Goal: Task Accomplishment & Management: Complete application form

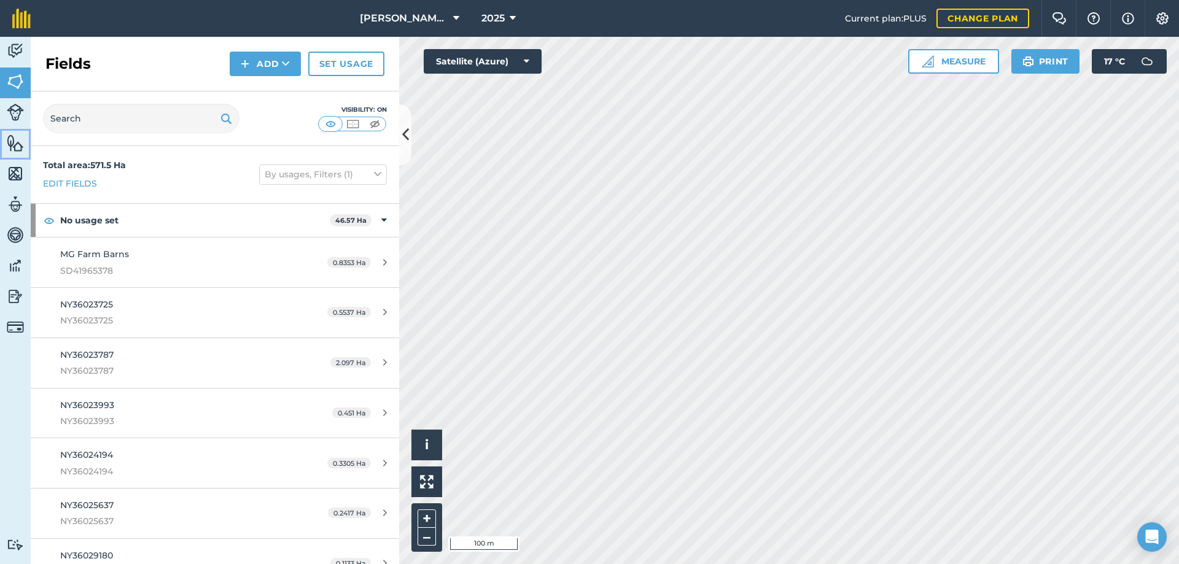
click at [15, 149] on img at bounding box center [15, 143] width 17 height 18
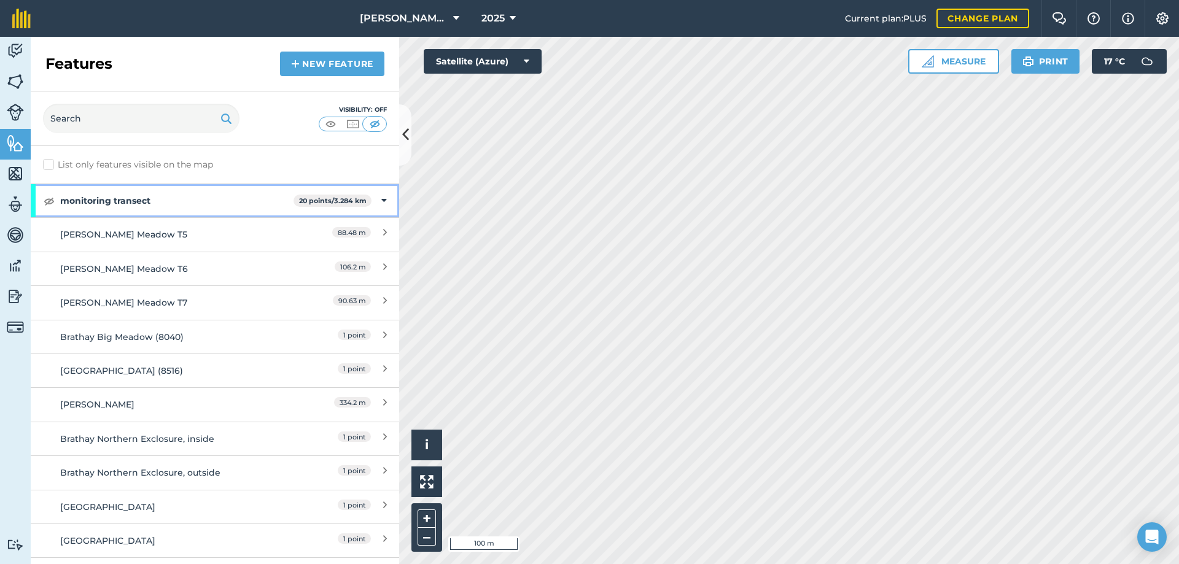
click at [381, 200] on icon at bounding box center [384, 201] width 6 height 14
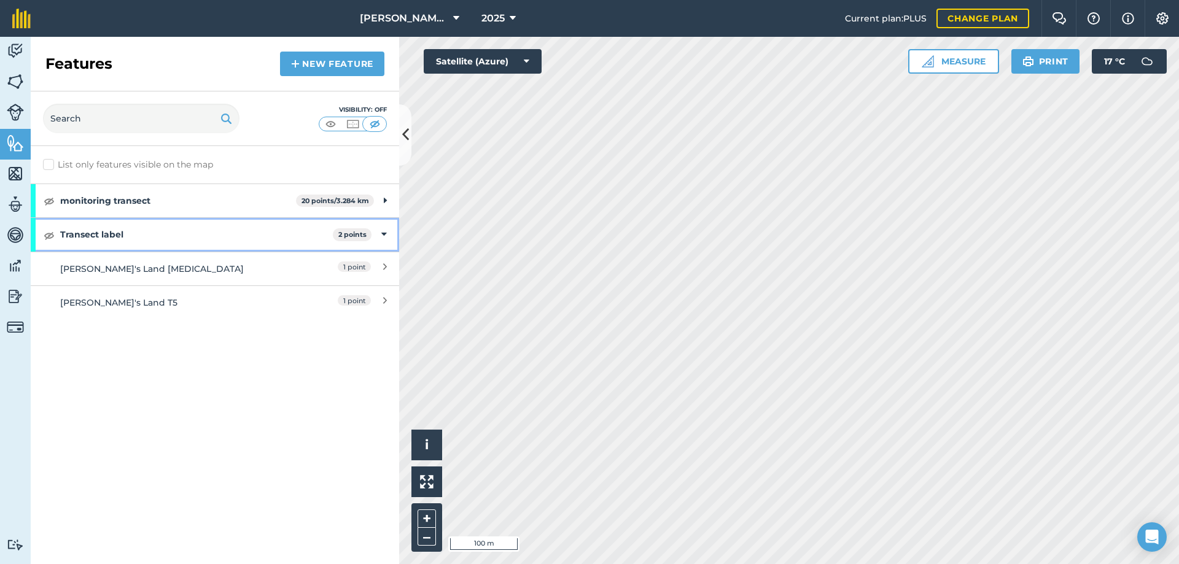
click at [385, 233] on icon at bounding box center [384, 235] width 6 height 14
click at [385, 233] on icon at bounding box center [385, 235] width 3 height 14
click at [385, 201] on icon at bounding box center [385, 201] width 3 height 14
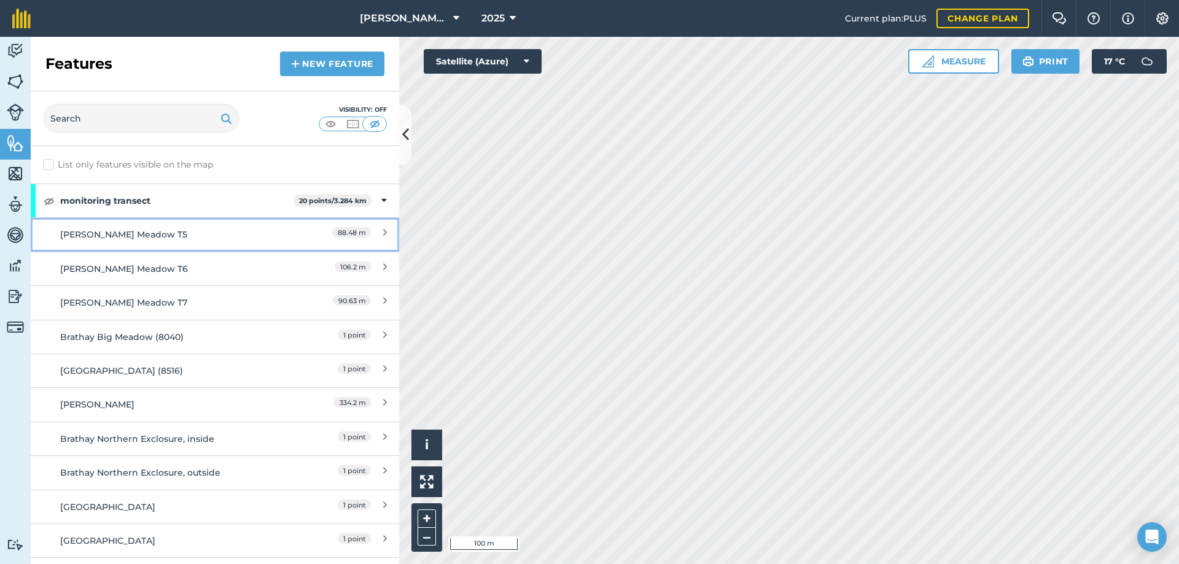
click at [148, 234] on div "[PERSON_NAME] Meadow T5" at bounding box center [169, 235] width 218 height 14
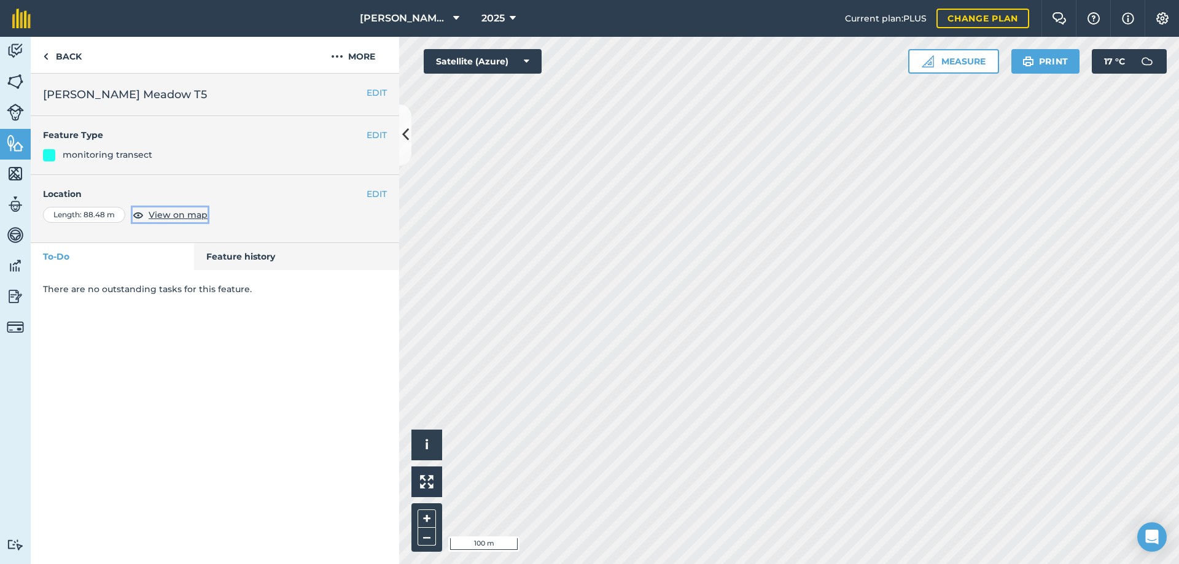
click at [166, 219] on span "View on map" at bounding box center [178, 215] width 59 height 14
click at [74, 56] on link "Back" at bounding box center [62, 55] width 63 height 36
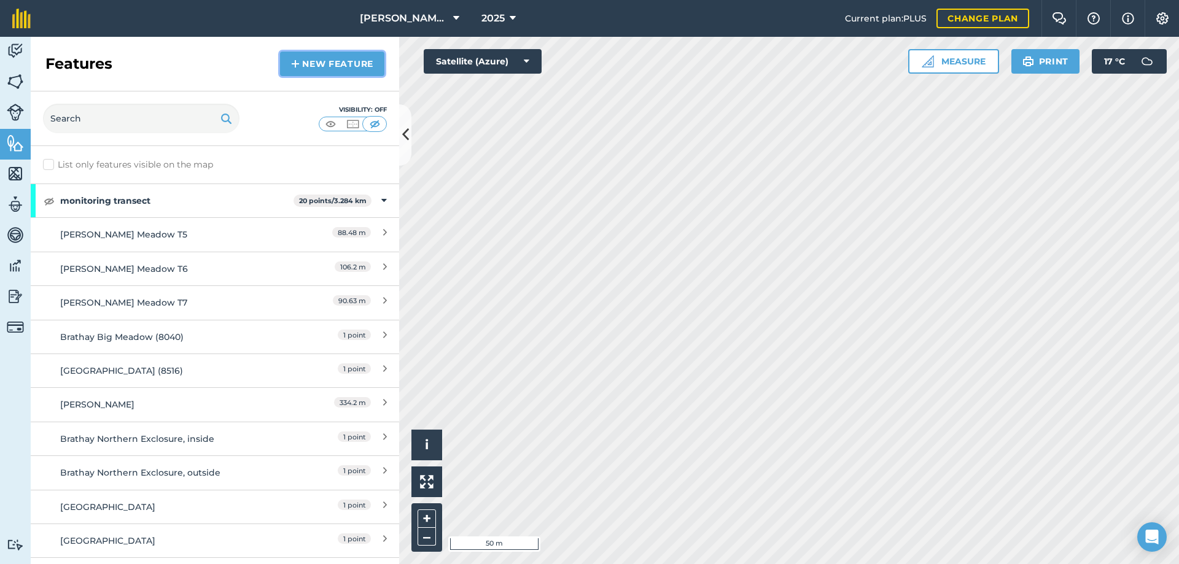
click at [316, 66] on link "New feature" at bounding box center [332, 64] width 104 height 25
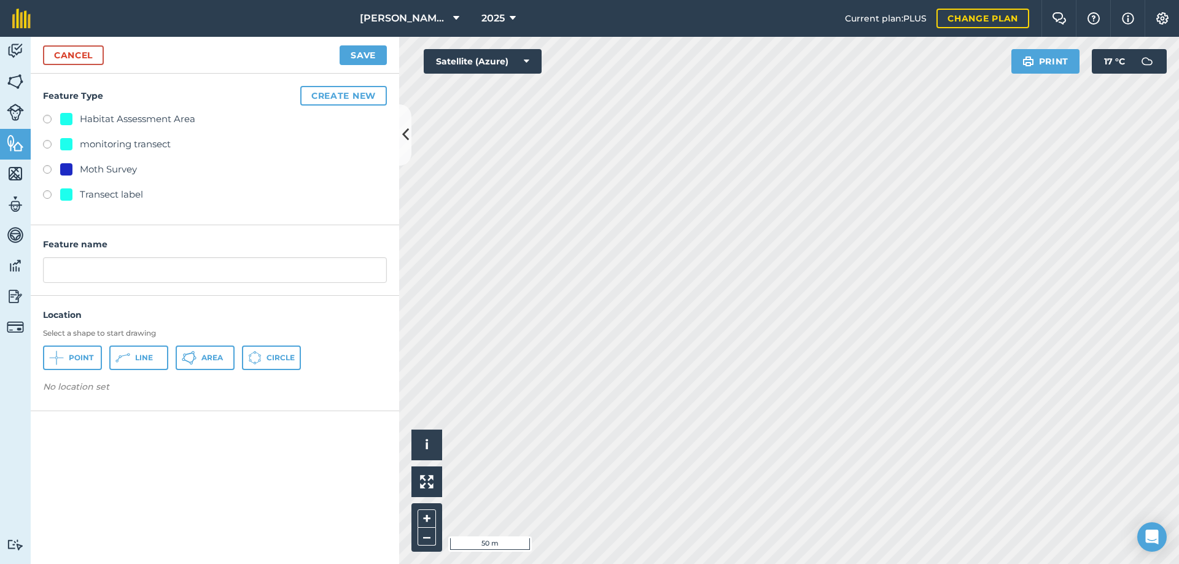
click at [47, 195] on label at bounding box center [51, 196] width 17 height 12
radio input "true"
type input "Transect label"
click at [79, 359] on span "Point" at bounding box center [81, 358] width 25 height 10
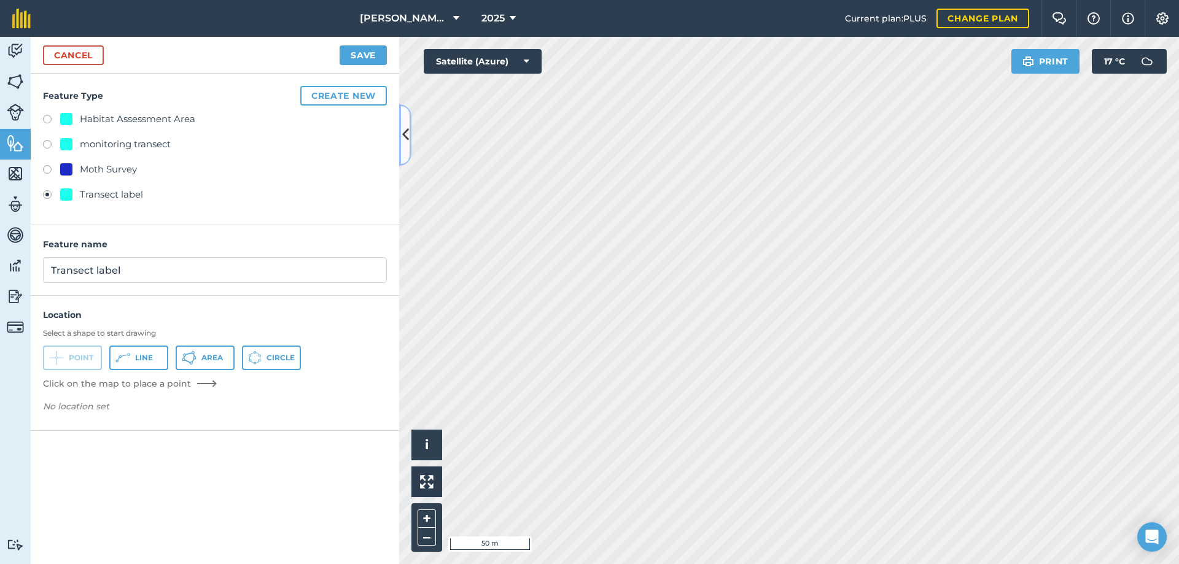
click at [406, 135] on icon at bounding box center [405, 134] width 7 height 21
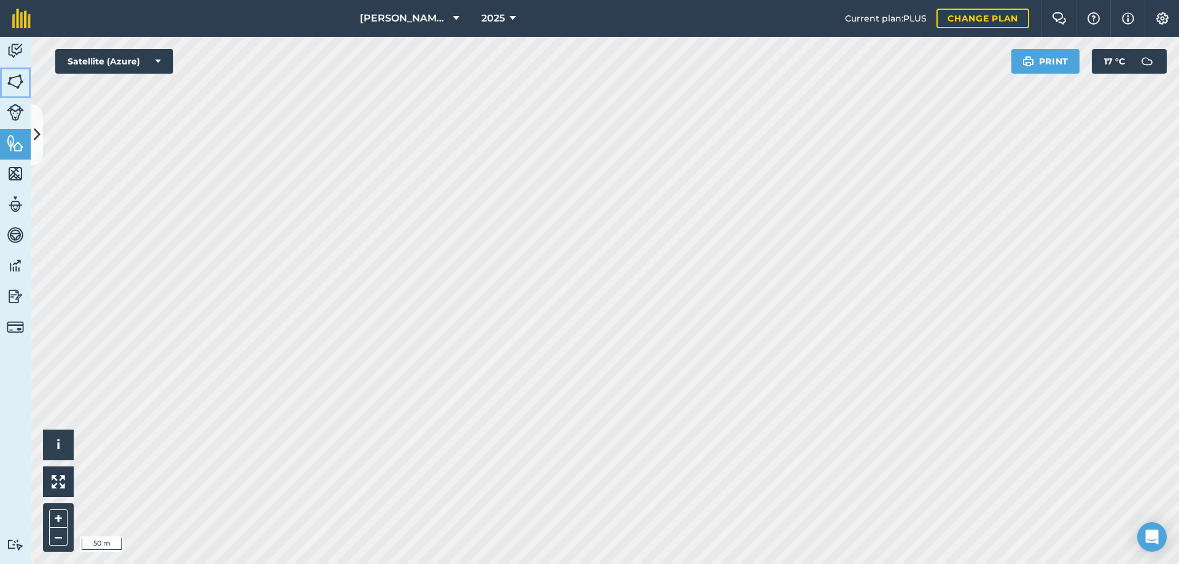
click at [21, 77] on img at bounding box center [15, 81] width 17 height 18
click at [16, 82] on img at bounding box center [15, 81] width 17 height 18
click at [34, 136] on icon at bounding box center [37, 134] width 7 height 21
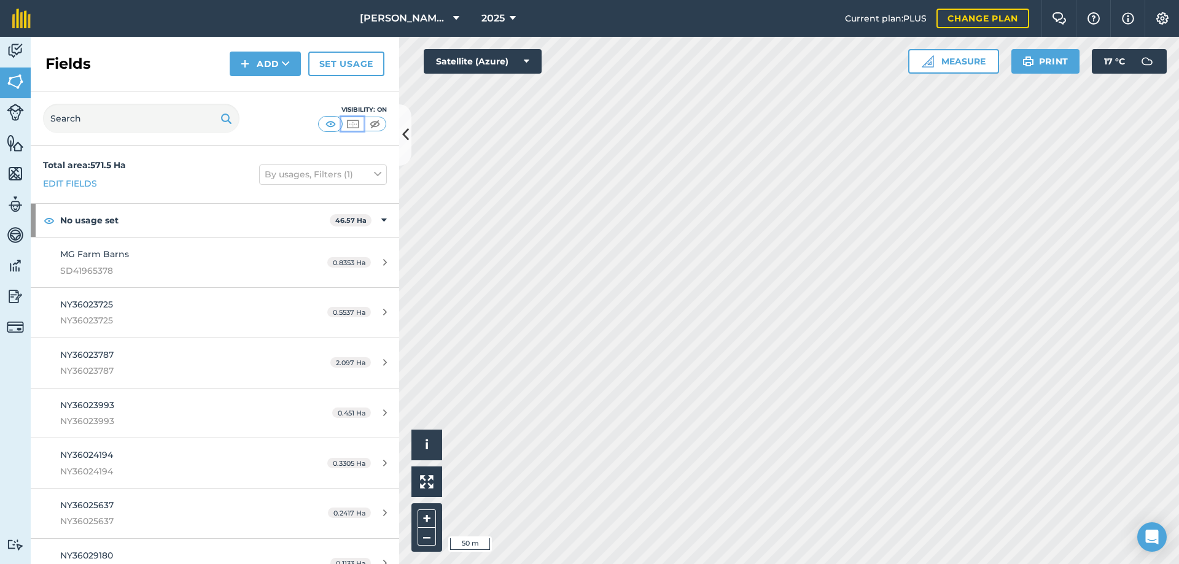
click at [353, 126] on img at bounding box center [352, 124] width 15 height 12
click at [16, 138] on img at bounding box center [15, 143] width 17 height 18
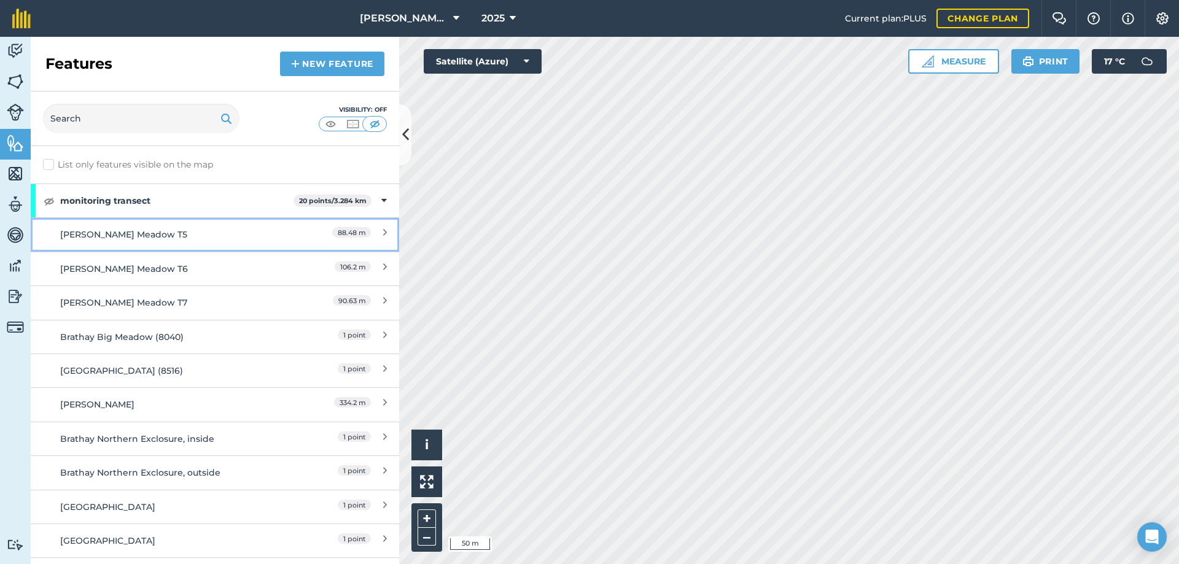
click at [138, 232] on div "[PERSON_NAME] Meadow T5" at bounding box center [169, 235] width 218 height 14
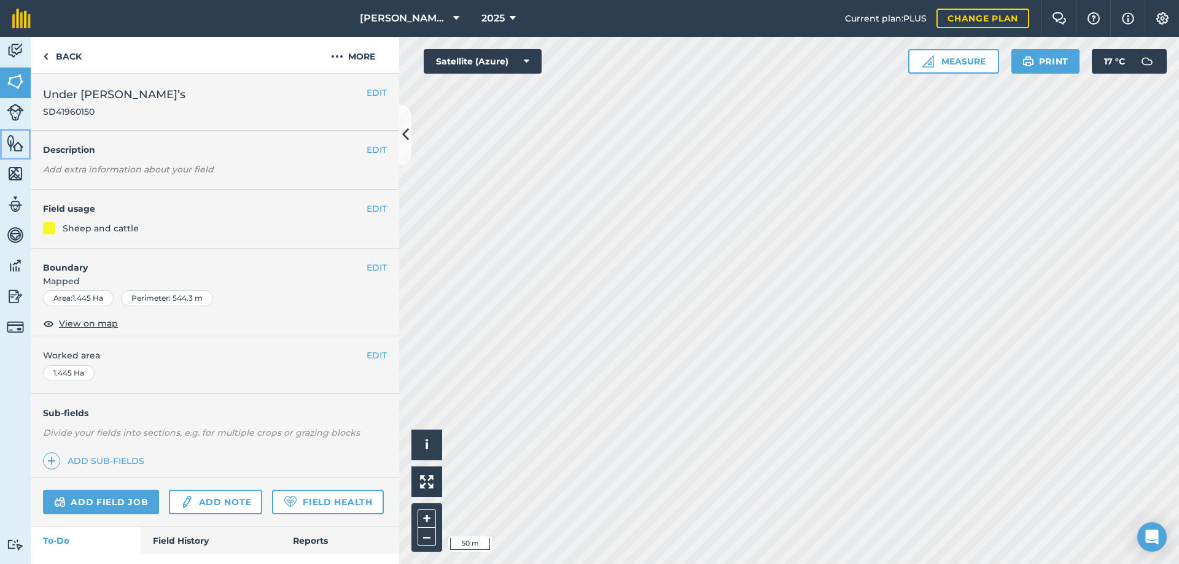
click at [5, 139] on link "Features" at bounding box center [15, 144] width 31 height 31
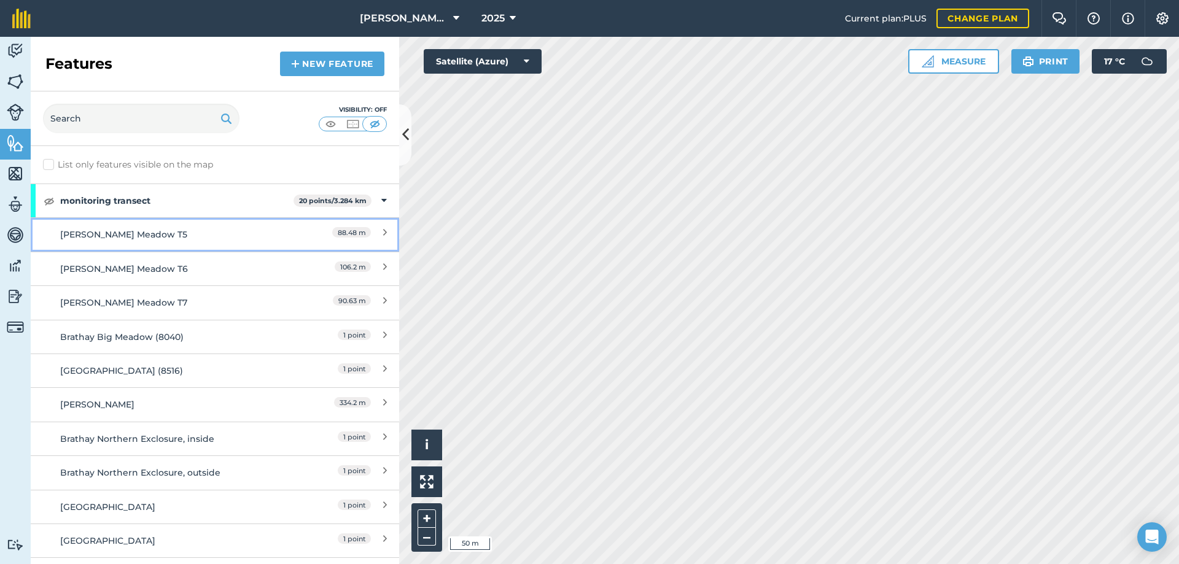
click at [146, 235] on div "[PERSON_NAME] Meadow T5" at bounding box center [169, 235] width 218 height 14
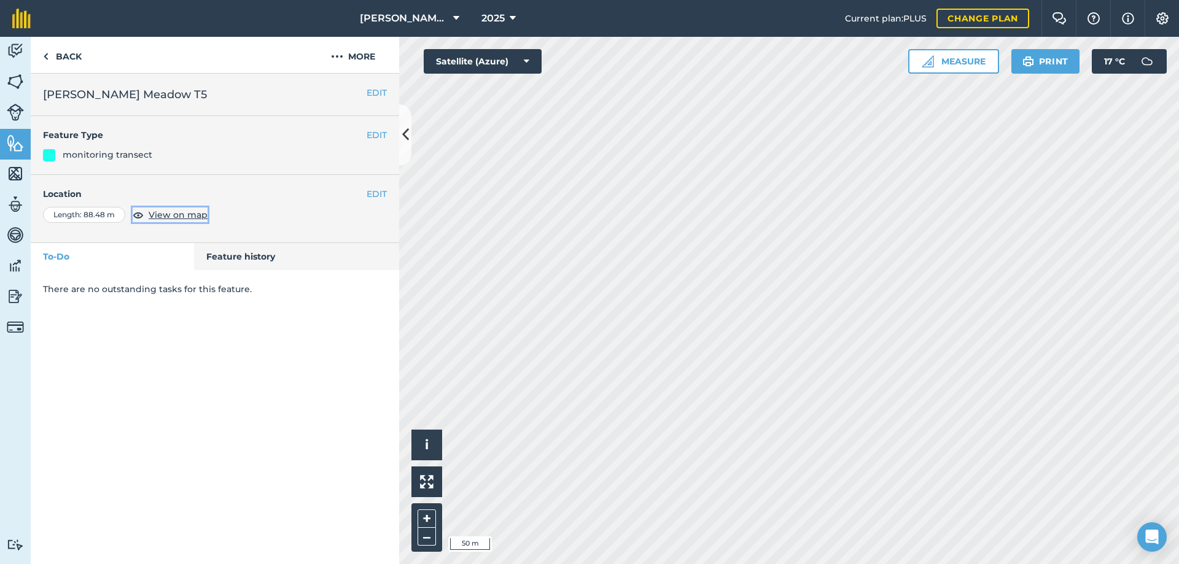
click at [180, 214] on span "View on map" at bounding box center [178, 215] width 59 height 14
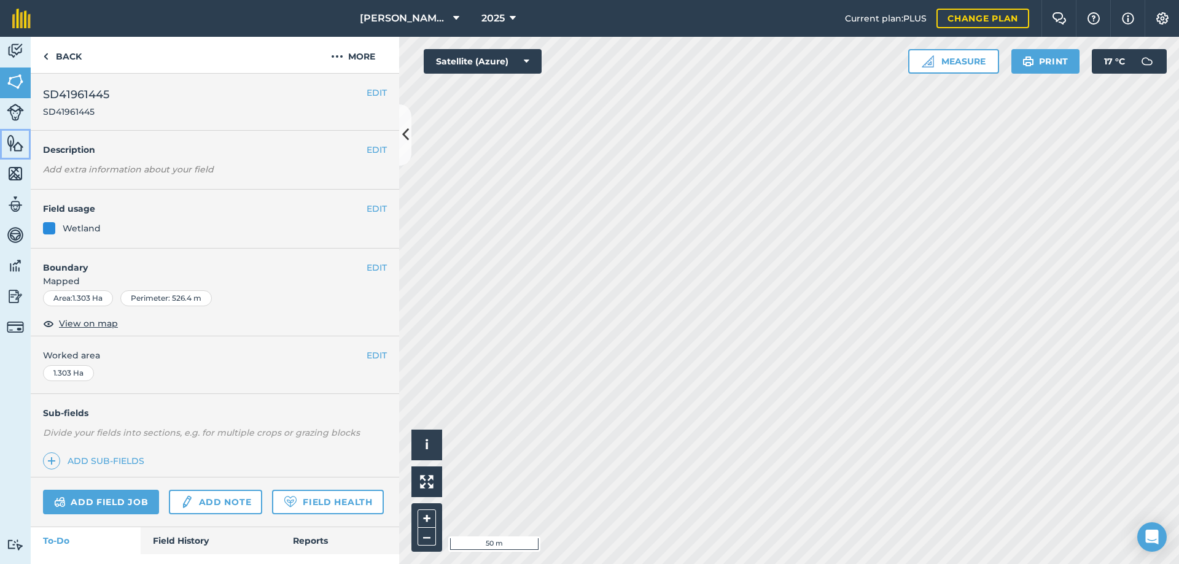
click at [11, 144] on img at bounding box center [15, 143] width 17 height 18
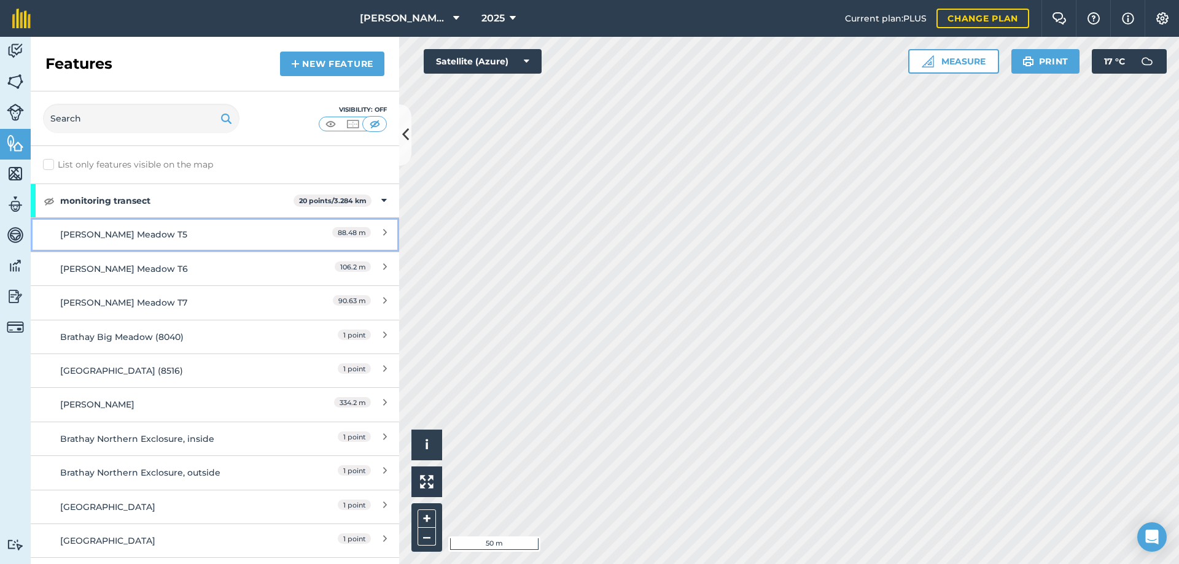
click at [128, 238] on div "[PERSON_NAME] Meadow T5" at bounding box center [169, 235] width 218 height 14
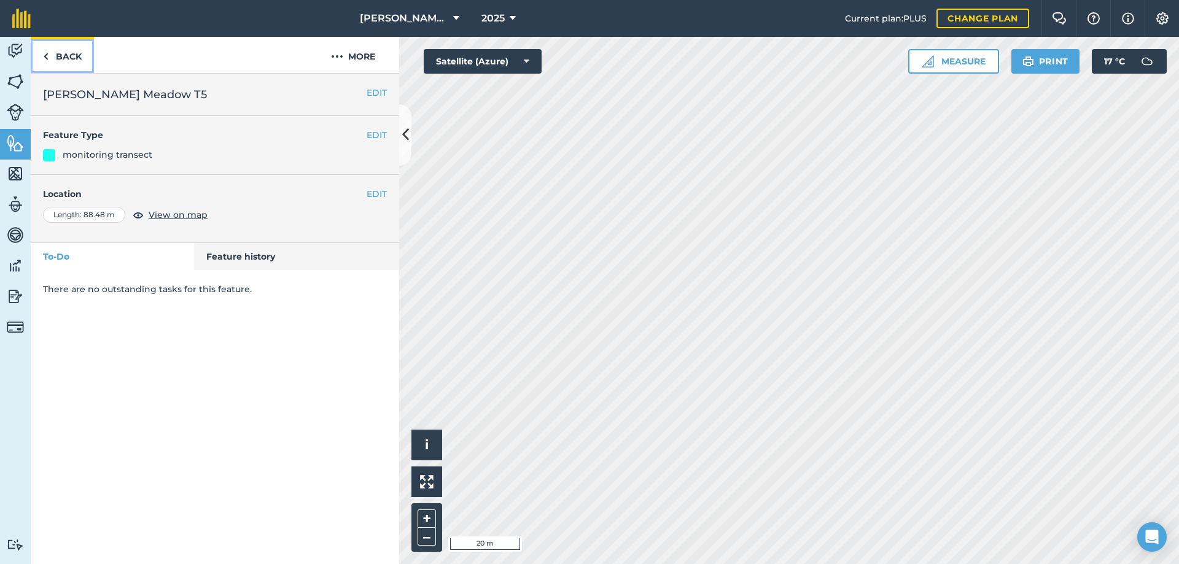
click at [71, 57] on link "Back" at bounding box center [62, 55] width 63 height 36
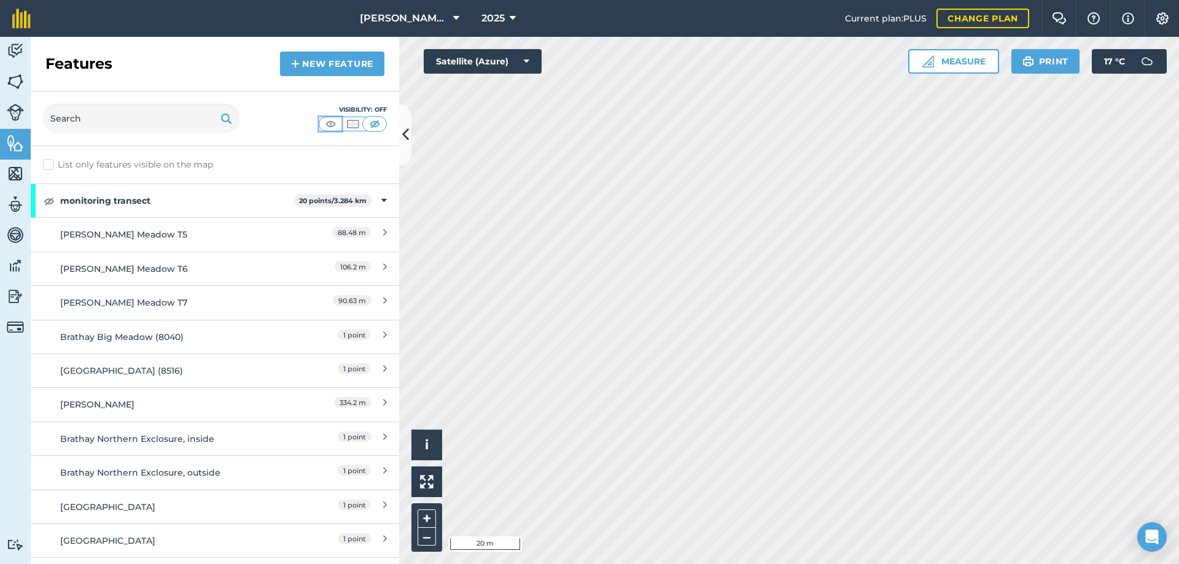
click at [333, 123] on img at bounding box center [330, 124] width 15 height 12
click at [308, 69] on link "New feature" at bounding box center [332, 64] width 104 height 25
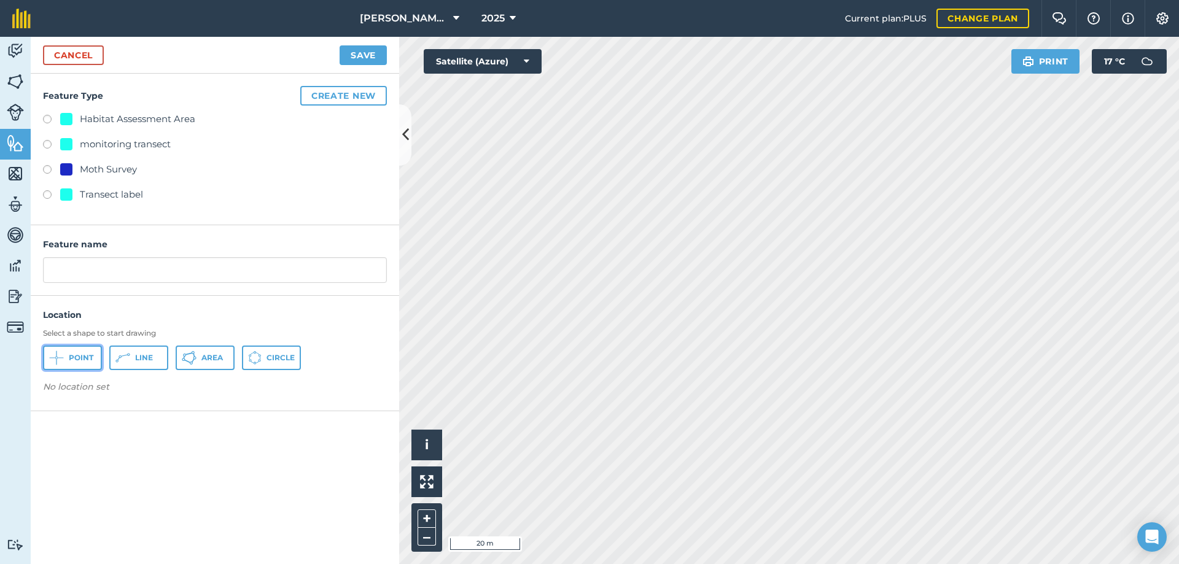
click at [80, 356] on span "Point" at bounding box center [81, 358] width 25 height 10
click at [103, 273] on input "text" at bounding box center [215, 270] width 344 height 26
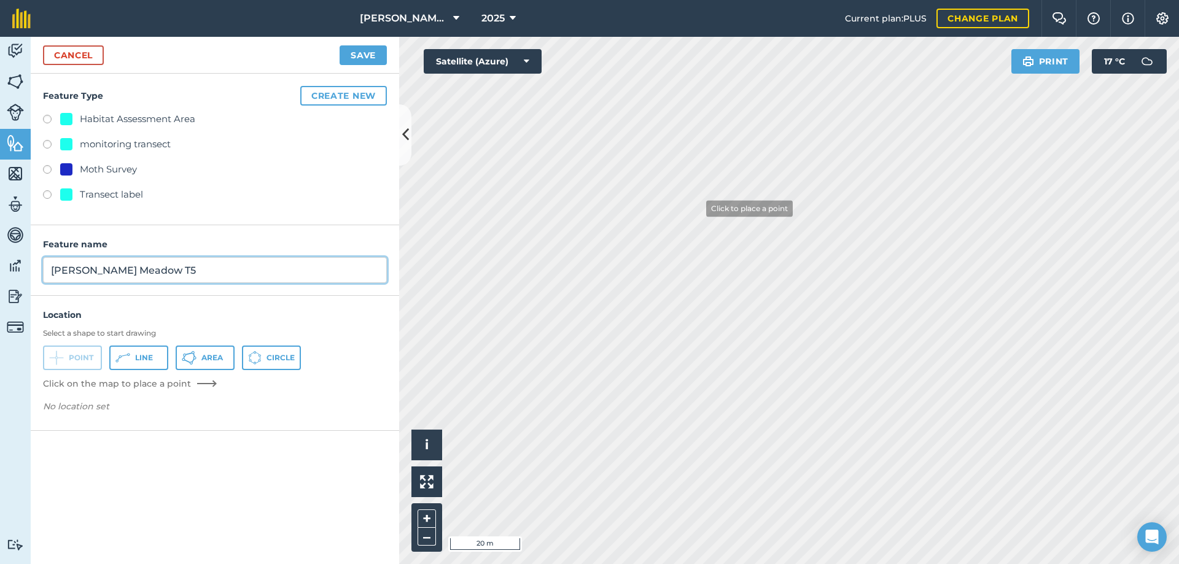
type input "[PERSON_NAME] Meadow T5"
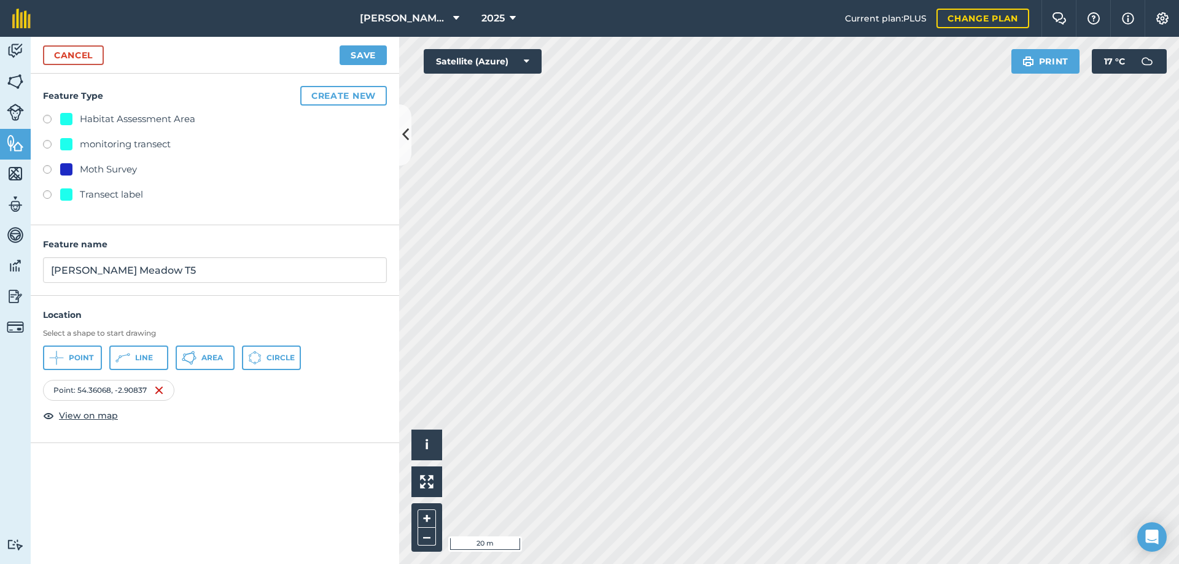
click at [129, 193] on div "Transect label" at bounding box center [111, 194] width 63 height 15
radio input "true"
click at [338, 99] on button "Create new" at bounding box center [343, 96] width 87 height 20
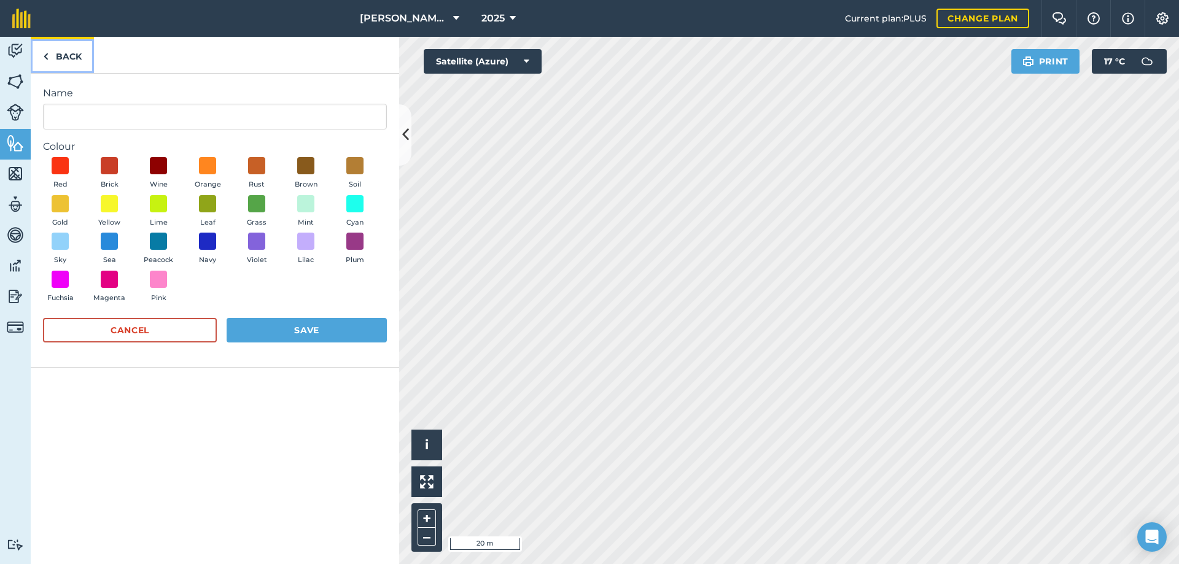
click at [61, 60] on link "Back" at bounding box center [62, 55] width 63 height 36
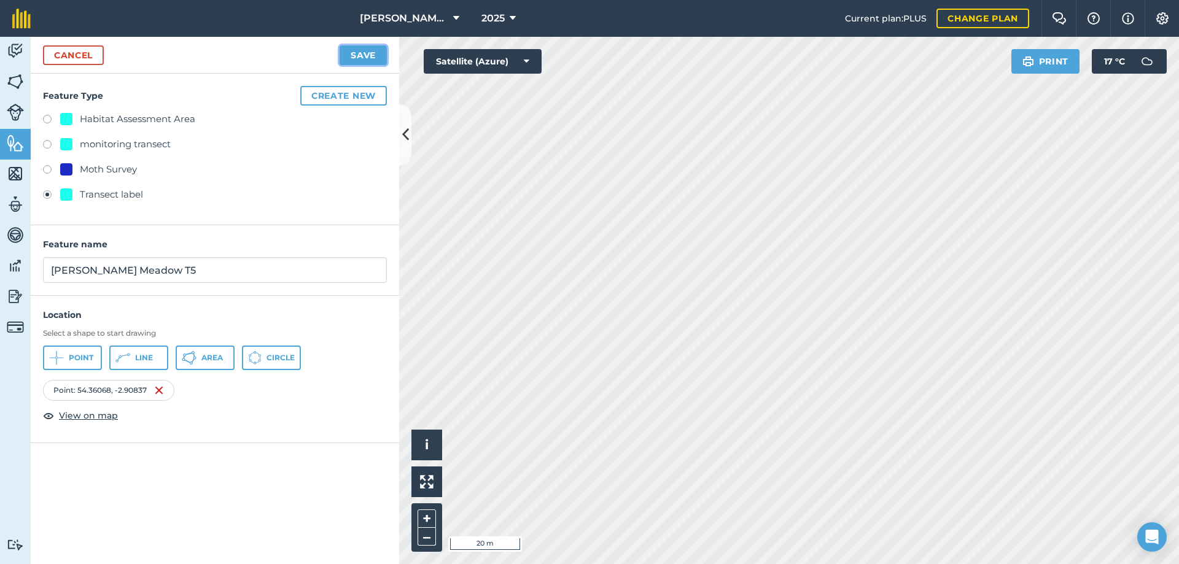
click at [368, 52] on button "Save" at bounding box center [363, 55] width 47 height 20
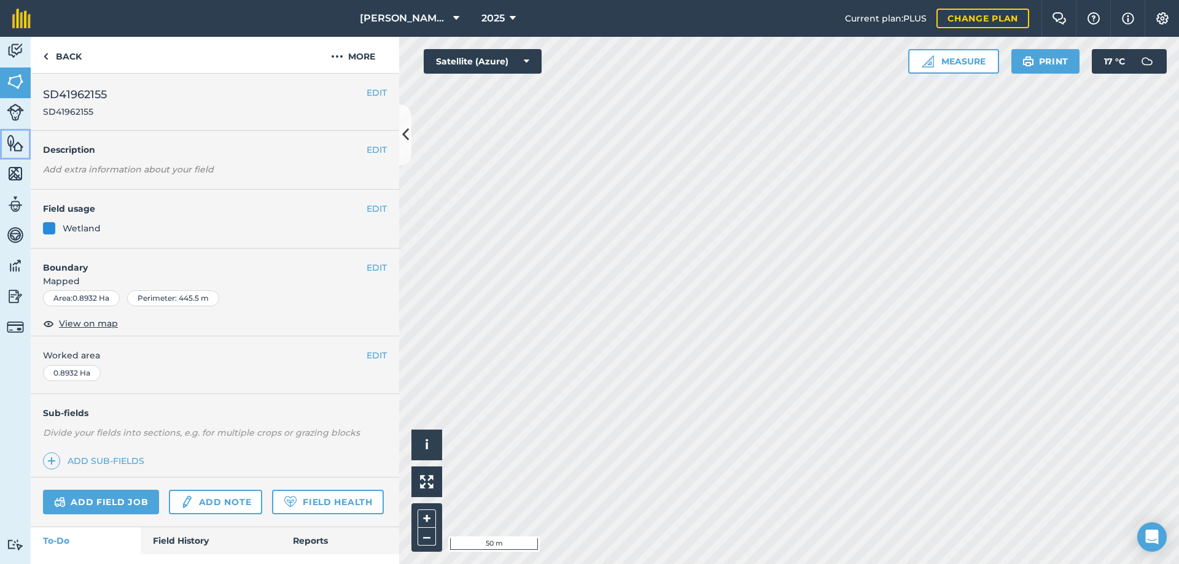
click at [4, 144] on link "Features" at bounding box center [15, 144] width 31 height 31
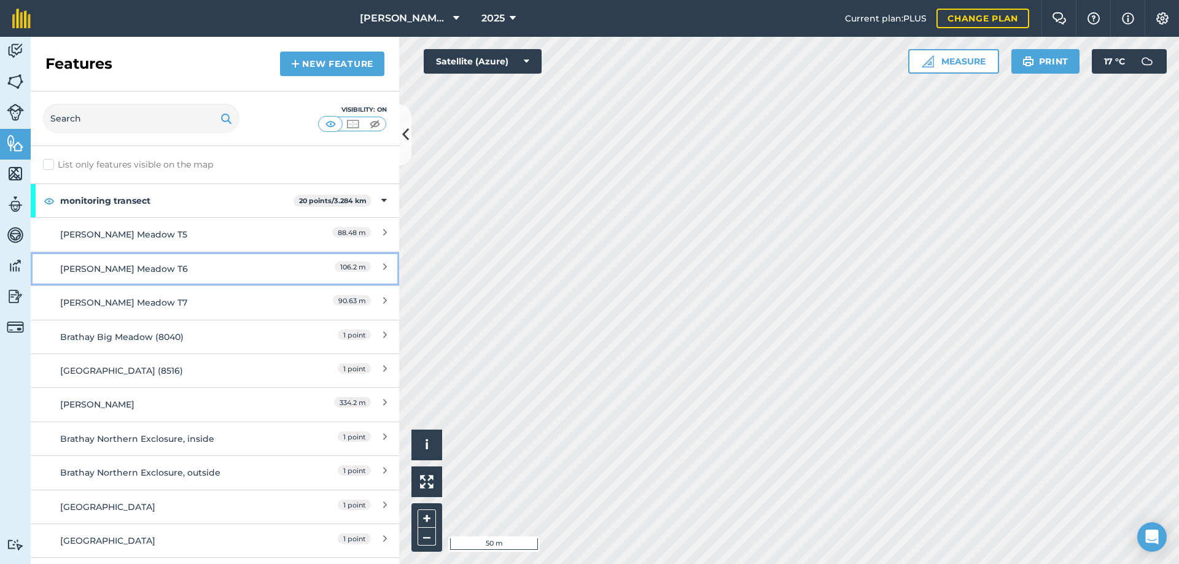
click at [142, 267] on div "[PERSON_NAME] Meadow T6" at bounding box center [169, 269] width 218 height 14
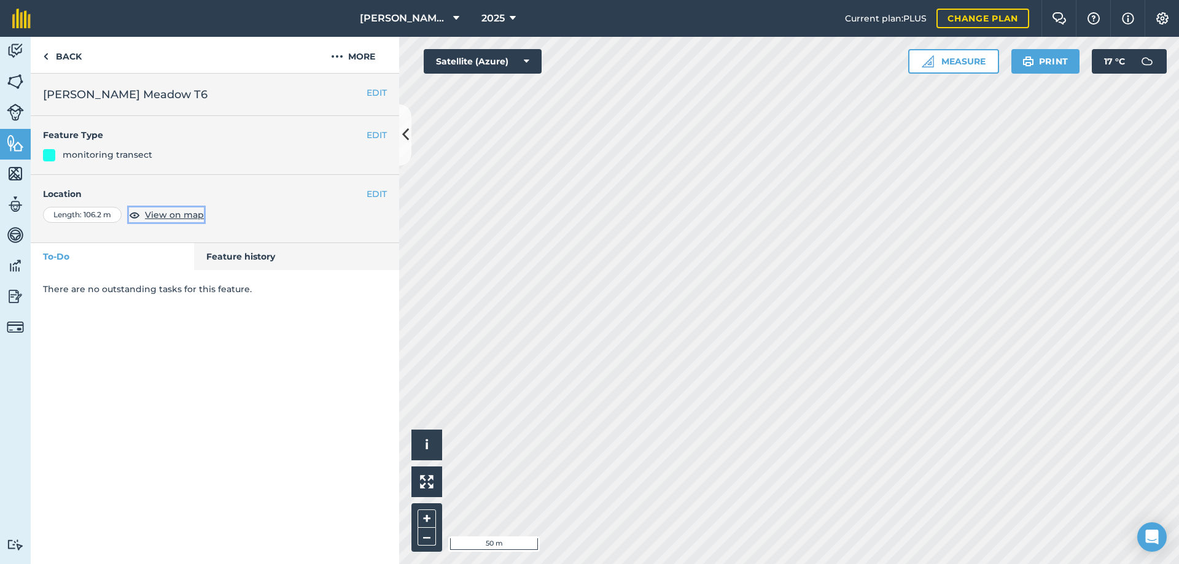
click at [172, 214] on span "View on map" at bounding box center [174, 215] width 59 height 14
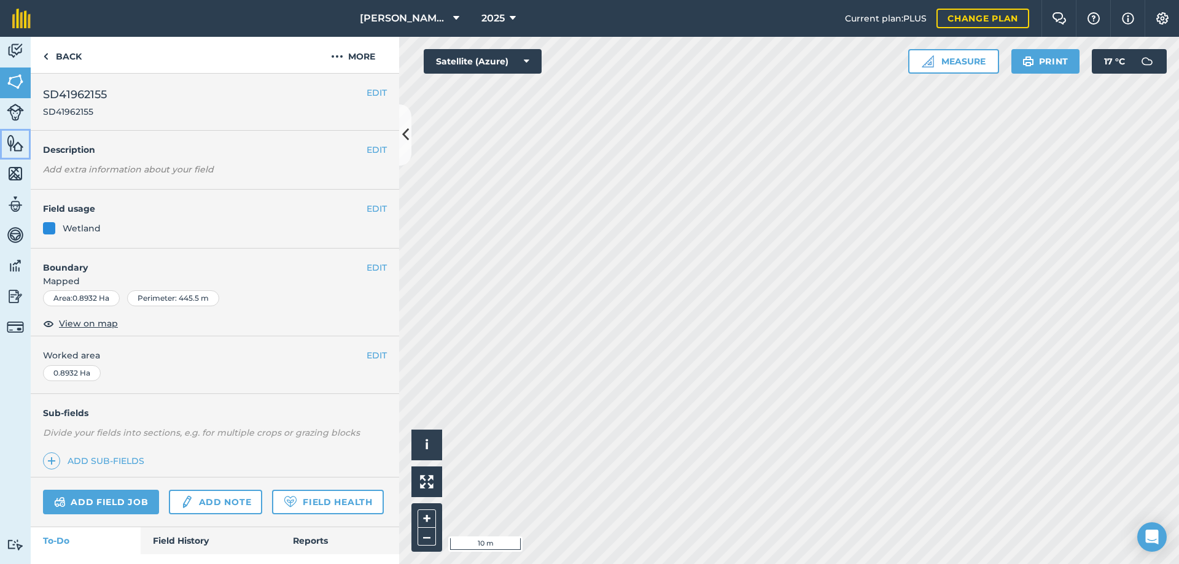
click at [18, 146] on img at bounding box center [15, 143] width 17 height 18
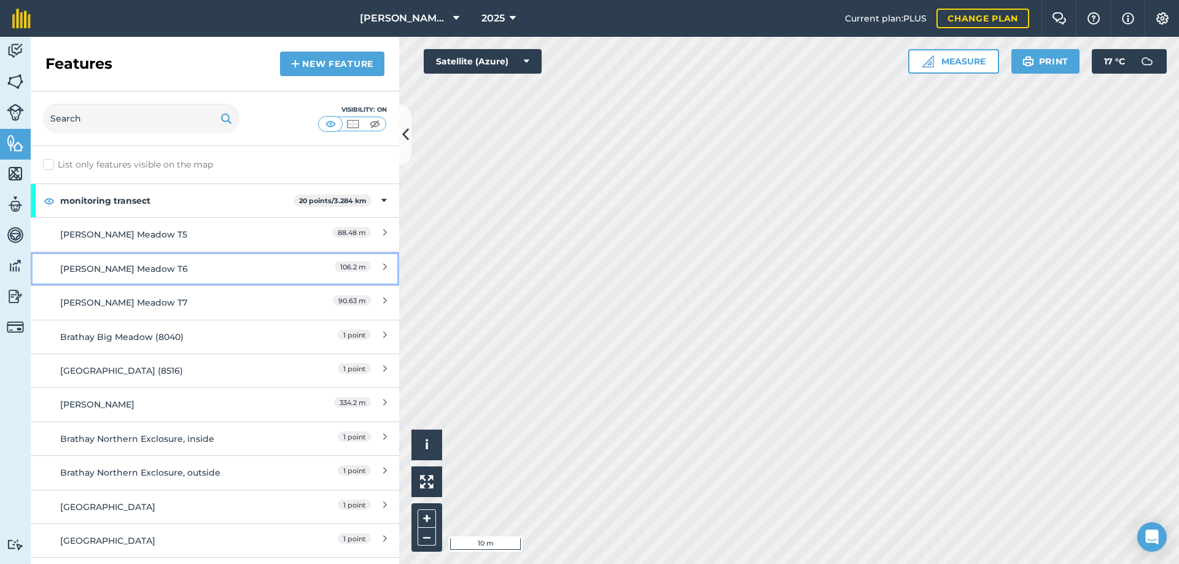
click at [149, 269] on div "[PERSON_NAME] Meadow T6" at bounding box center [169, 269] width 218 height 14
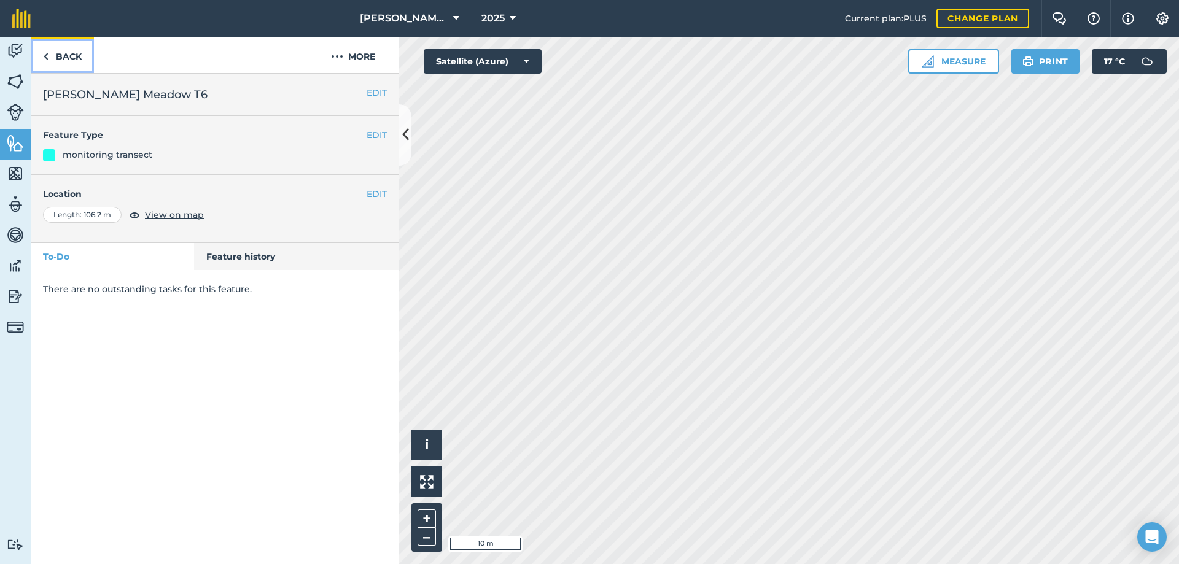
click at [67, 56] on link "Back" at bounding box center [62, 55] width 63 height 36
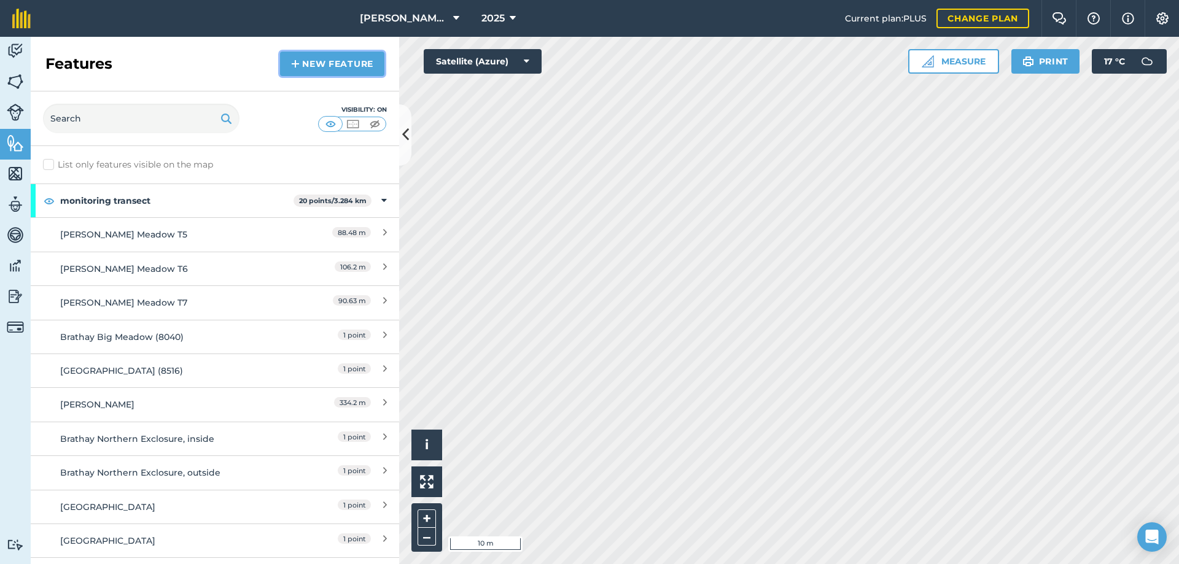
click at [323, 58] on link "New feature" at bounding box center [332, 64] width 104 height 25
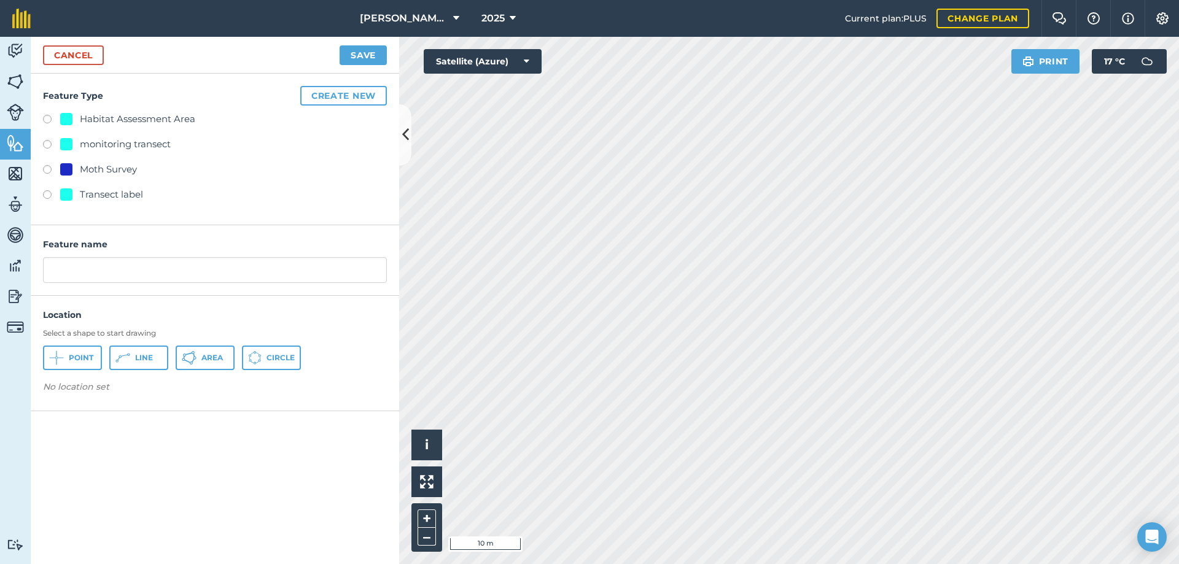
click at [53, 193] on label at bounding box center [51, 196] width 17 height 12
radio input "true"
drag, startPoint x: 128, startPoint y: 278, endPoint x: 30, endPoint y: 263, distance: 99.3
click at [30, 263] on div "Activity Fields Livestock Features Maps Team Vehicles Data Reporting Billing Tu…" at bounding box center [589, 300] width 1179 height 527
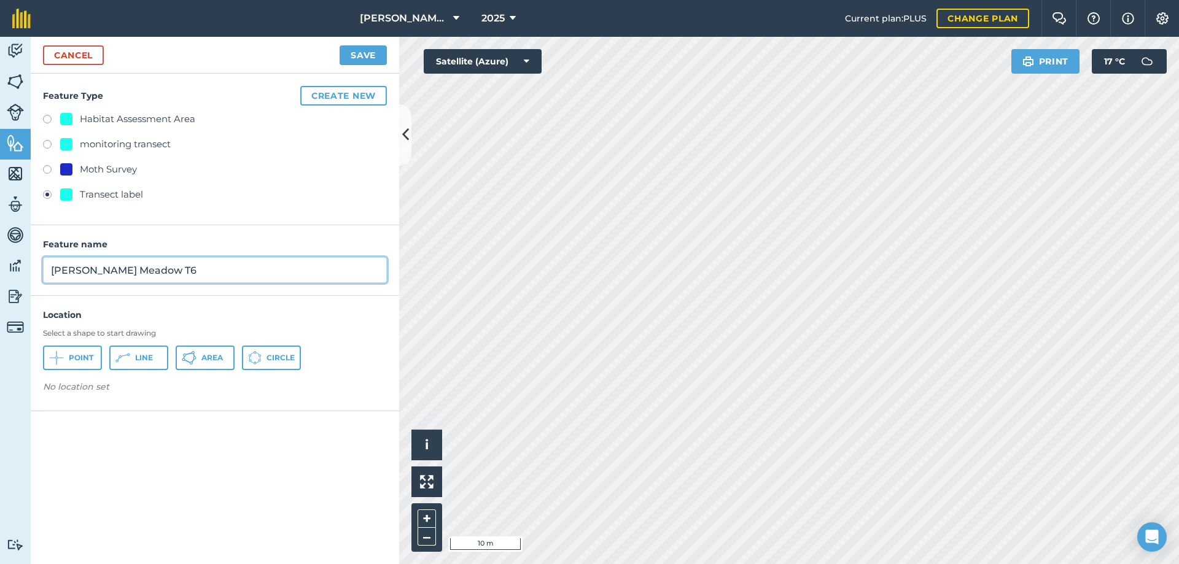
type input "[PERSON_NAME] Meadow T6"
click at [82, 355] on span "Point" at bounding box center [81, 358] width 25 height 10
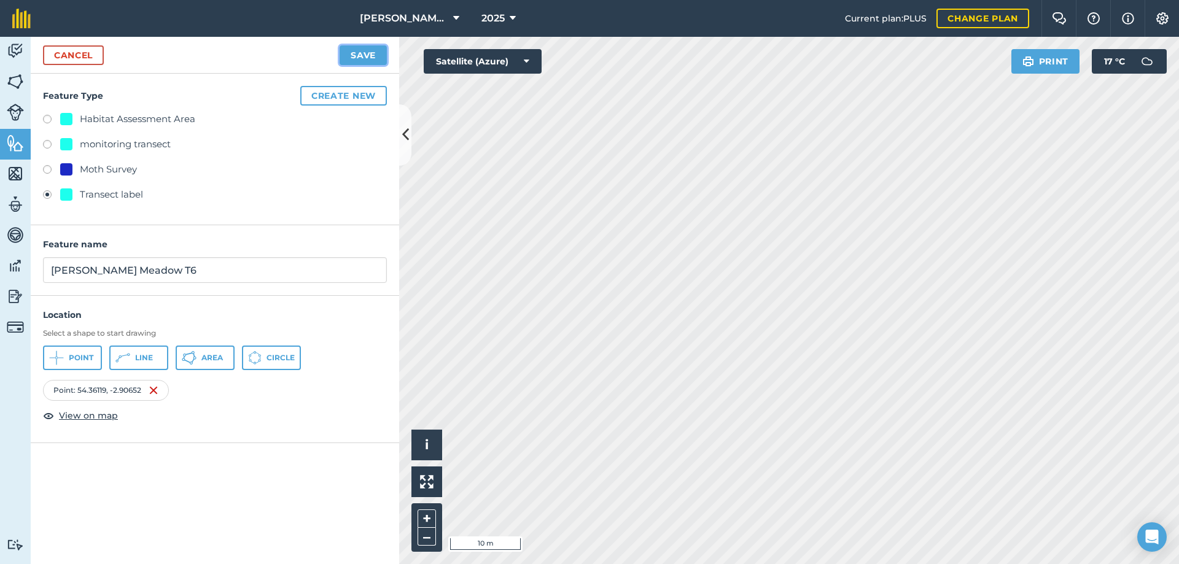
click at [366, 57] on button "Save" at bounding box center [363, 55] width 47 height 20
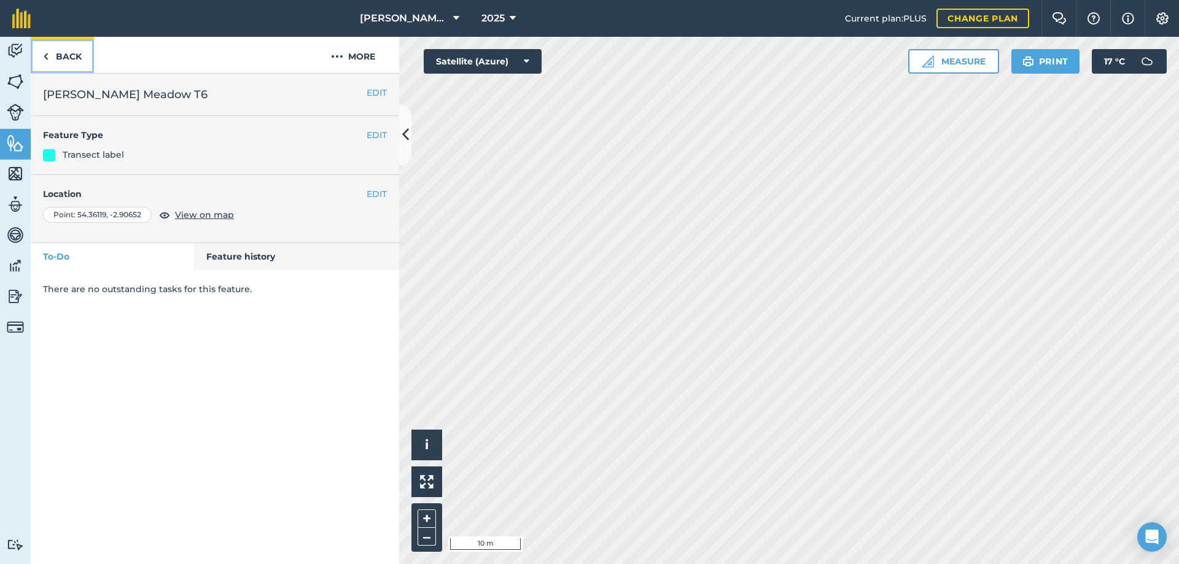
click at [72, 57] on link "Back" at bounding box center [62, 55] width 63 height 36
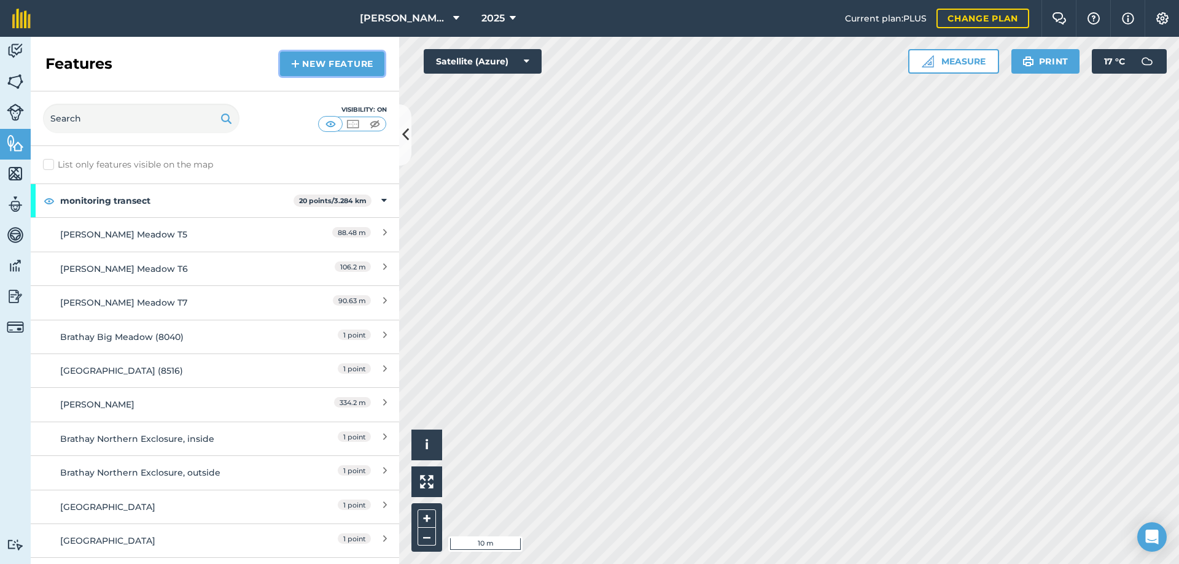
click at [369, 69] on link "New feature" at bounding box center [332, 64] width 104 height 25
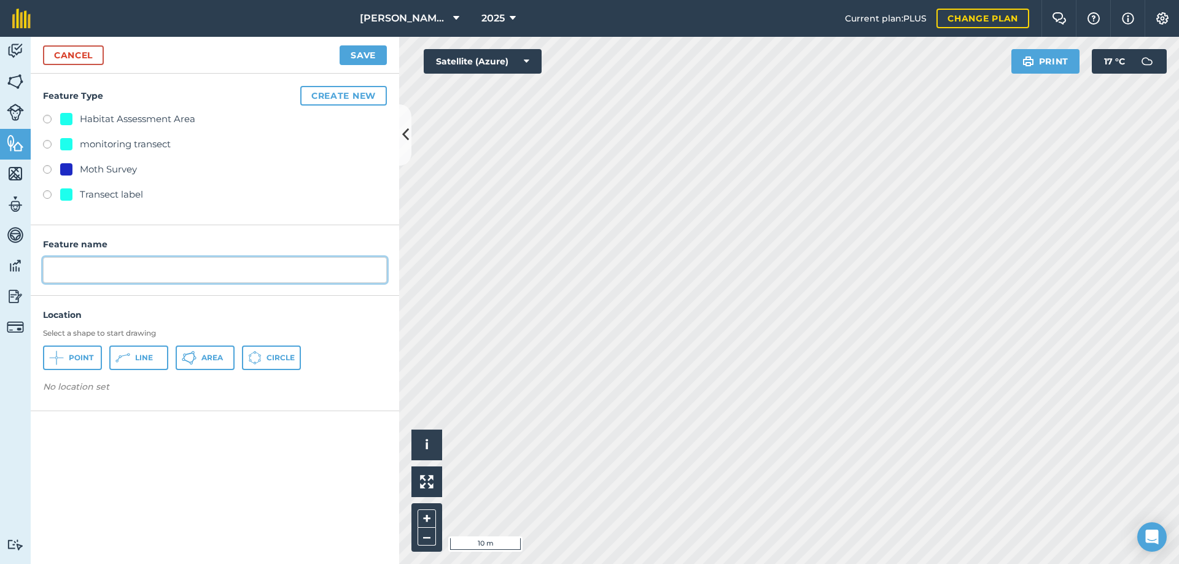
click at [86, 268] on input "text" at bounding box center [215, 270] width 344 height 26
type input "[PERSON_NAME] Meadow T7"
click at [44, 195] on label at bounding box center [51, 196] width 17 height 12
radio input "true"
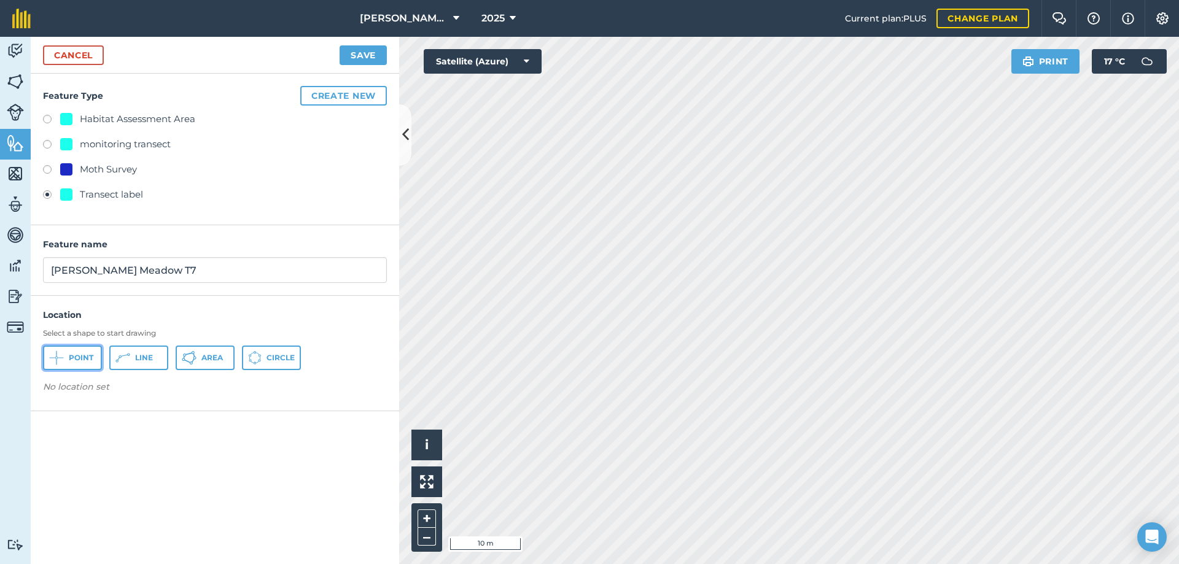
click at [80, 360] on span "Point" at bounding box center [81, 358] width 25 height 10
click at [358, 47] on button "Save" at bounding box center [363, 55] width 47 height 20
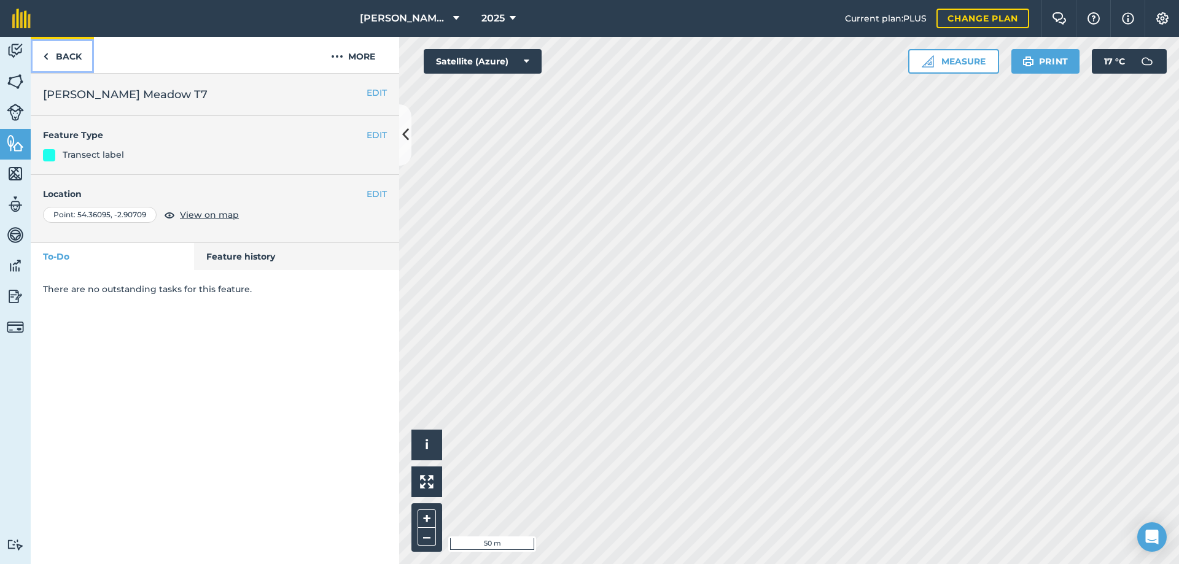
click at [70, 58] on link "Back" at bounding box center [62, 55] width 63 height 36
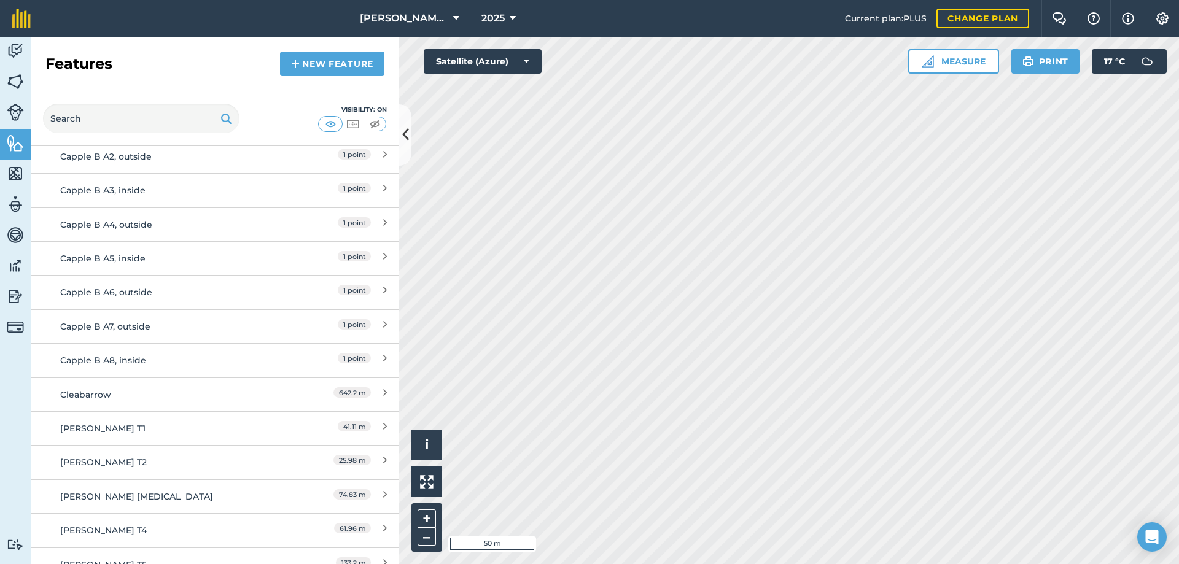
scroll to position [569, 0]
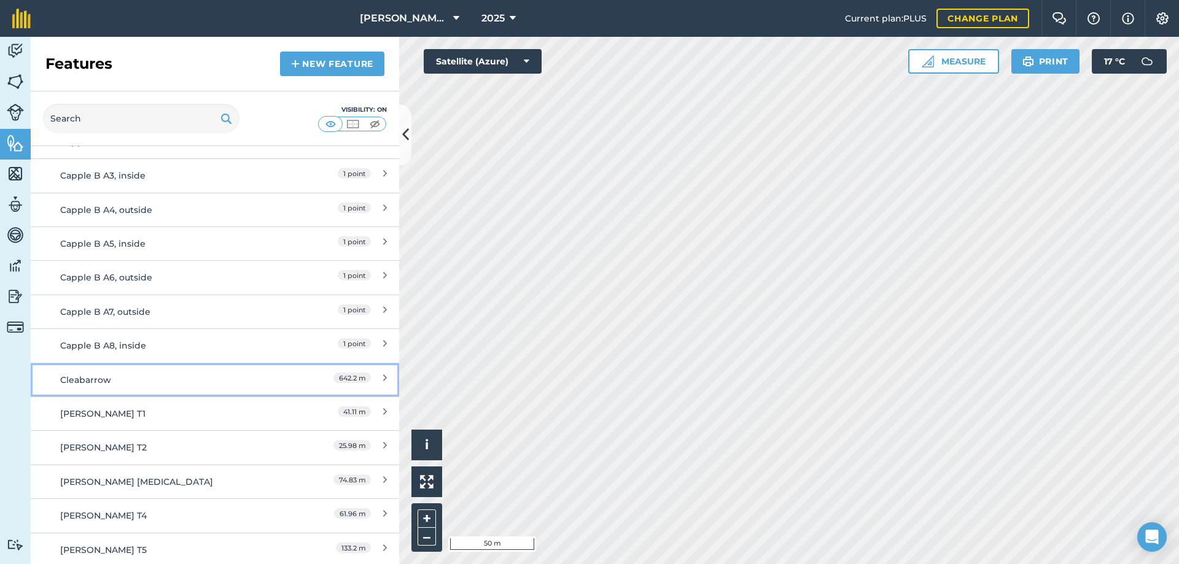
click at [101, 382] on div "Cleabarrow" at bounding box center [169, 380] width 218 height 14
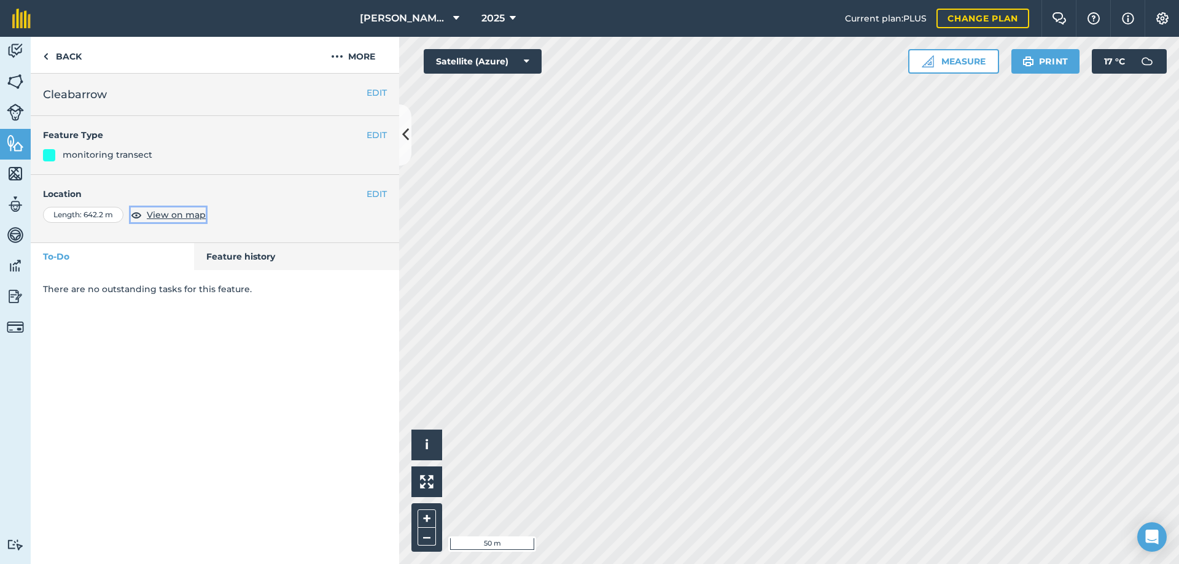
click at [175, 216] on span "View on map" at bounding box center [176, 215] width 59 height 14
click at [66, 53] on link "Back" at bounding box center [62, 55] width 63 height 36
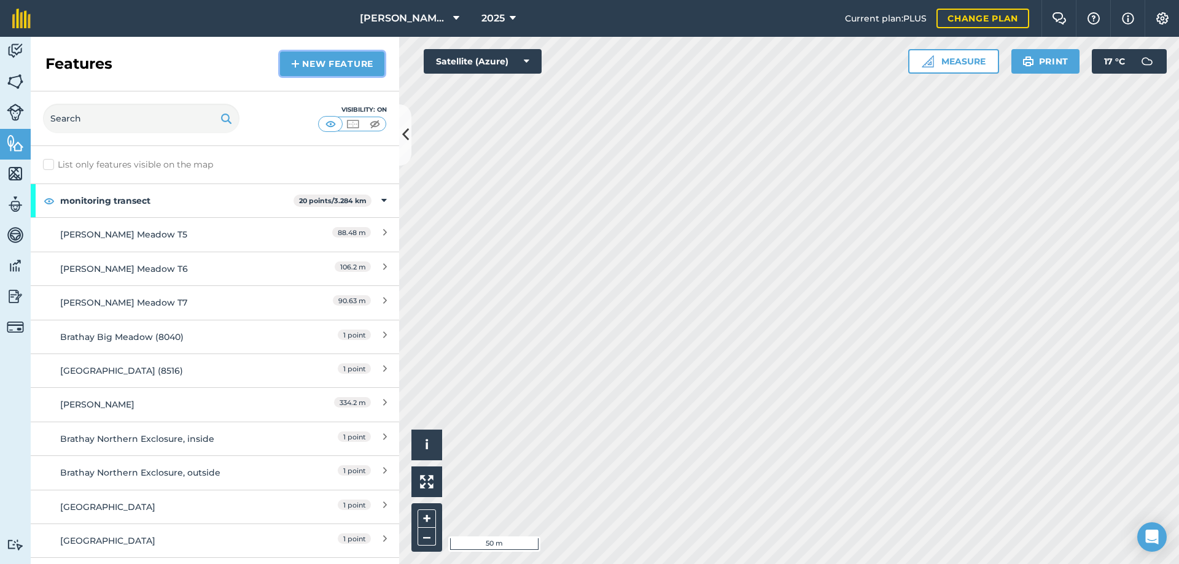
click at [341, 65] on link "New feature" at bounding box center [332, 64] width 104 height 25
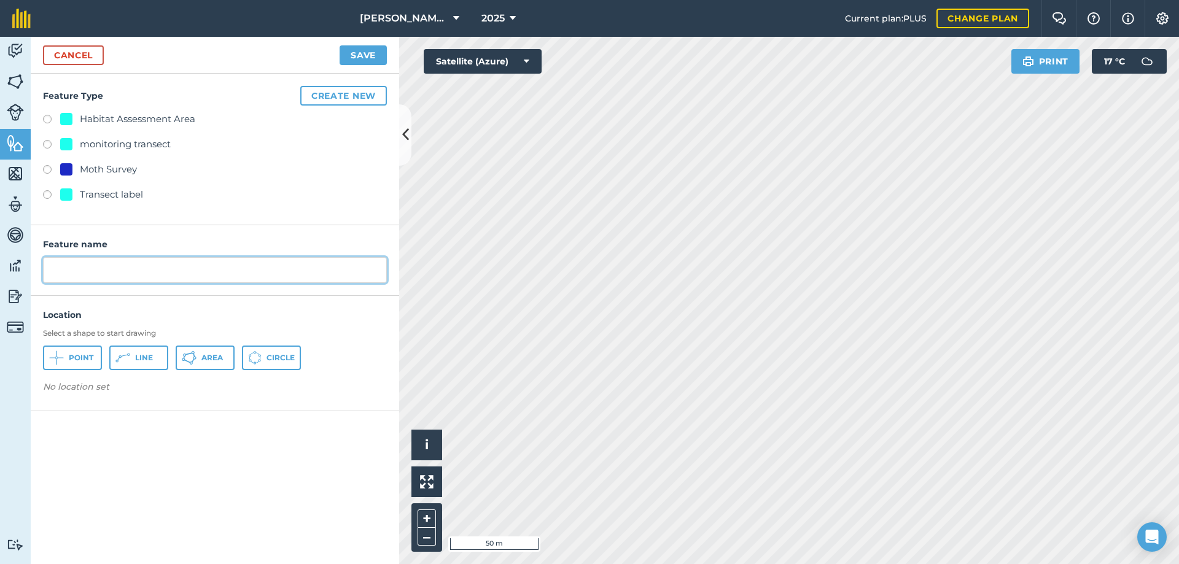
click at [88, 266] on input "text" at bounding box center [215, 270] width 344 height 26
type input "Cleabarrow Fell"
click at [47, 195] on label at bounding box center [51, 196] width 17 height 12
radio input "true"
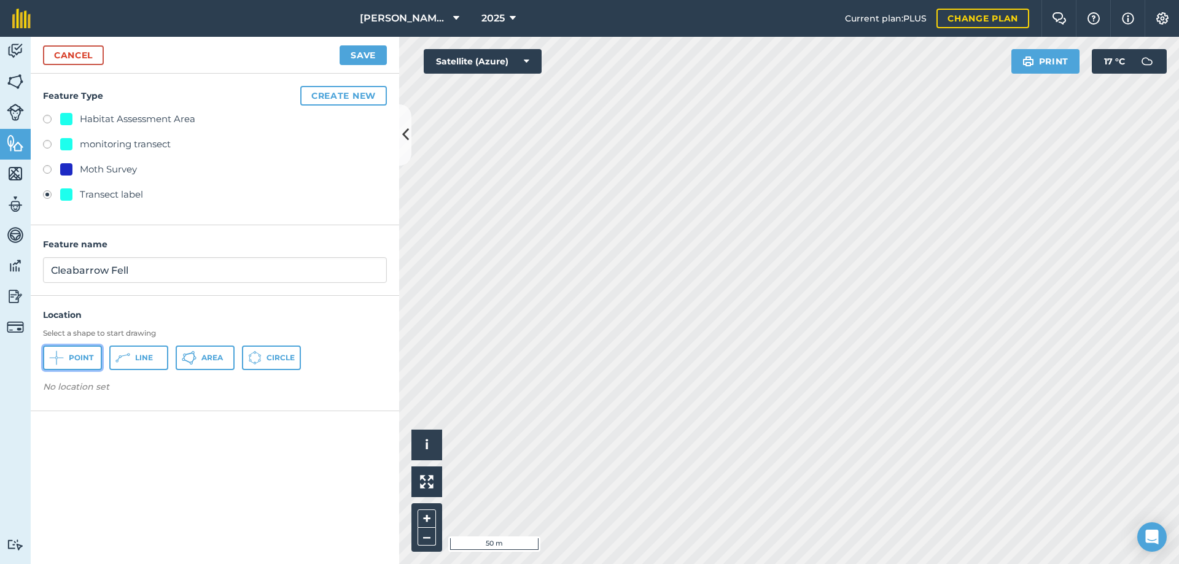
click at [84, 353] on span "Point" at bounding box center [81, 358] width 25 height 10
click at [364, 56] on button "Save" at bounding box center [363, 55] width 47 height 20
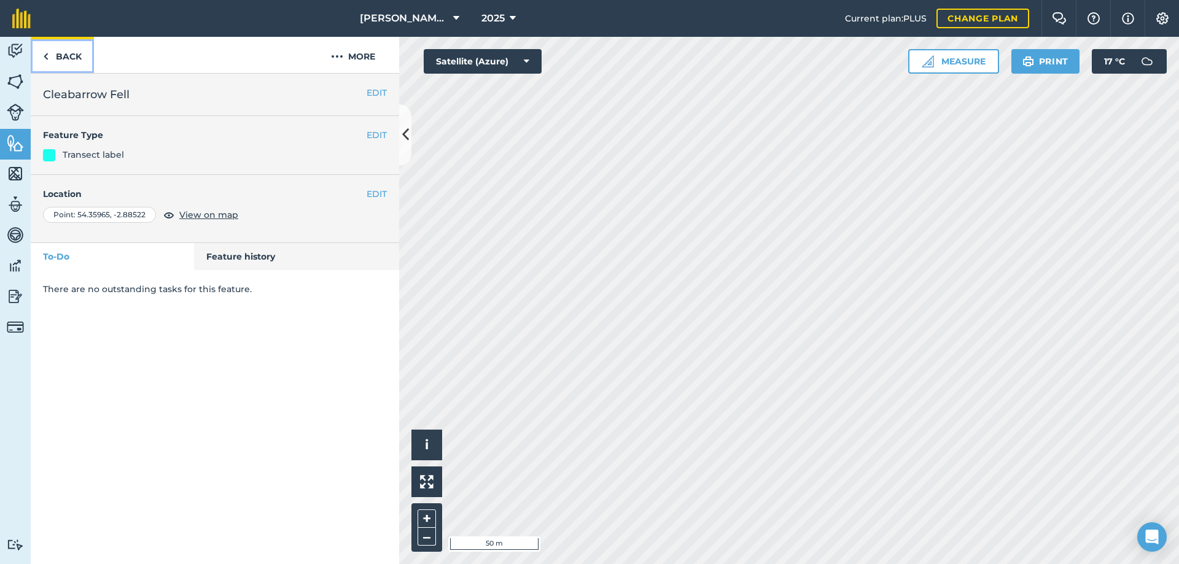
click at [72, 56] on link "Back" at bounding box center [62, 55] width 63 height 36
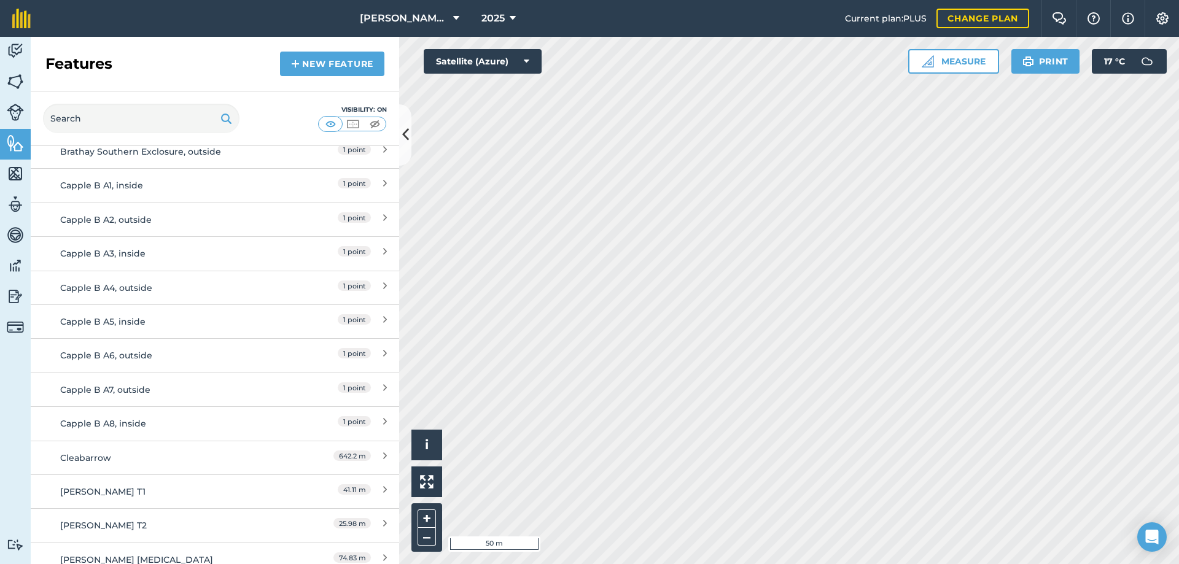
scroll to position [737, 0]
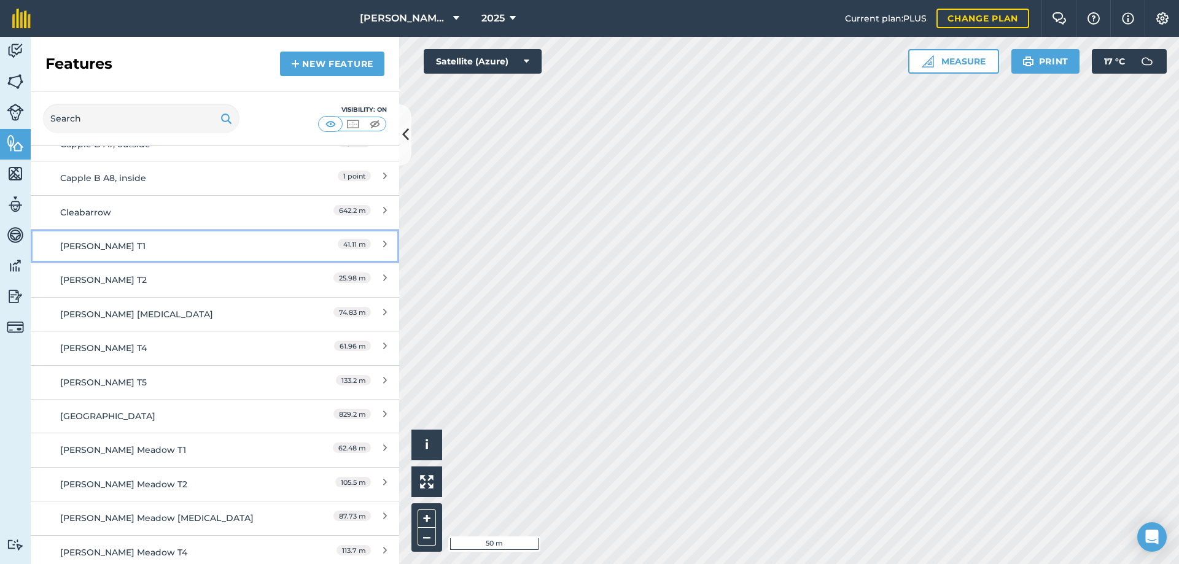
click at [88, 244] on div "[PERSON_NAME] T1" at bounding box center [169, 246] width 218 height 14
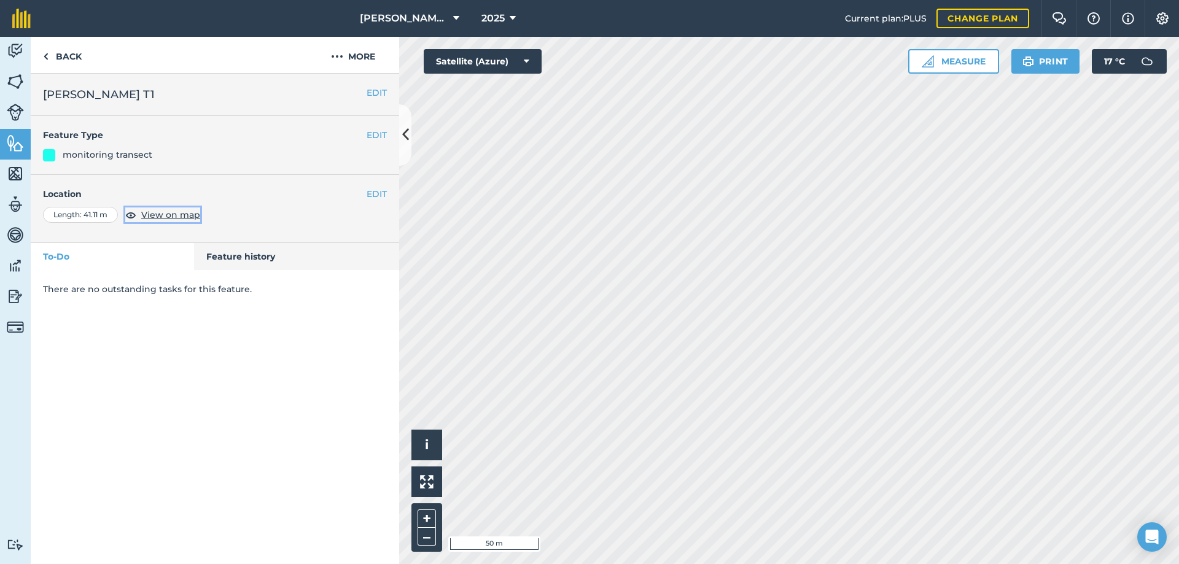
click at [168, 216] on span "View on map" at bounding box center [170, 215] width 59 height 14
click at [72, 55] on link "Back" at bounding box center [62, 55] width 63 height 36
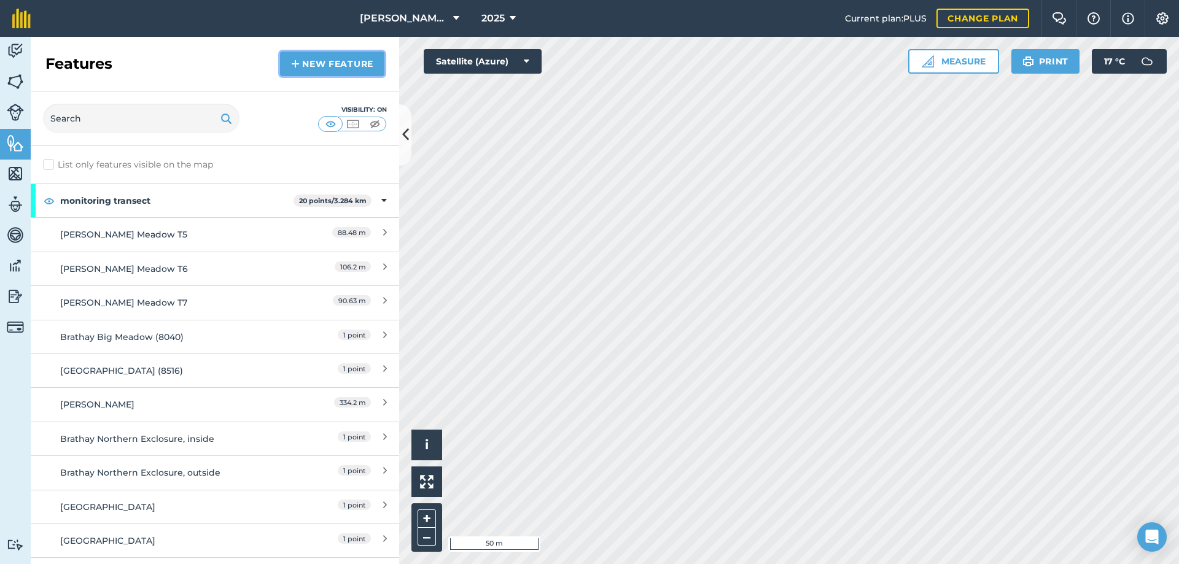
click at [357, 58] on link "New feature" at bounding box center [332, 64] width 104 height 25
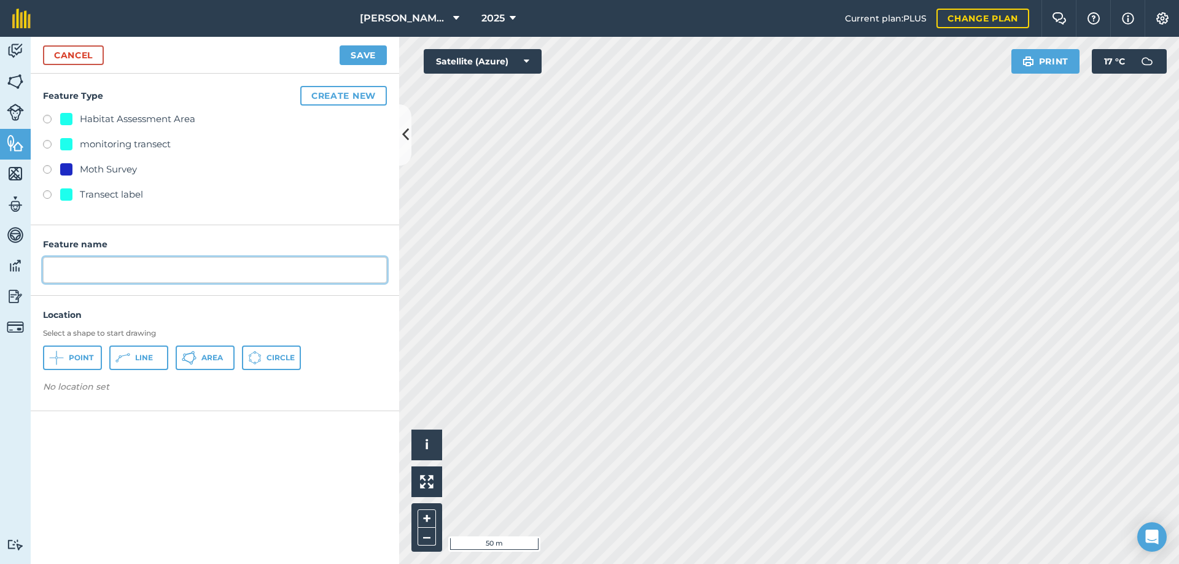
click at [128, 264] on input "text" at bounding box center [215, 270] width 344 height 26
type input "[PERSON_NAME] T1"
click at [50, 194] on label at bounding box center [51, 196] width 17 height 12
radio input "true"
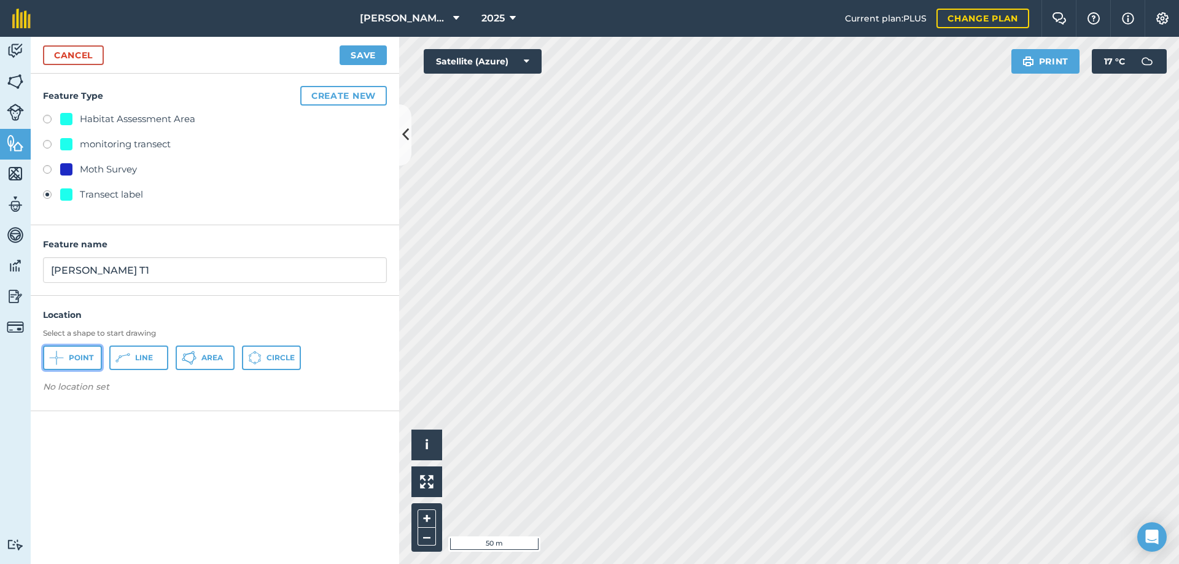
click at [74, 362] on span "Point" at bounding box center [81, 358] width 25 height 10
click at [364, 56] on button "Save" at bounding box center [363, 55] width 47 height 20
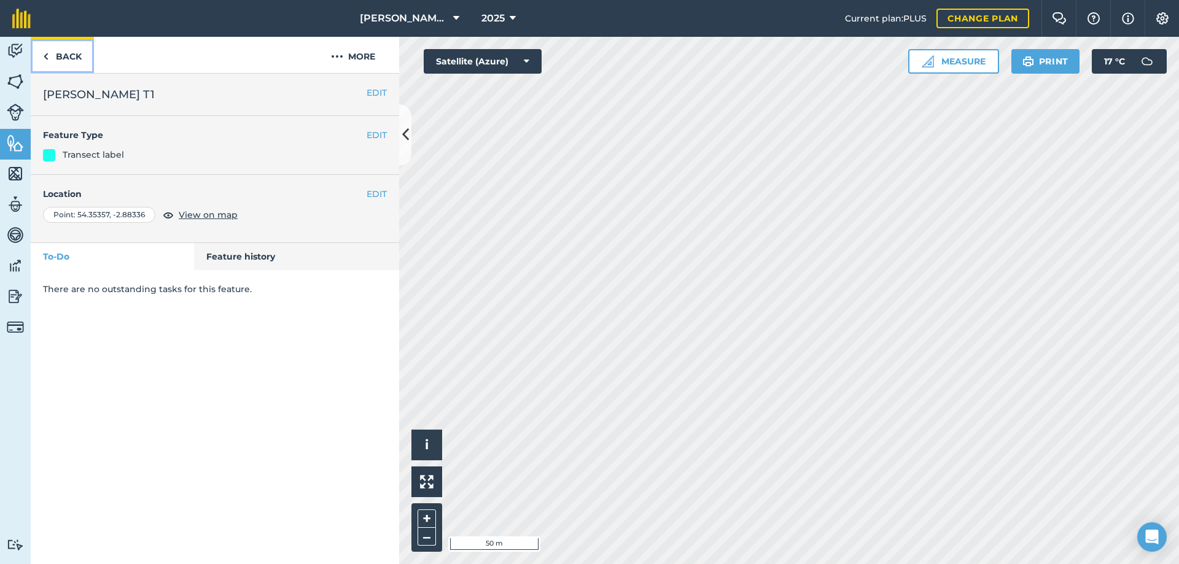
click at [46, 55] on img at bounding box center [46, 56] width 6 height 15
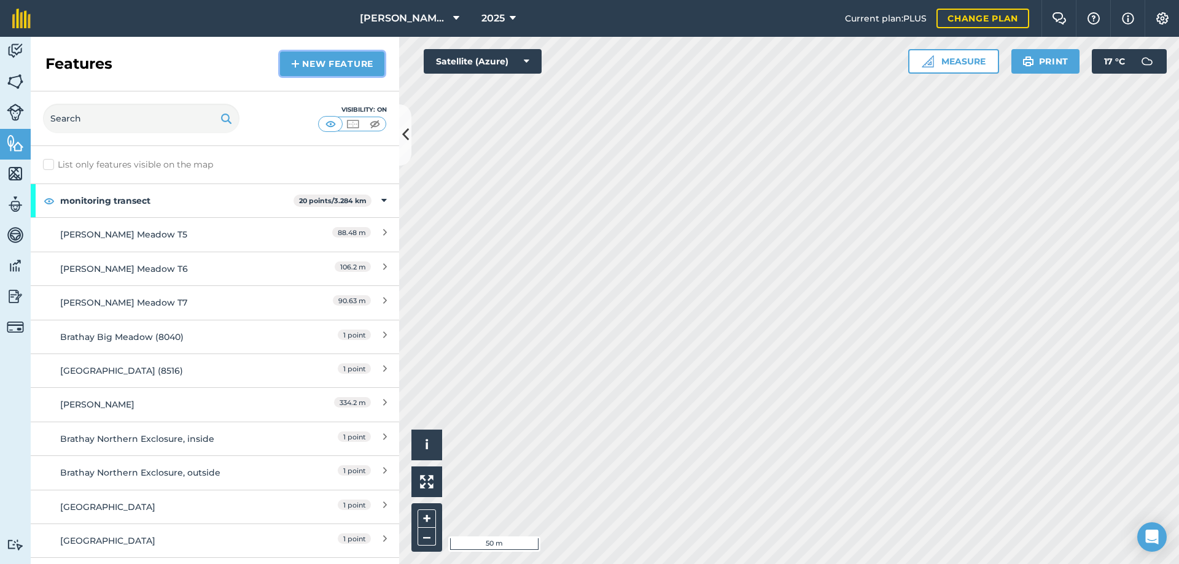
click at [298, 62] on img at bounding box center [295, 63] width 9 height 15
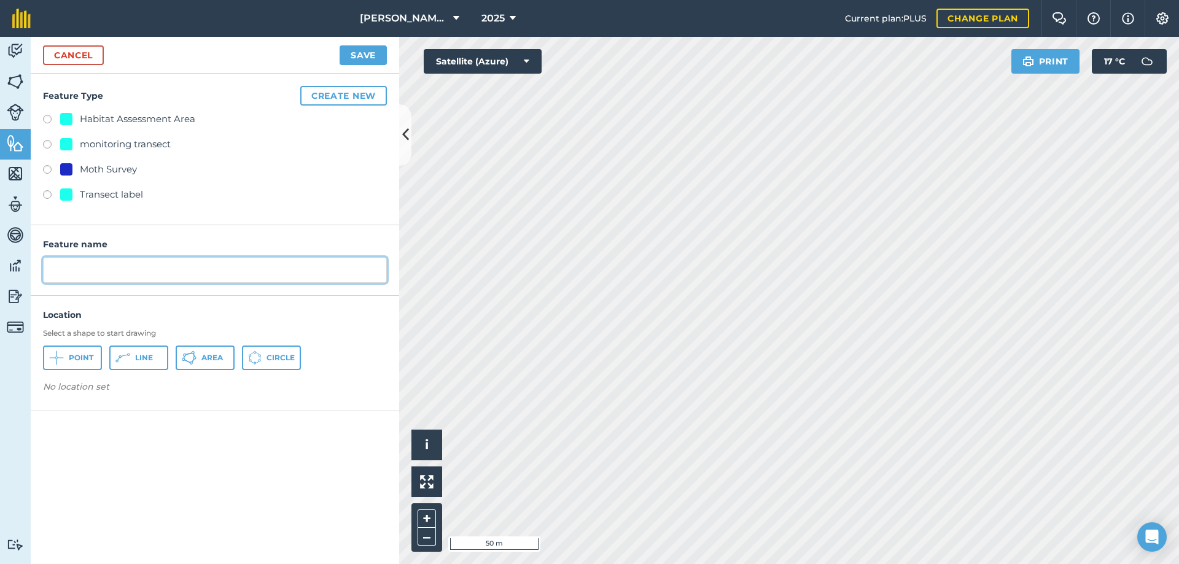
click at [101, 273] on input "text" at bounding box center [215, 270] width 344 height 26
type input "[PERSON_NAME] T2"
click at [50, 195] on label at bounding box center [51, 196] width 17 height 12
radio input "true"
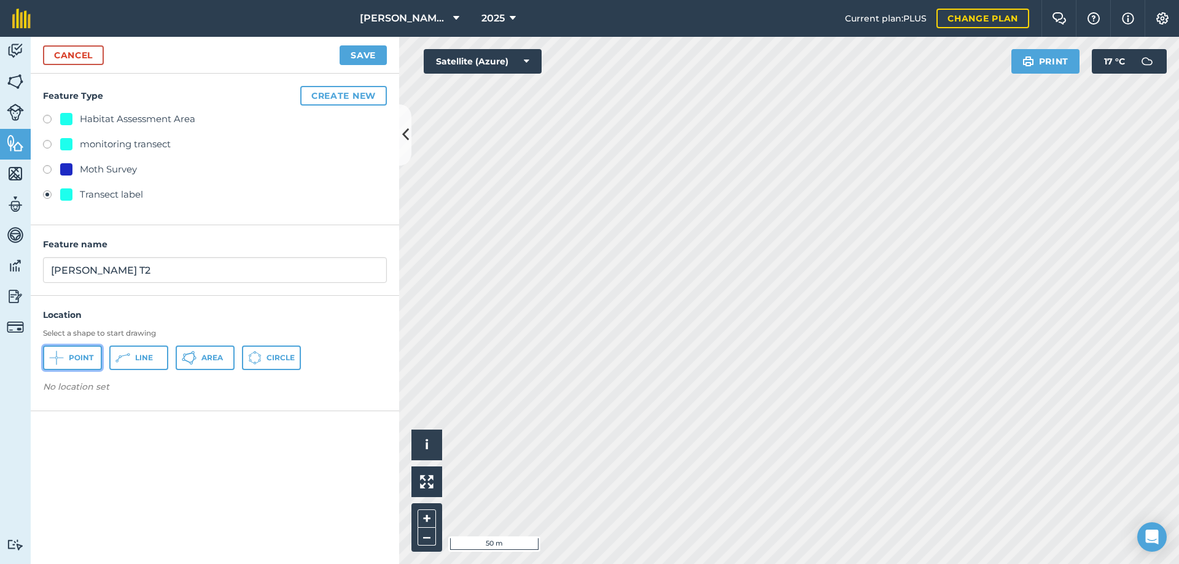
click at [83, 358] on span "Point" at bounding box center [81, 358] width 25 height 10
click at [361, 53] on button "Save" at bounding box center [363, 55] width 47 height 20
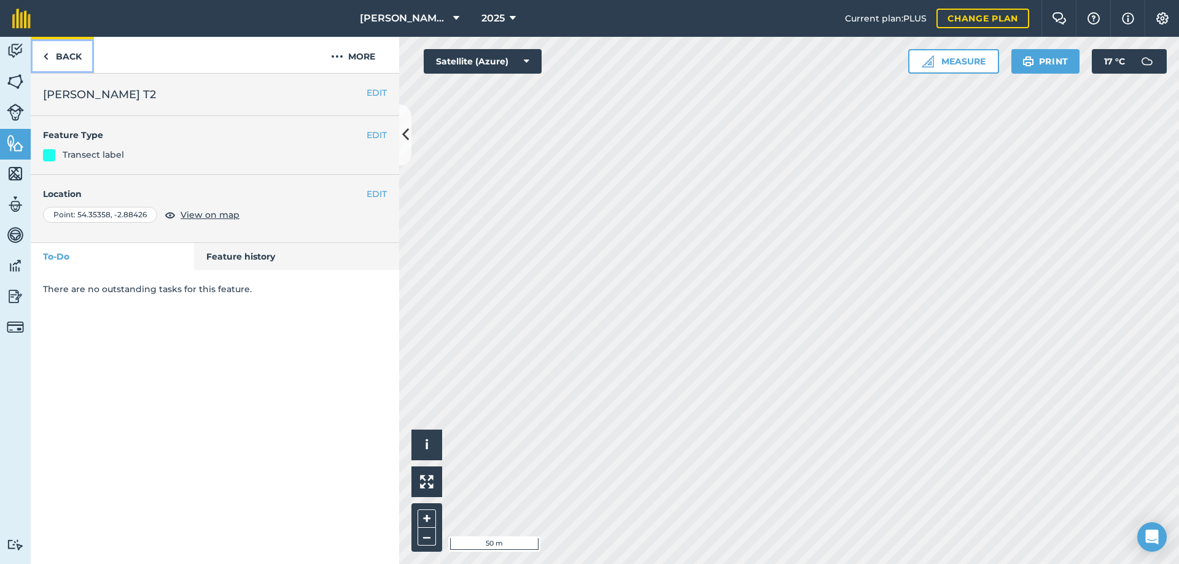
click at [65, 53] on link "Back" at bounding box center [62, 55] width 63 height 36
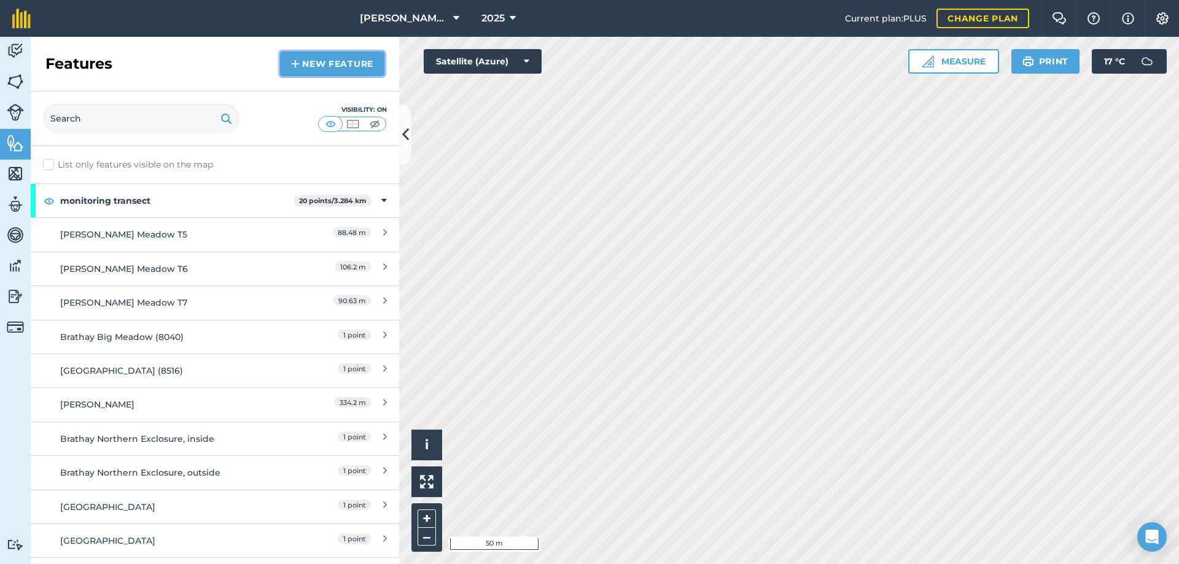
click at [346, 61] on link "New feature" at bounding box center [332, 64] width 104 height 25
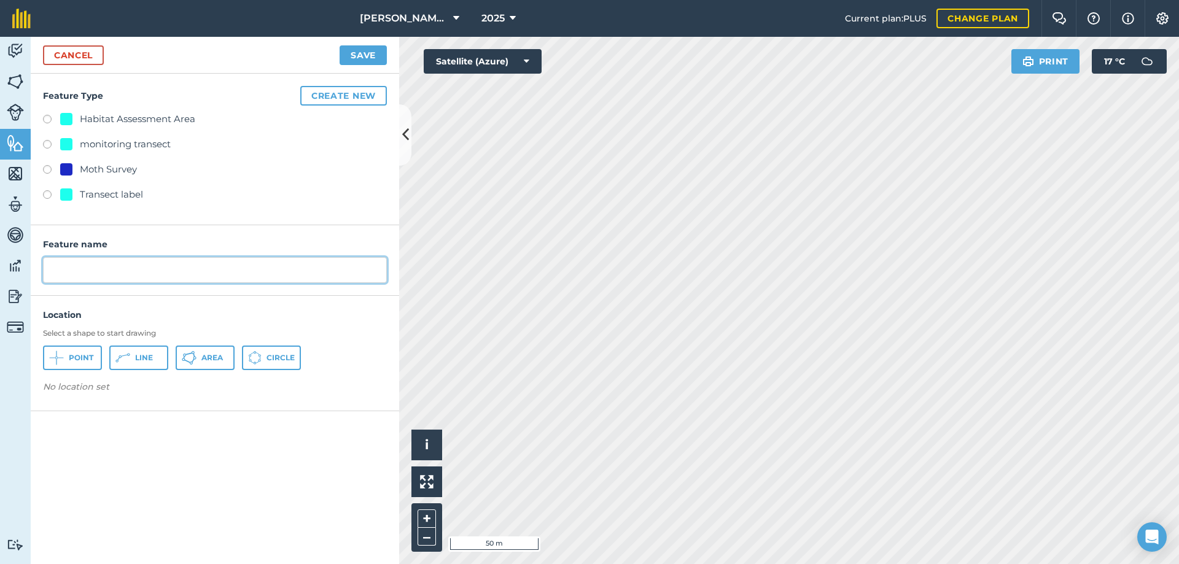
click at [102, 272] on input "text" at bounding box center [215, 270] width 344 height 26
type input "B"
type input "[PERSON_NAME] [MEDICAL_DATA]"
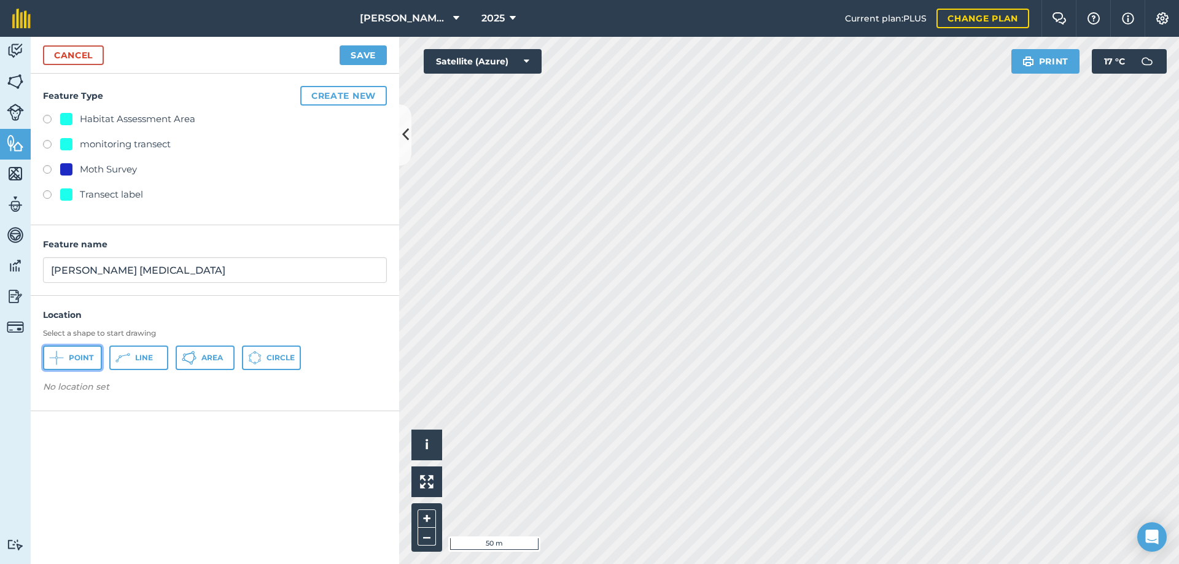
click at [66, 358] on button "Point" at bounding box center [72, 358] width 59 height 25
click at [45, 192] on label at bounding box center [51, 196] width 17 height 12
radio input "true"
click at [365, 58] on button "Save" at bounding box center [363, 55] width 47 height 20
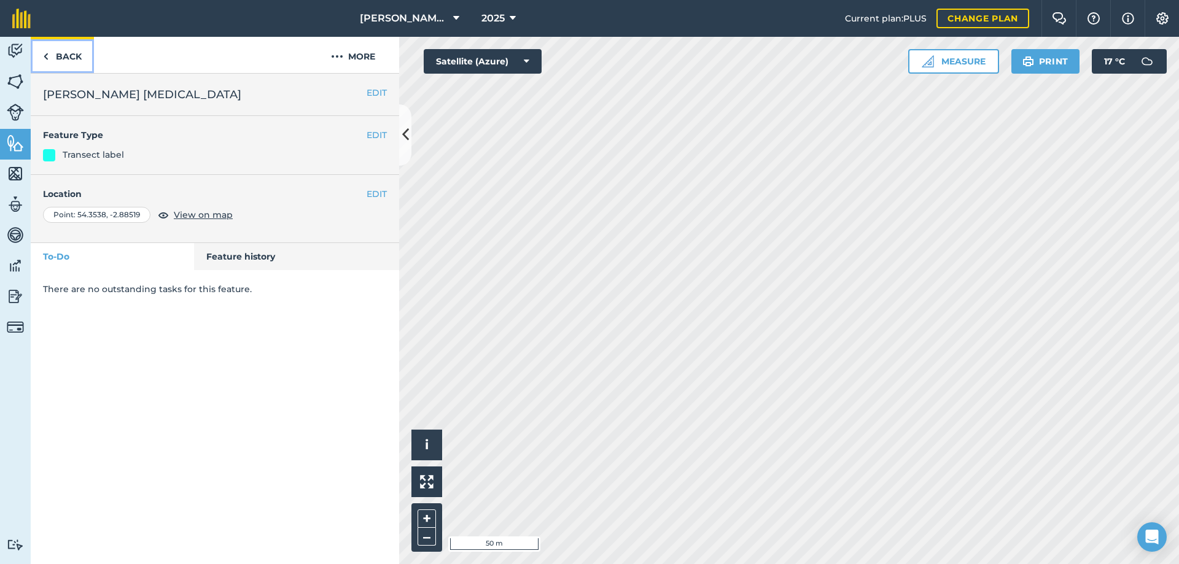
click at [70, 59] on link "Back" at bounding box center [62, 55] width 63 height 36
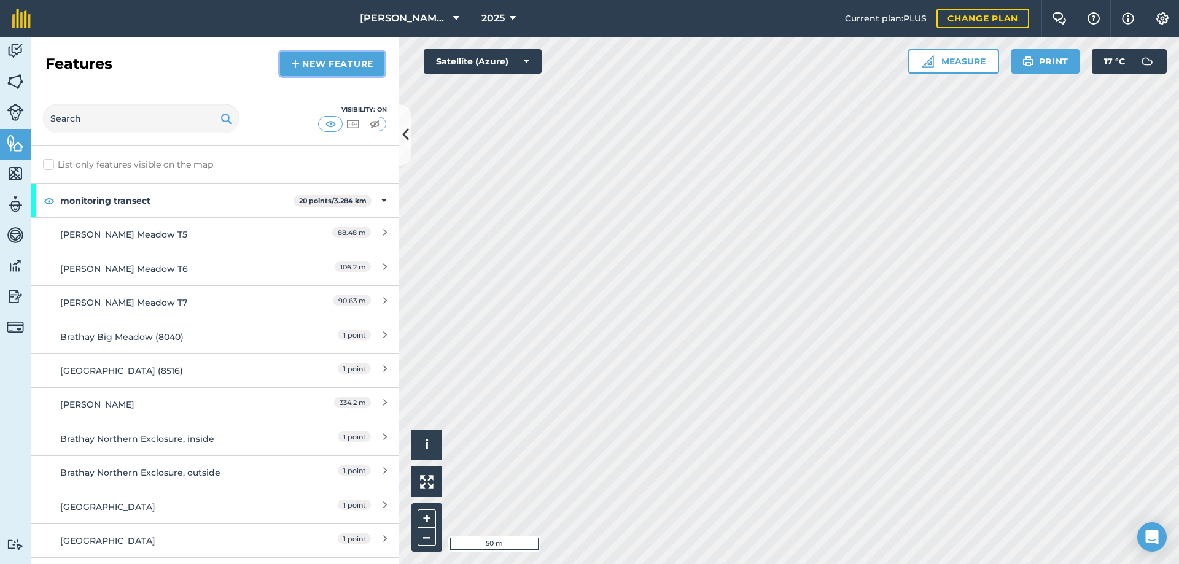
click at [344, 69] on link "New feature" at bounding box center [332, 64] width 104 height 25
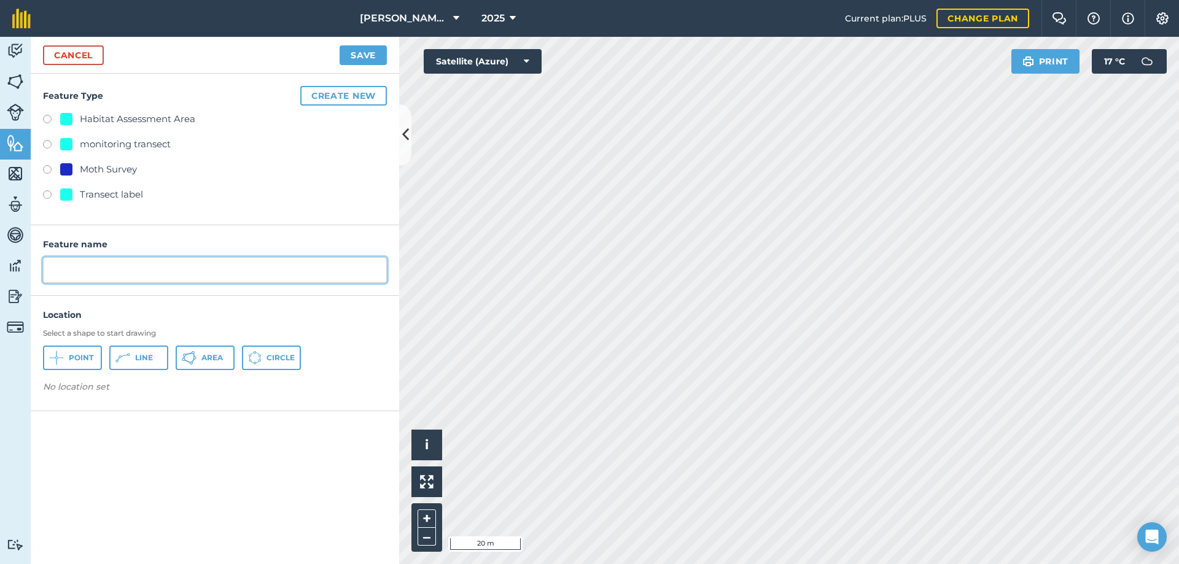
click at [88, 257] on input "text" at bounding box center [215, 270] width 344 height 26
type input "[PERSON_NAME] T4"
click at [88, 361] on span "Point" at bounding box center [81, 358] width 25 height 10
click at [107, 194] on div "Transect label" at bounding box center [111, 194] width 63 height 15
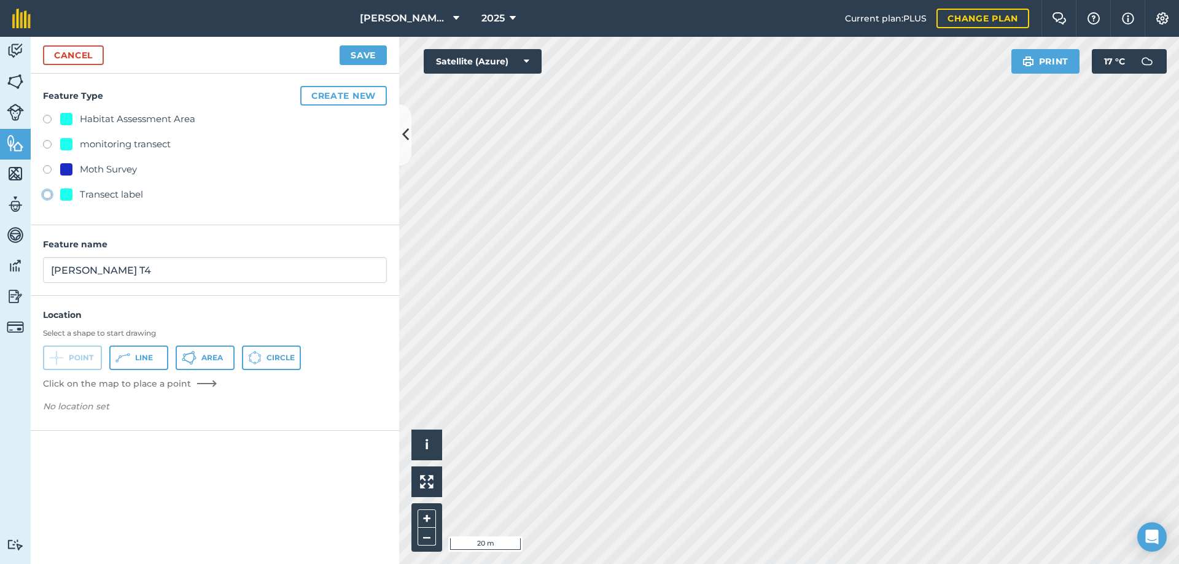
radio input "true"
click at [359, 58] on button "Save" at bounding box center [363, 55] width 47 height 20
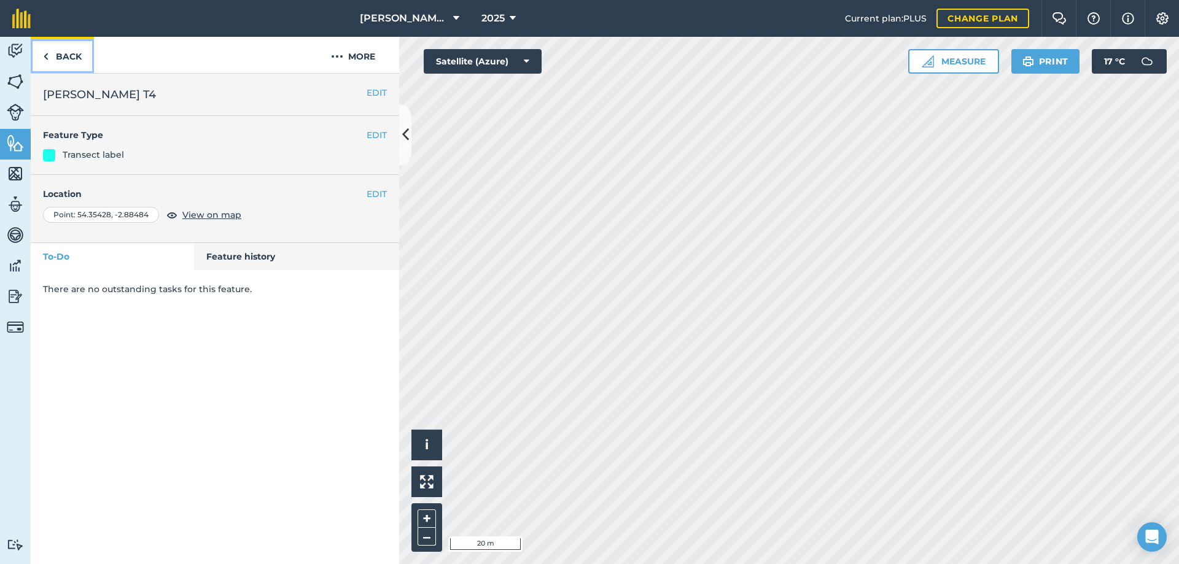
click at [64, 53] on link "Back" at bounding box center [62, 55] width 63 height 36
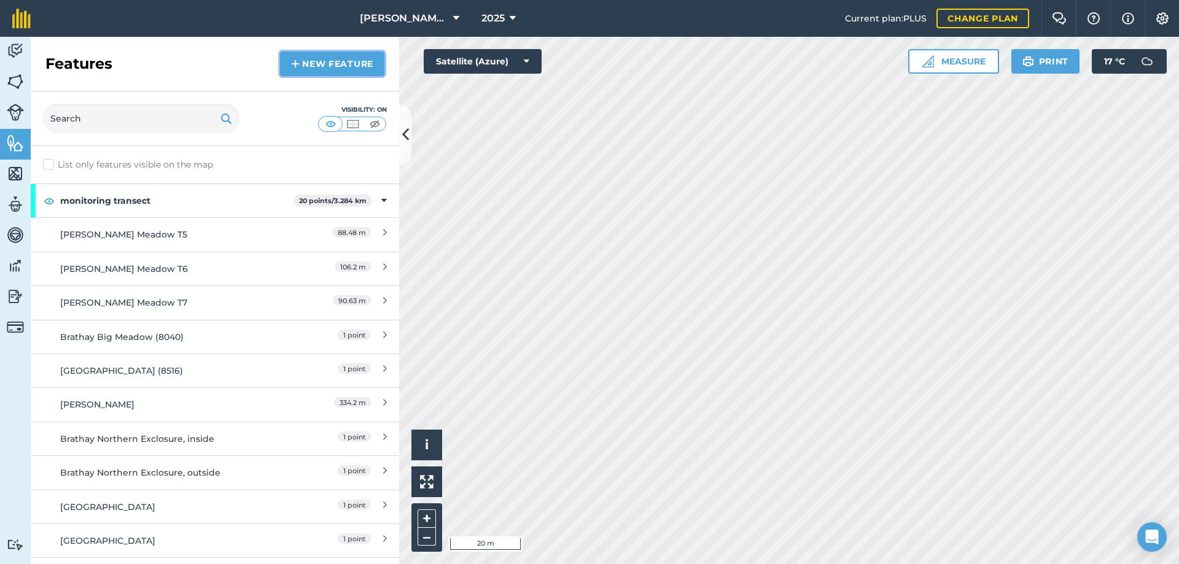
click at [323, 60] on link "New feature" at bounding box center [332, 64] width 104 height 25
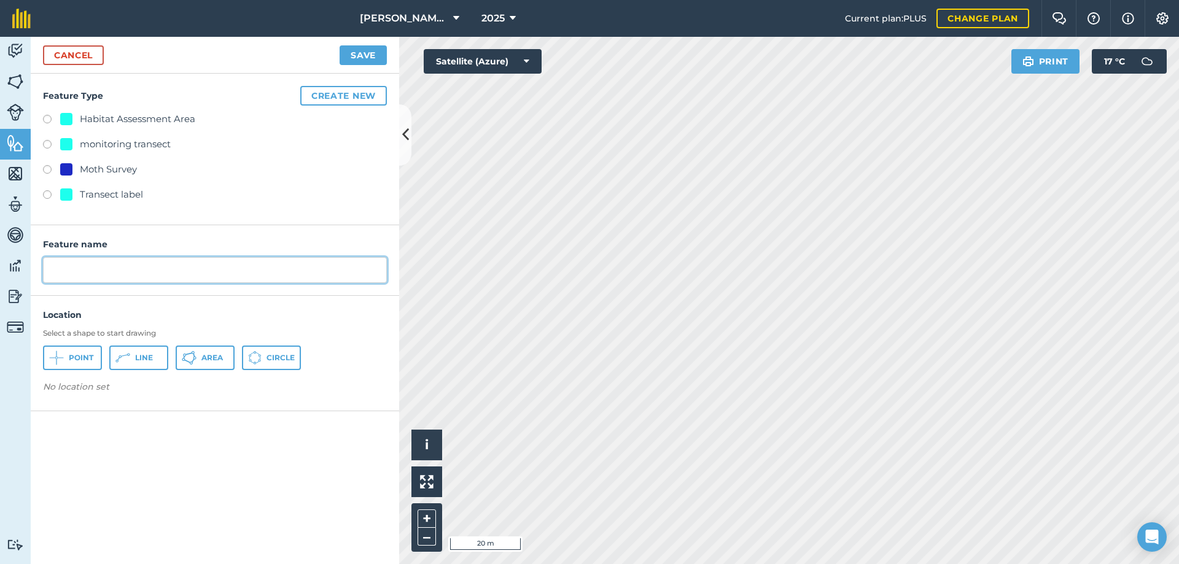
click at [112, 270] on input "text" at bounding box center [215, 270] width 344 height 26
type input "[PERSON_NAME] T5"
click at [85, 359] on span "Point" at bounding box center [81, 358] width 25 height 10
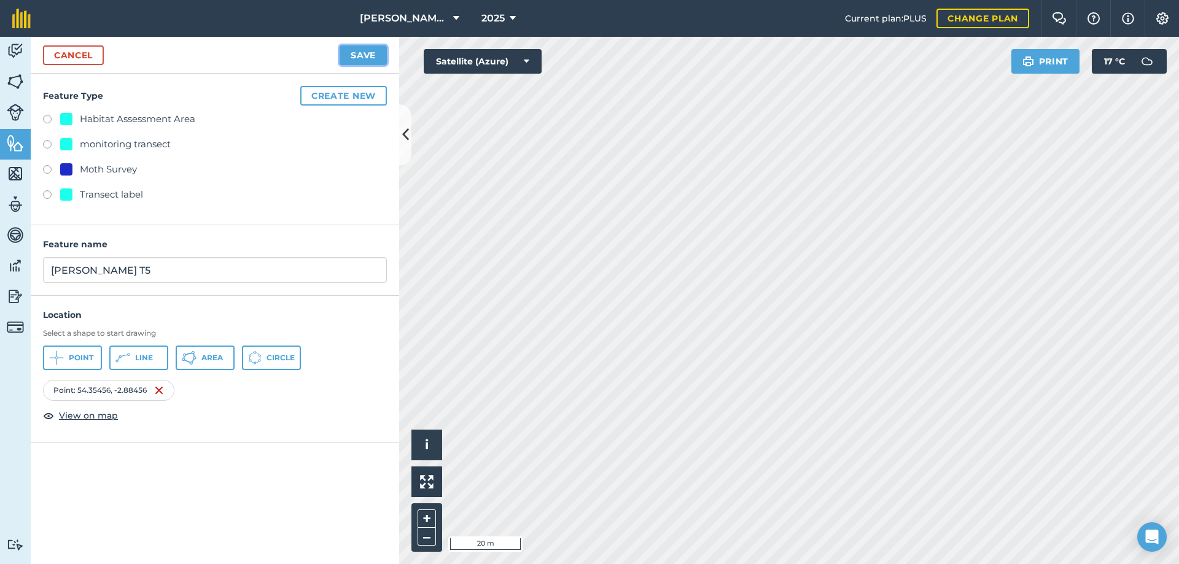
click at [369, 59] on button "Save" at bounding box center [363, 55] width 47 height 20
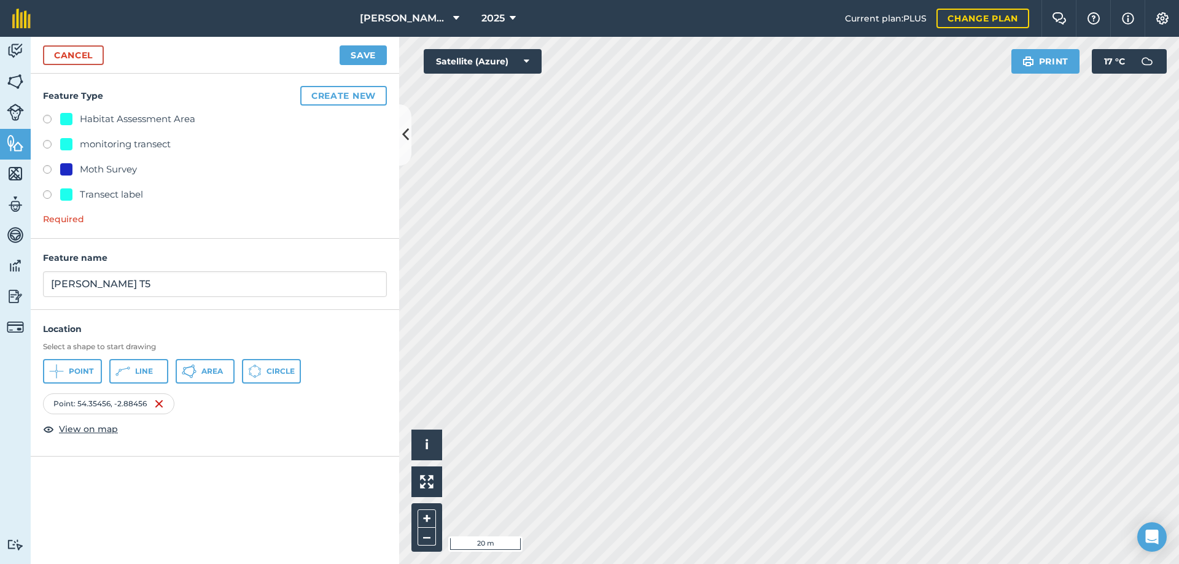
click at [46, 195] on label at bounding box center [51, 196] width 17 height 12
radio input "true"
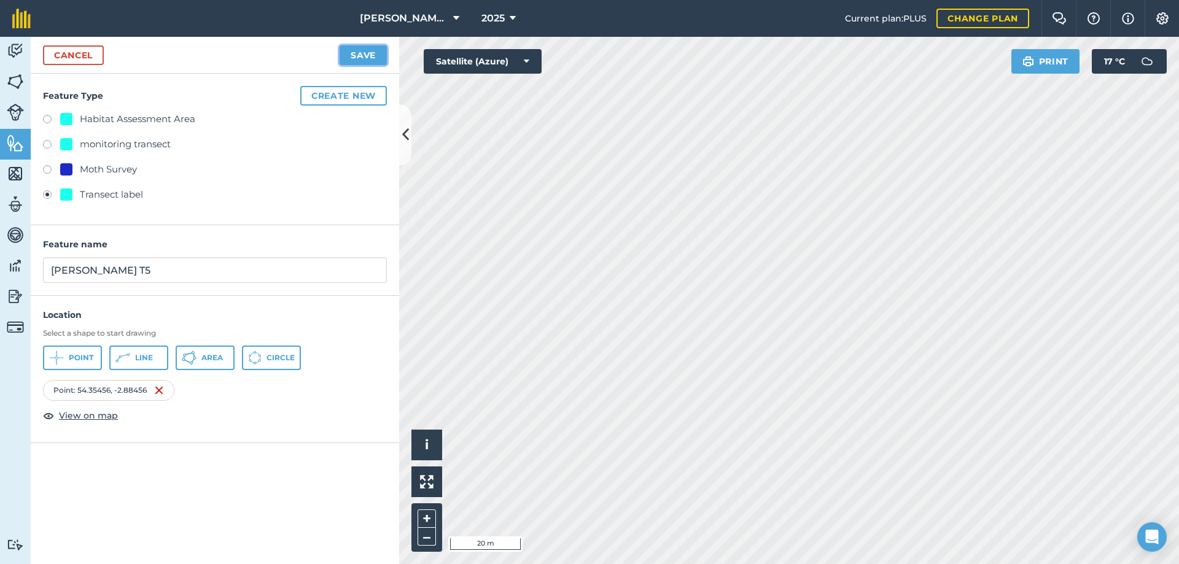
click at [371, 54] on button "Save" at bounding box center [363, 55] width 47 height 20
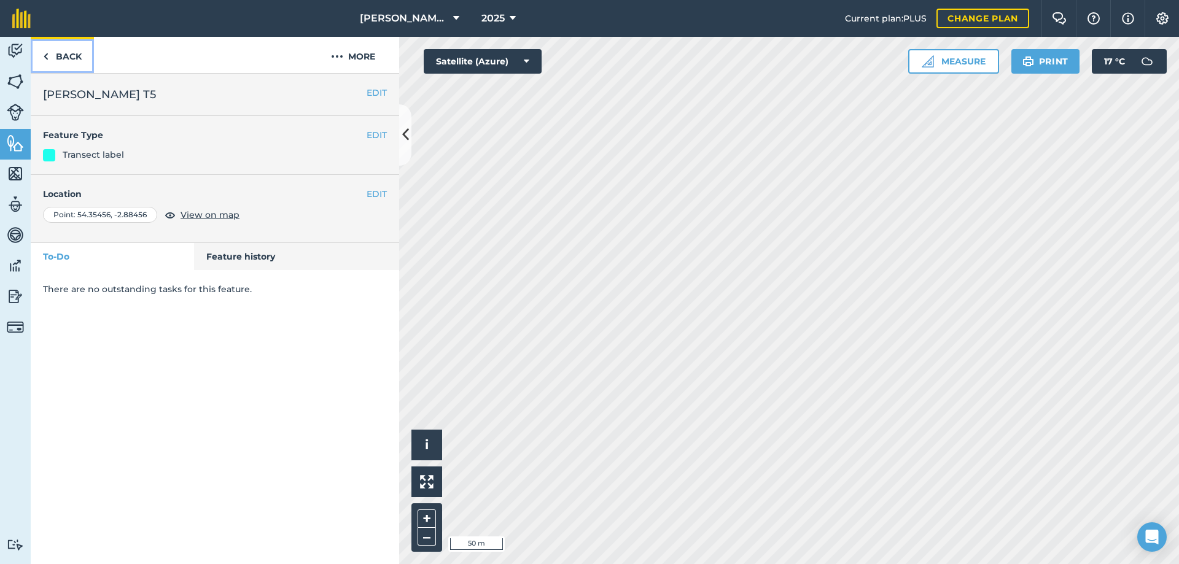
click at [62, 53] on link "Back" at bounding box center [62, 55] width 63 height 36
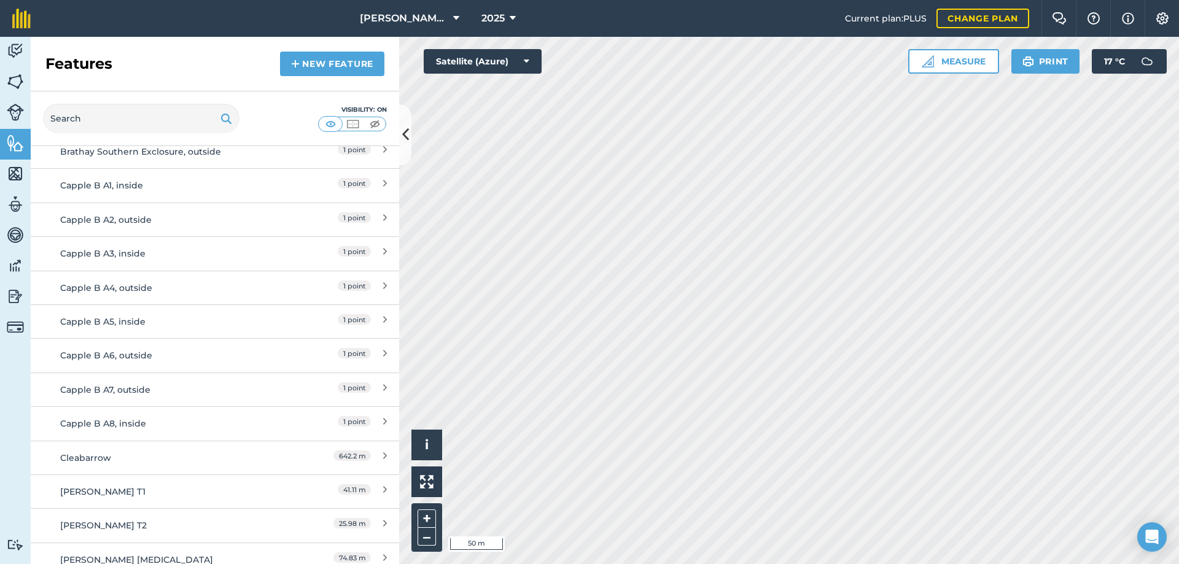
scroll to position [983, 0]
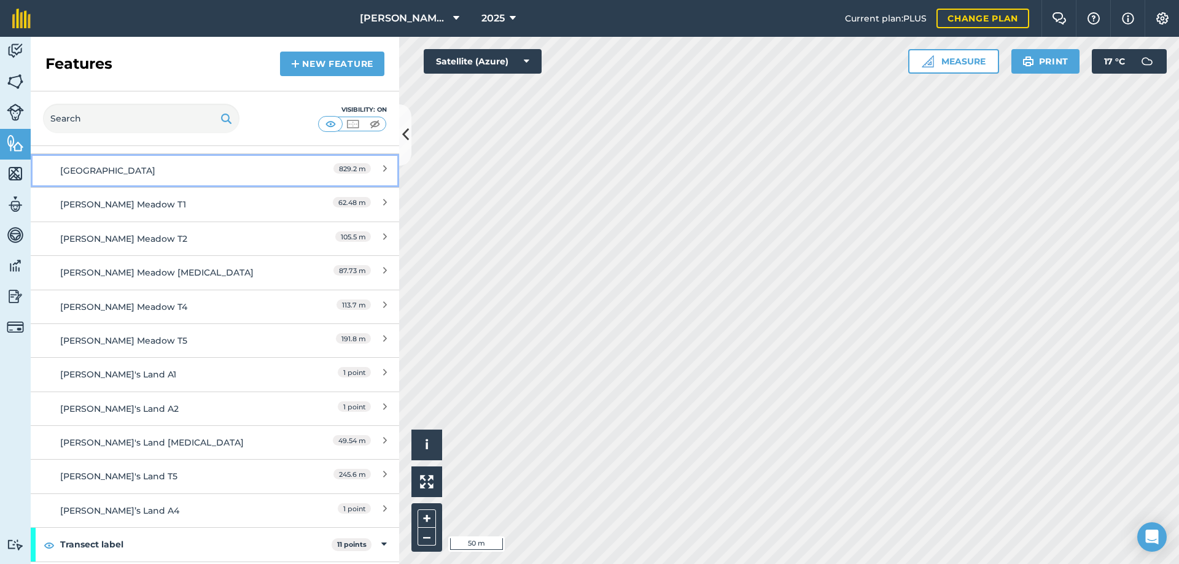
click at [136, 172] on div "[GEOGRAPHIC_DATA]" at bounding box center [169, 171] width 218 height 14
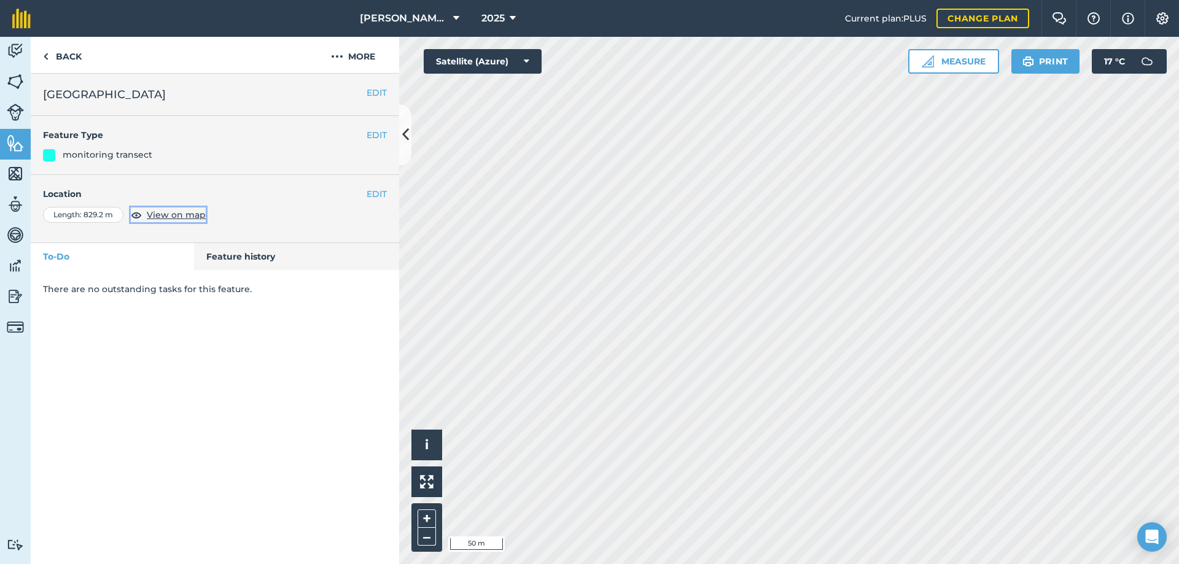
click at [163, 217] on span "View on map" at bounding box center [176, 215] width 59 height 14
click at [62, 53] on link "Back" at bounding box center [62, 55] width 63 height 36
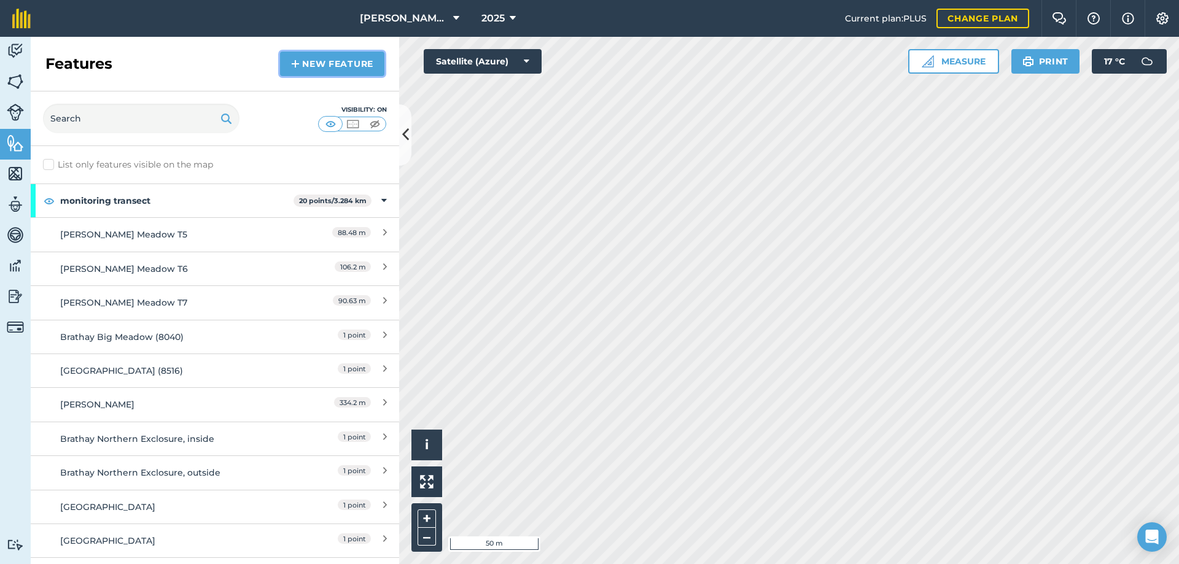
click at [311, 64] on link "New feature" at bounding box center [332, 64] width 104 height 25
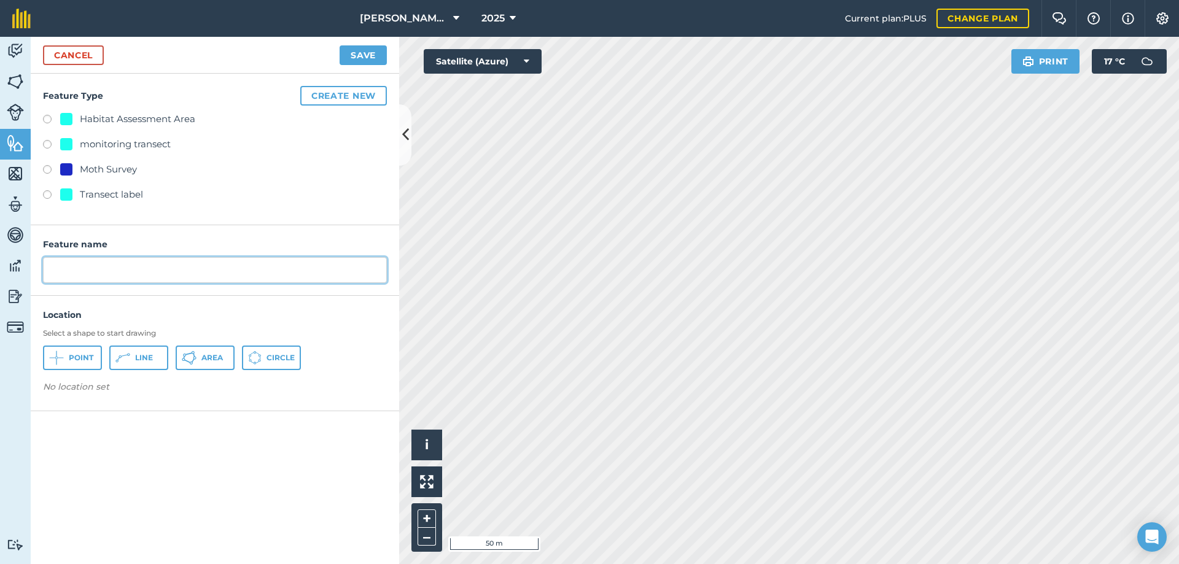
click at [69, 270] on input "text" at bounding box center [215, 270] width 344 height 26
type input "K"
type input "[GEOGRAPHIC_DATA]"
click at [64, 358] on button "Point" at bounding box center [72, 358] width 59 height 25
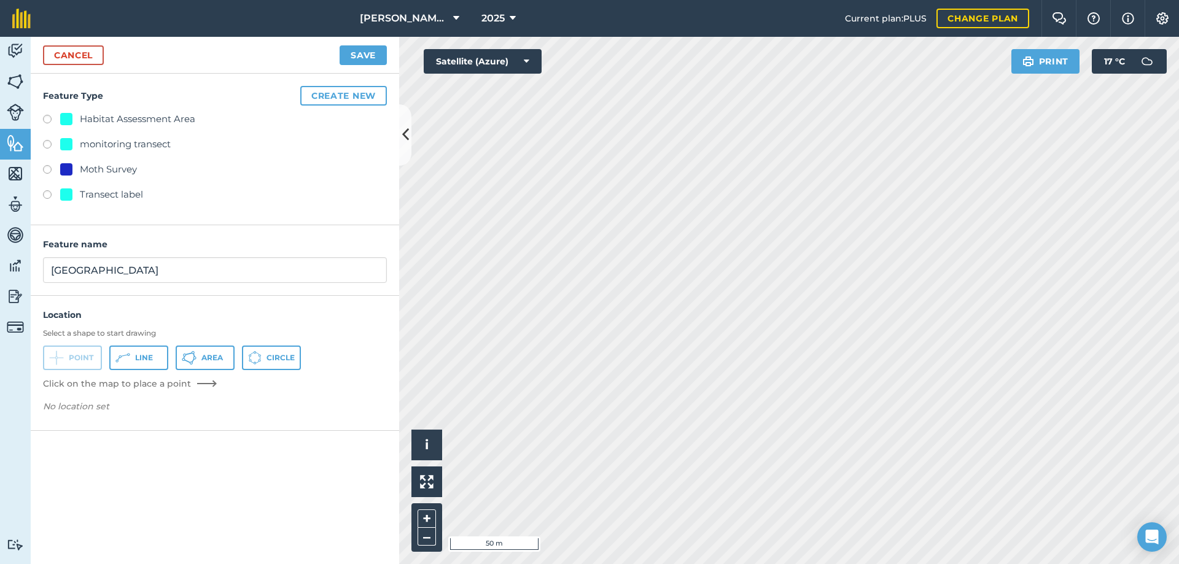
click at [49, 191] on label at bounding box center [51, 196] width 17 height 12
radio input "true"
click at [376, 53] on button "Save" at bounding box center [363, 55] width 47 height 20
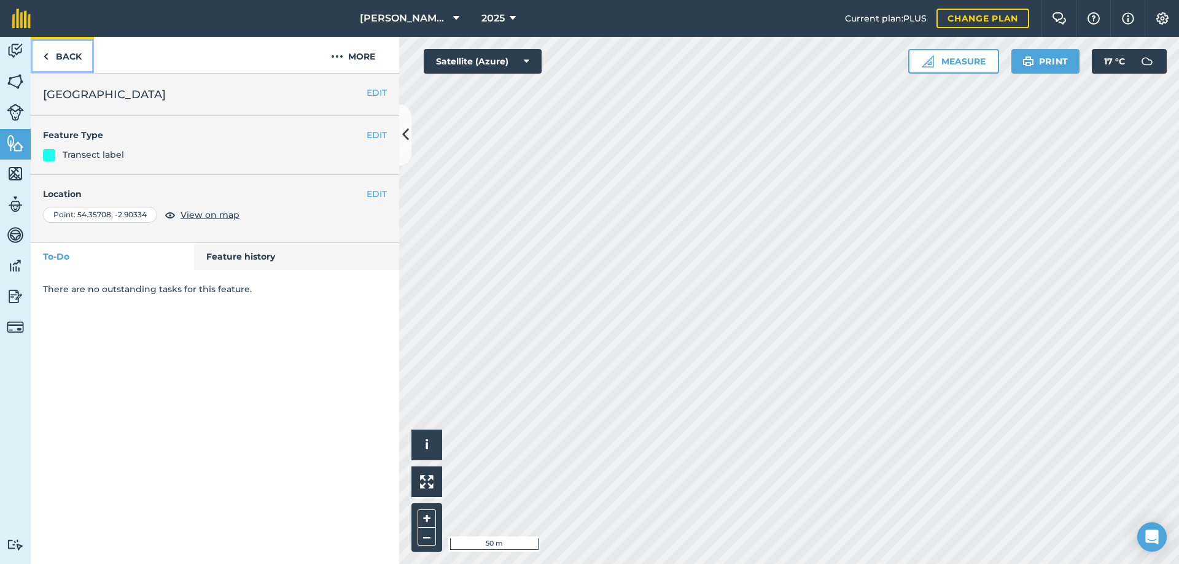
click at [68, 55] on link "Back" at bounding box center [62, 55] width 63 height 36
click at [378, 134] on button "EDIT" at bounding box center [377, 135] width 20 height 14
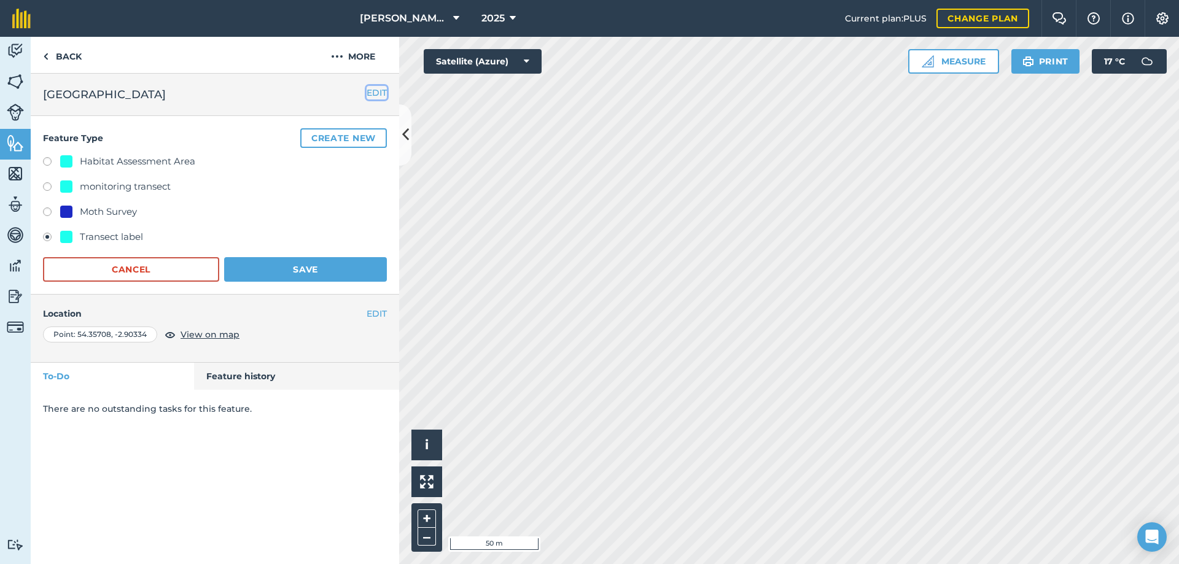
click at [370, 90] on button "EDIT" at bounding box center [377, 93] width 20 height 14
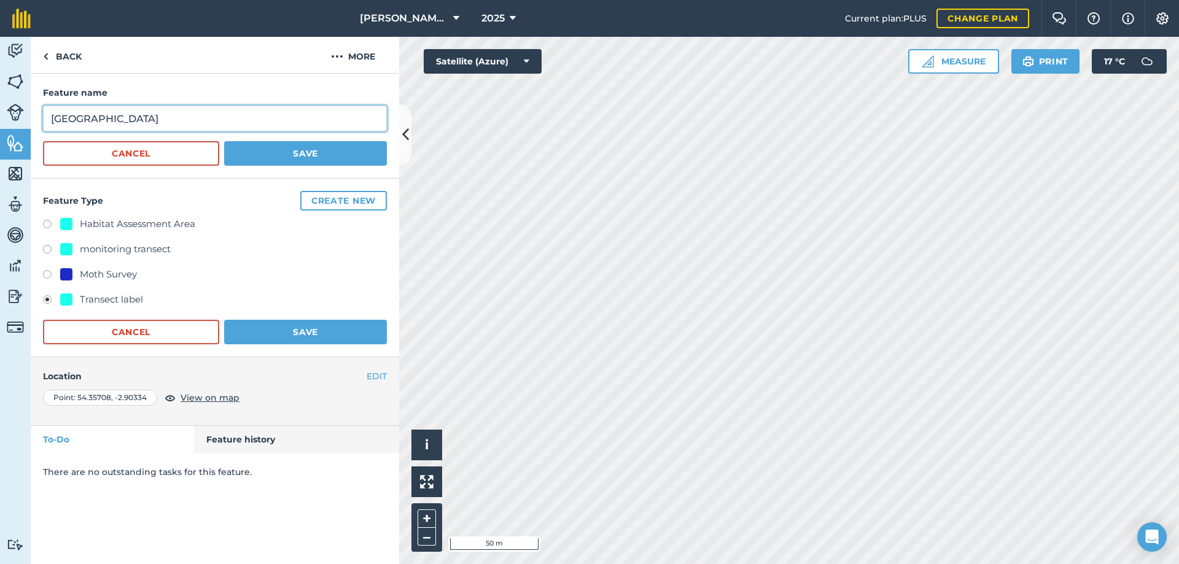
drag, startPoint x: 161, startPoint y: 120, endPoint x: 107, endPoint y: 120, distance: 54.0
click at [107, 120] on input "[GEOGRAPHIC_DATA]" at bounding box center [215, 119] width 344 height 26
type input "[GEOGRAPHIC_DATA]"
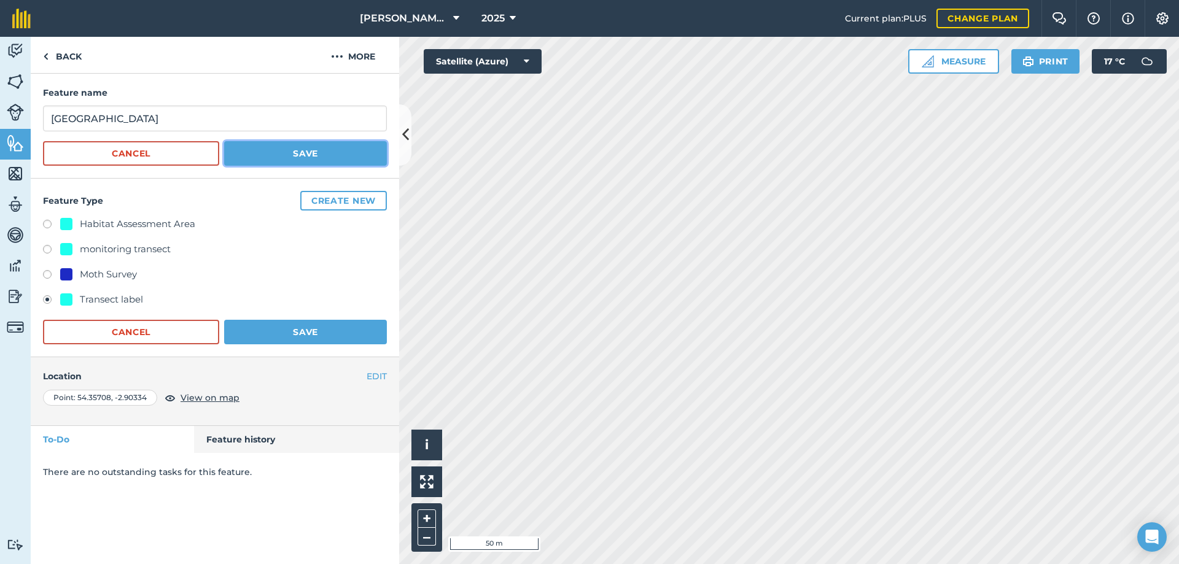
click at [252, 155] on button "Save" at bounding box center [305, 153] width 163 height 25
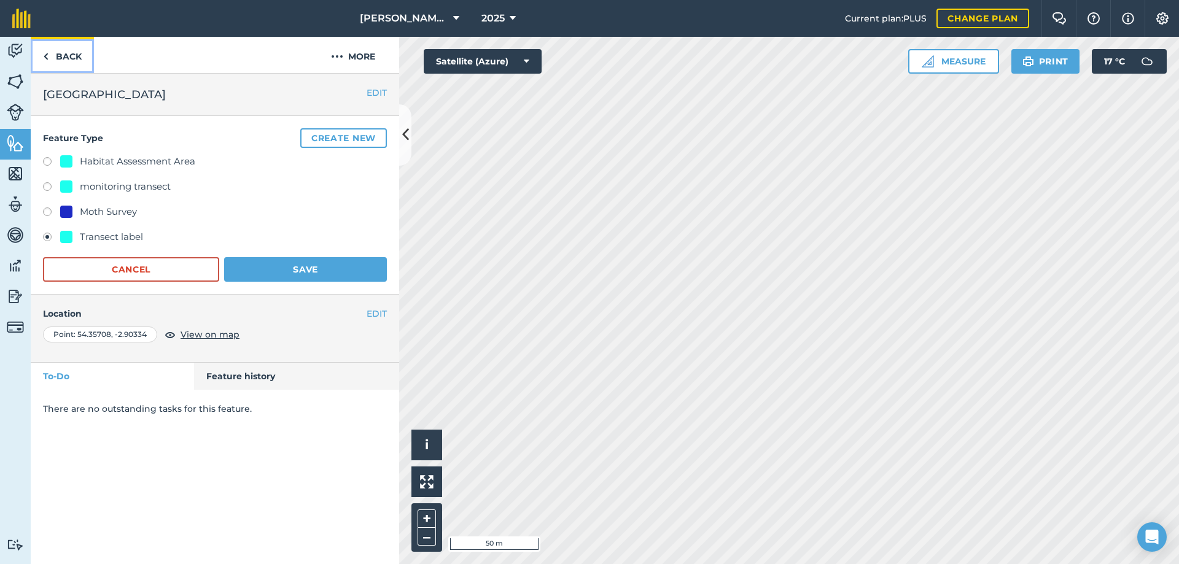
click at [73, 52] on link "Back" at bounding box center [62, 55] width 63 height 36
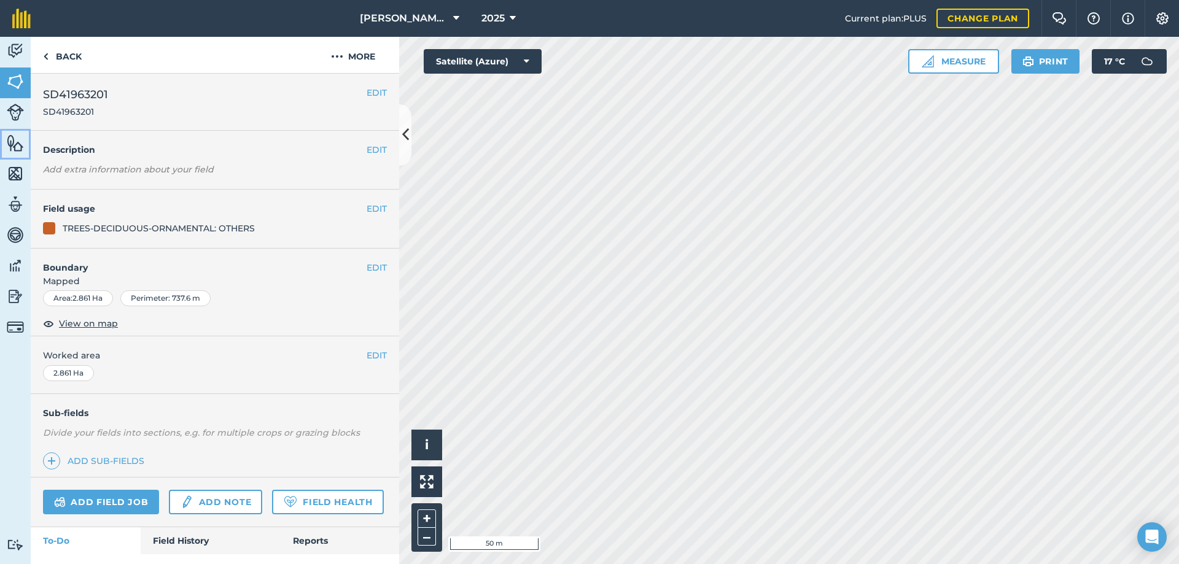
click at [12, 146] on img at bounding box center [15, 143] width 17 height 18
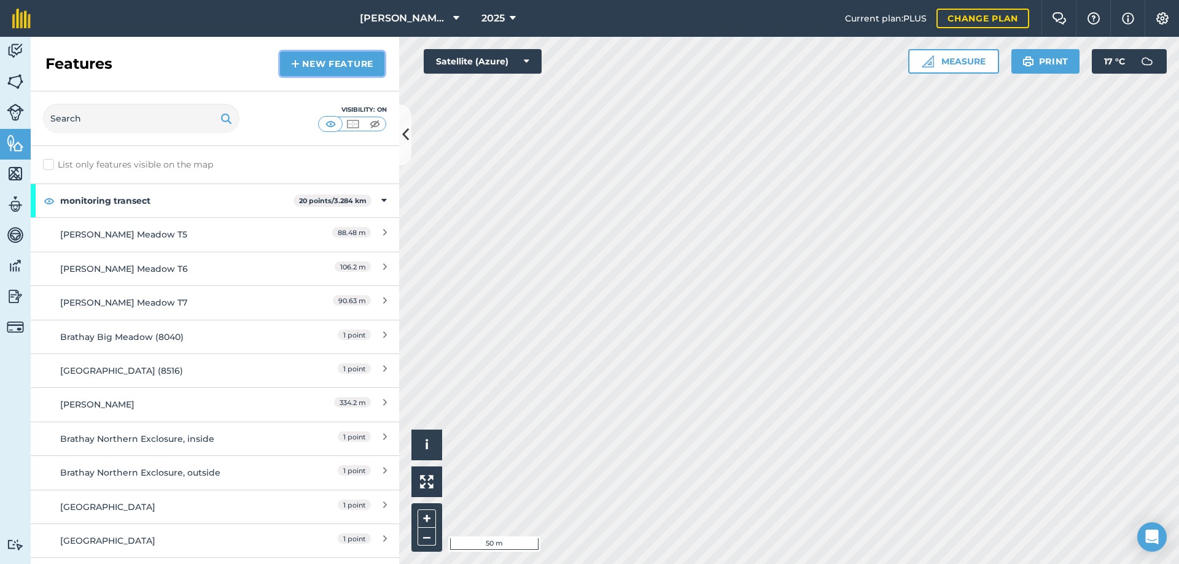
click at [322, 61] on link "New feature" at bounding box center [332, 64] width 104 height 25
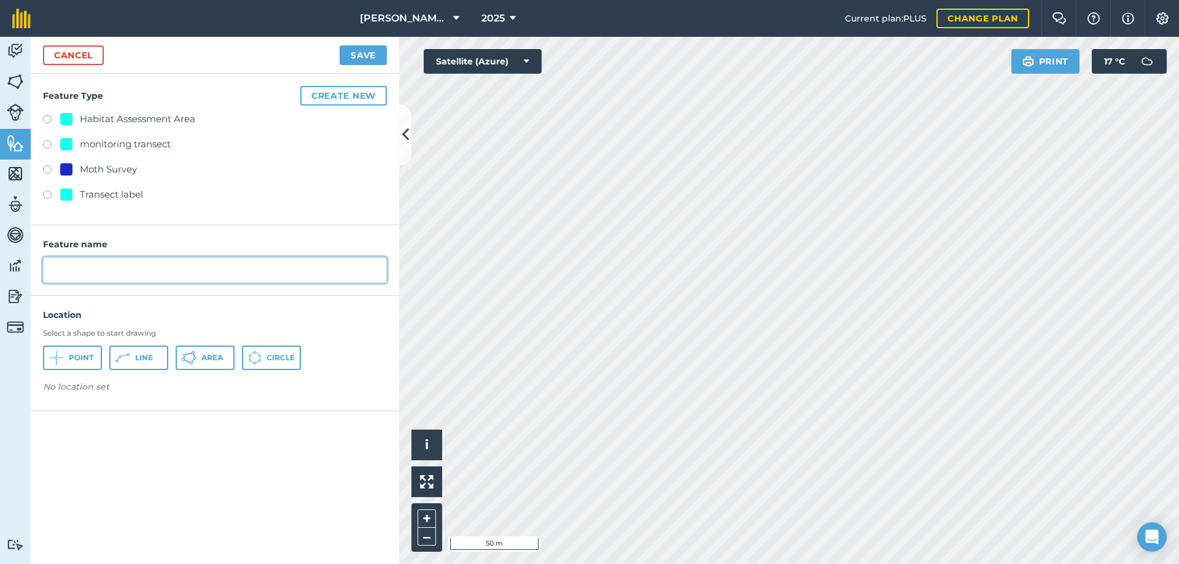
click at [71, 266] on input "text" at bounding box center [215, 270] width 344 height 26
type input "[PERSON_NAME] Meadow T1"
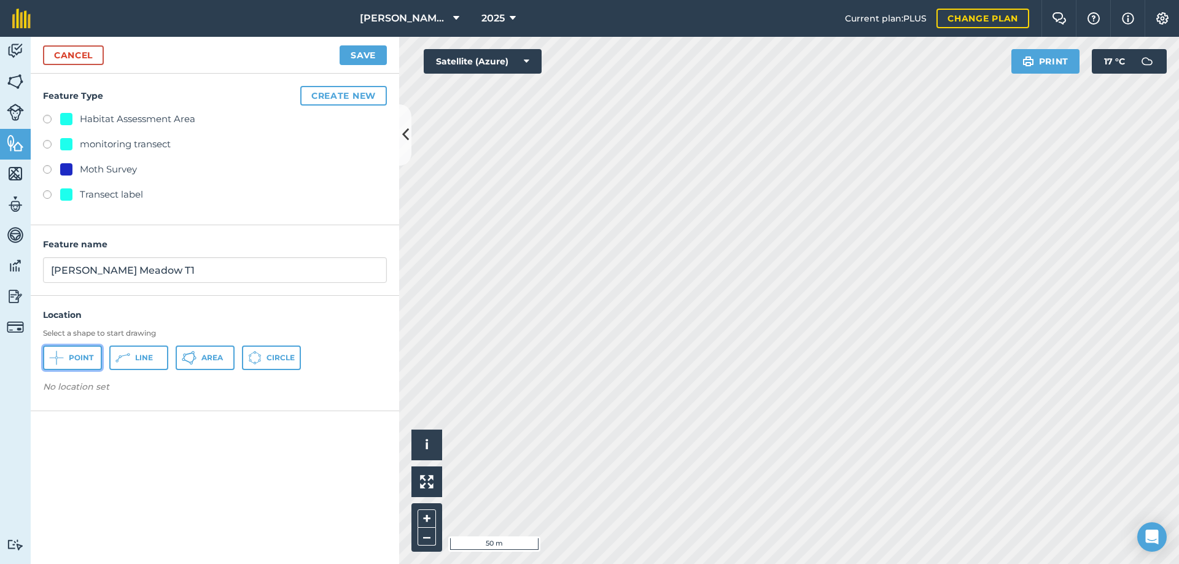
click at [90, 357] on span "Point" at bounding box center [81, 358] width 25 height 10
click at [48, 195] on label at bounding box center [51, 196] width 17 height 12
radio input "true"
click at [357, 58] on button "Save" at bounding box center [363, 55] width 47 height 20
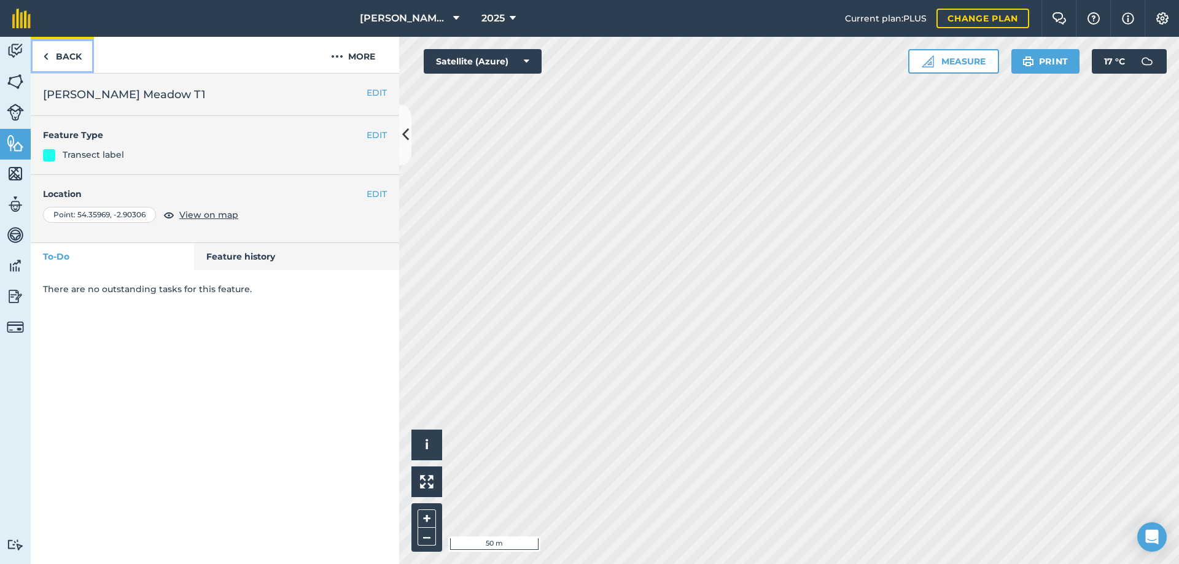
click at [63, 60] on link "Back" at bounding box center [62, 55] width 63 height 36
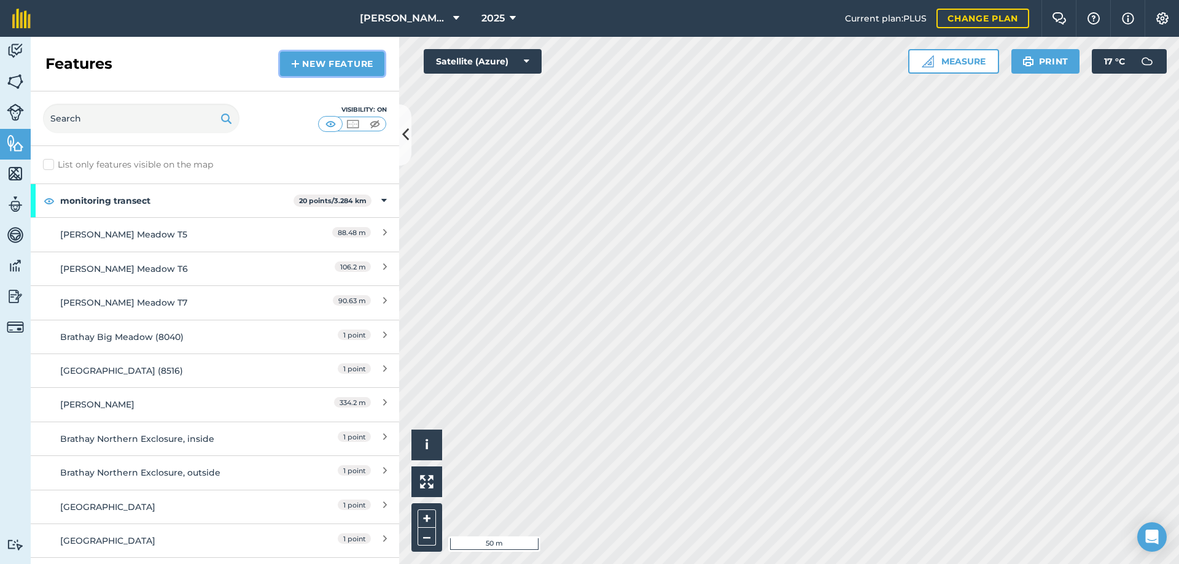
click at [322, 68] on link "New feature" at bounding box center [332, 64] width 104 height 25
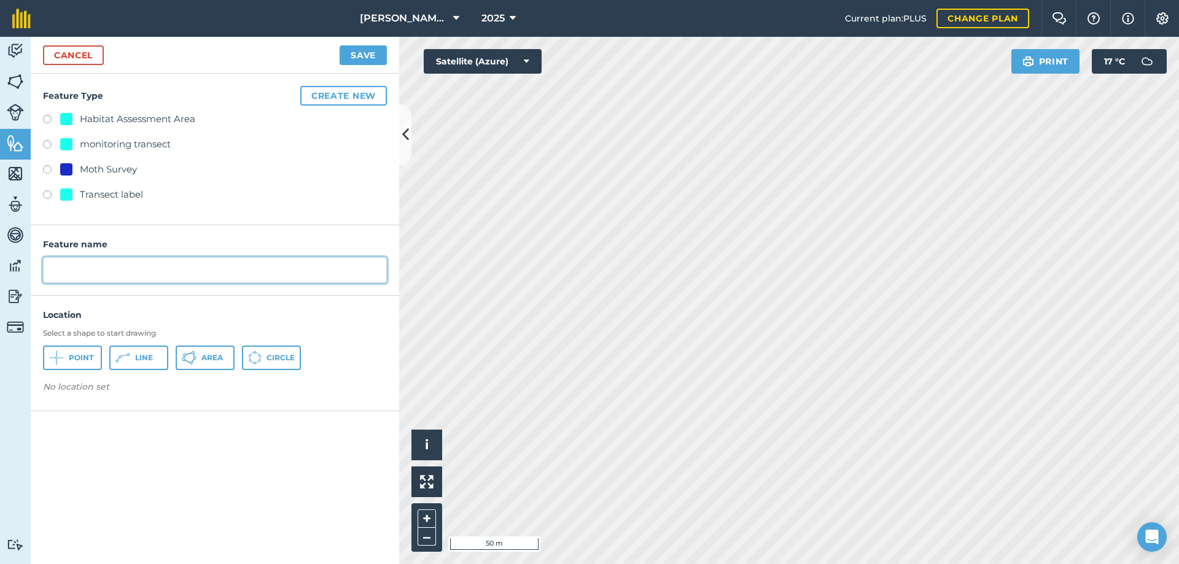
click at [81, 271] on input "text" at bounding box center [215, 270] width 344 height 26
type input "[PERSON_NAME] Meadow T2"
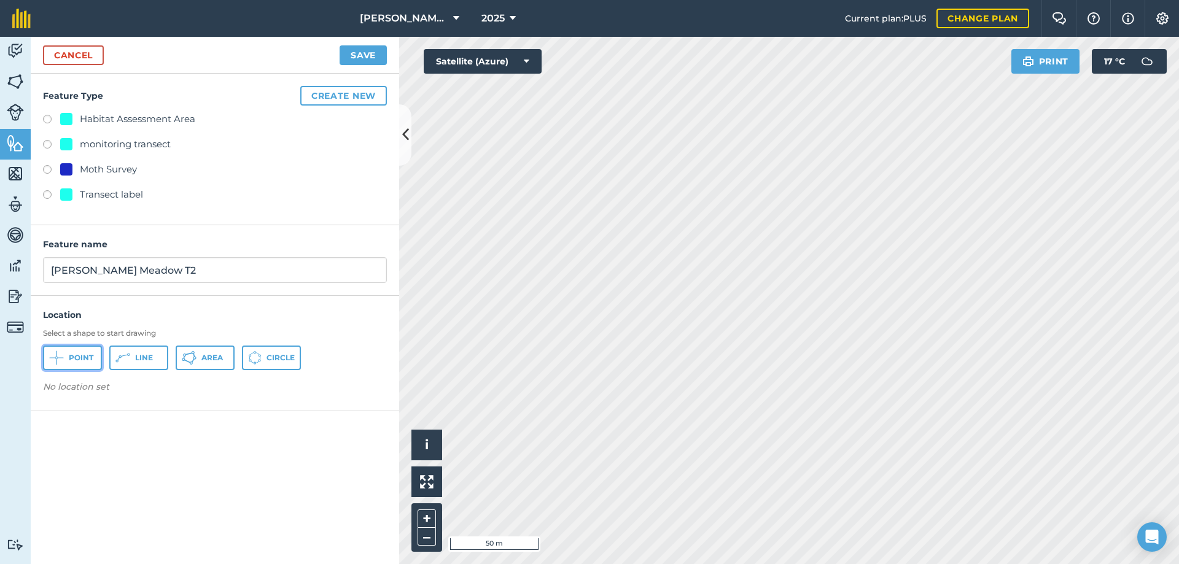
click at [70, 361] on span "Point" at bounding box center [81, 358] width 25 height 10
click at [47, 193] on label at bounding box center [51, 196] width 17 height 12
radio input "true"
click at [360, 54] on button "Save" at bounding box center [363, 55] width 47 height 20
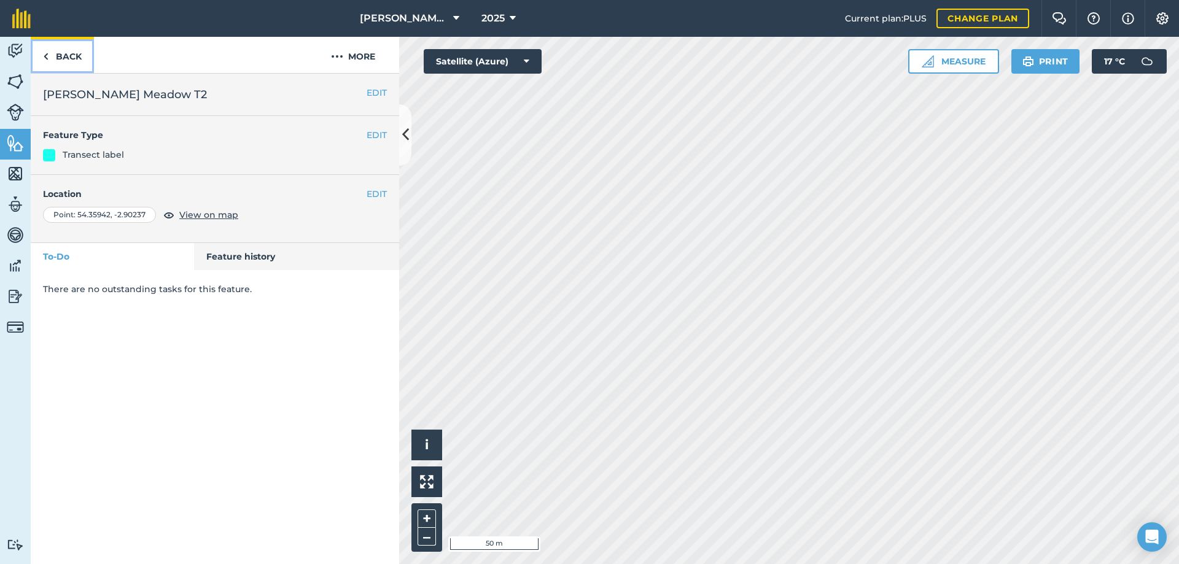
click at [70, 58] on link "Back" at bounding box center [62, 55] width 63 height 36
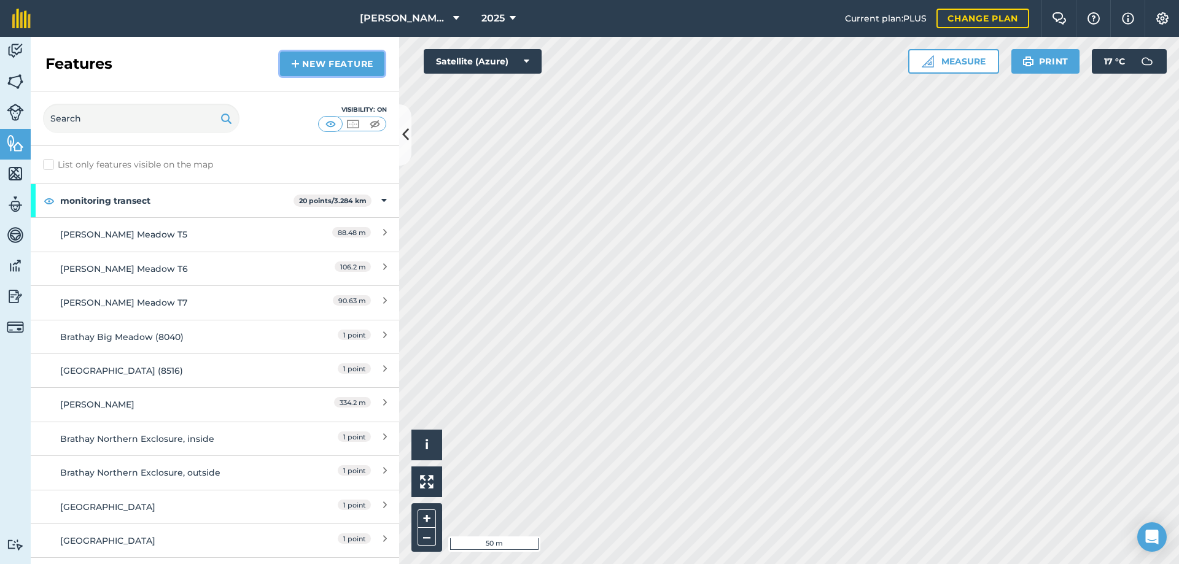
click at [350, 69] on link "New feature" at bounding box center [332, 64] width 104 height 25
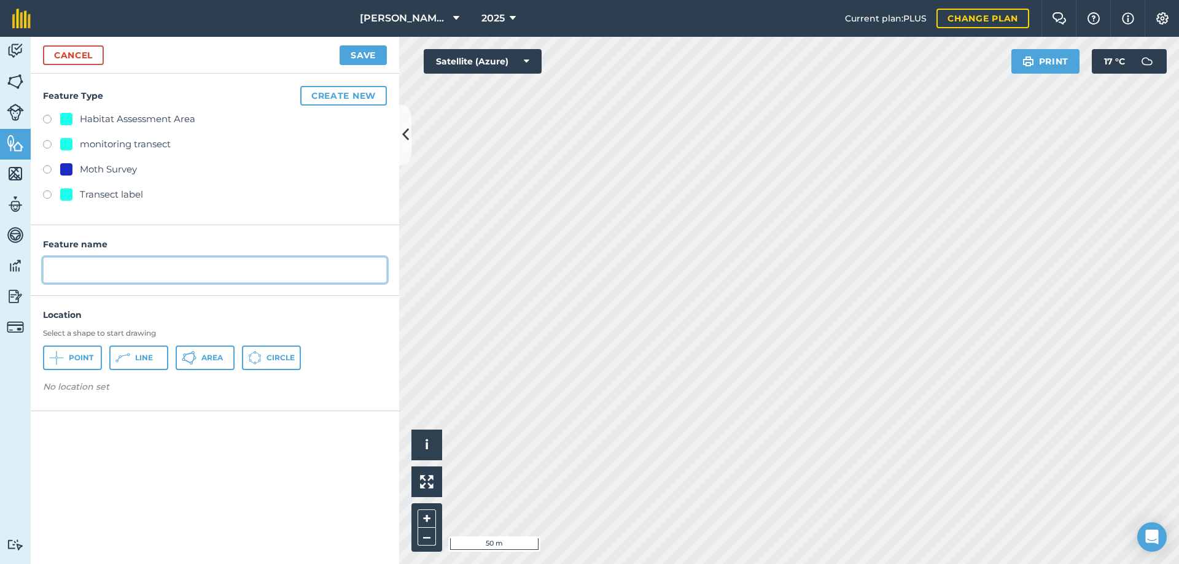
click at [98, 271] on input "text" at bounding box center [215, 270] width 344 height 26
type input "[PERSON_NAME] Meadow [MEDICAL_DATA]"
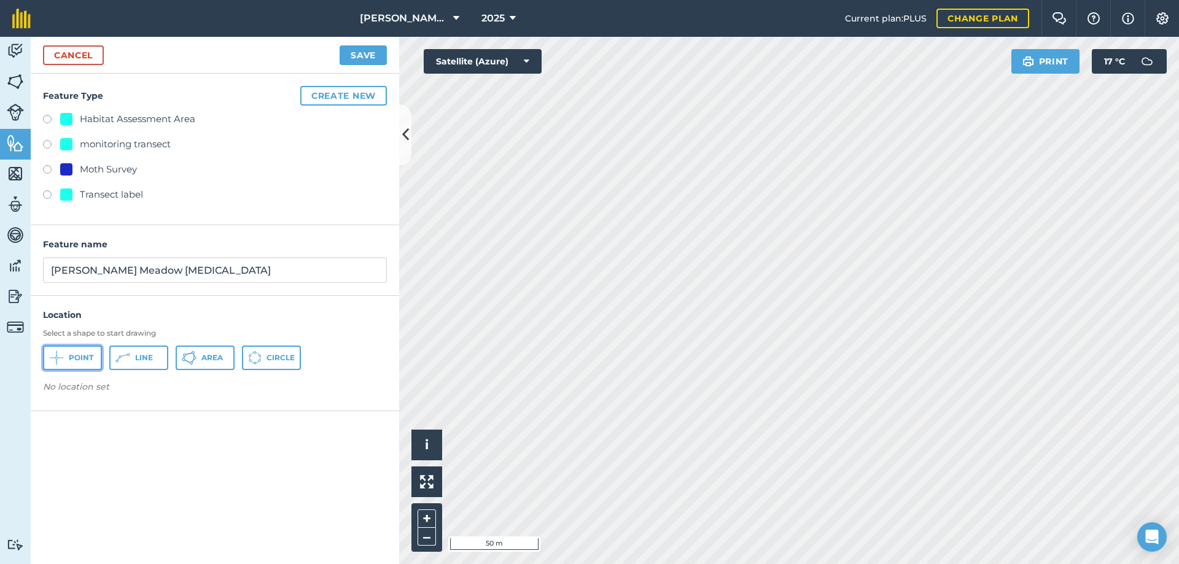
click at [74, 364] on button "Point" at bounding box center [72, 358] width 59 height 25
click at [46, 195] on label at bounding box center [51, 196] width 17 height 12
radio input "true"
click at [364, 60] on button "Save" at bounding box center [363, 55] width 47 height 20
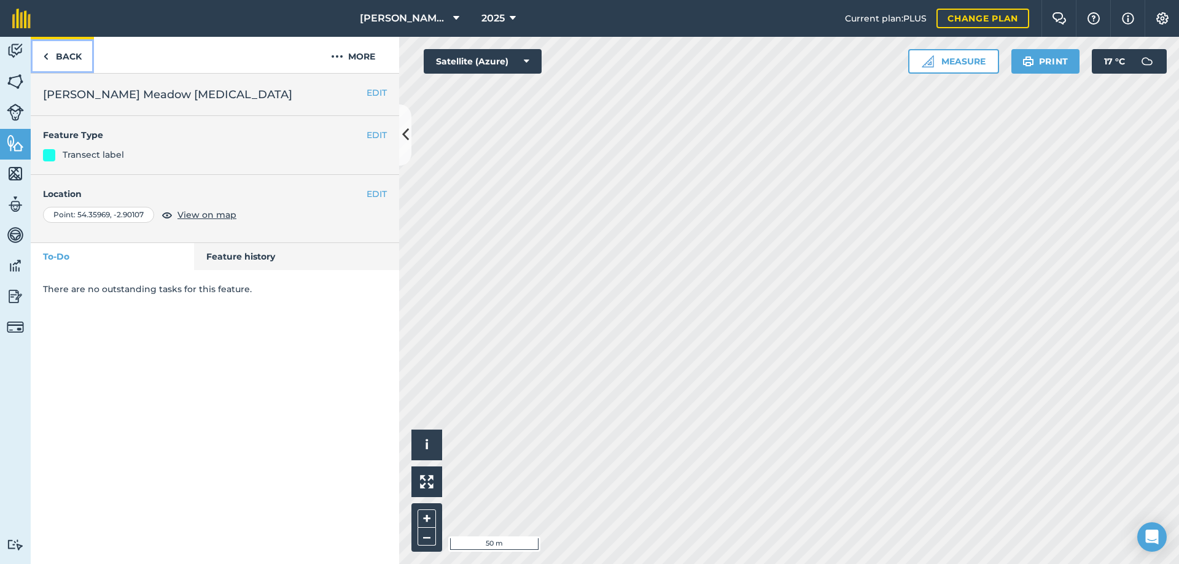
click at [78, 52] on link "Back" at bounding box center [62, 55] width 63 height 36
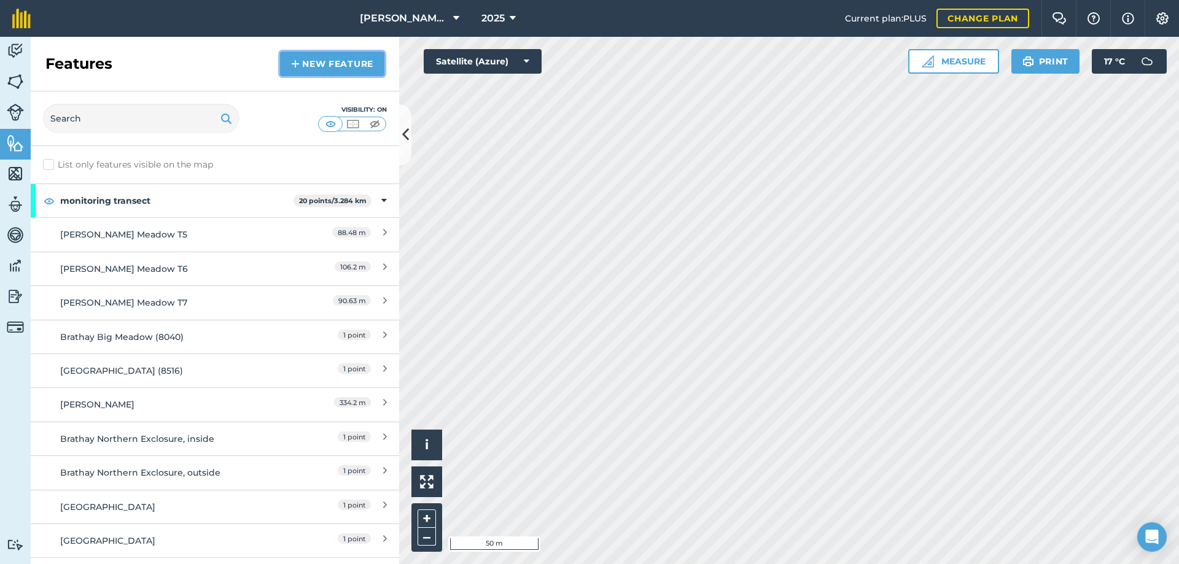
click at [322, 64] on link "New feature" at bounding box center [332, 64] width 104 height 25
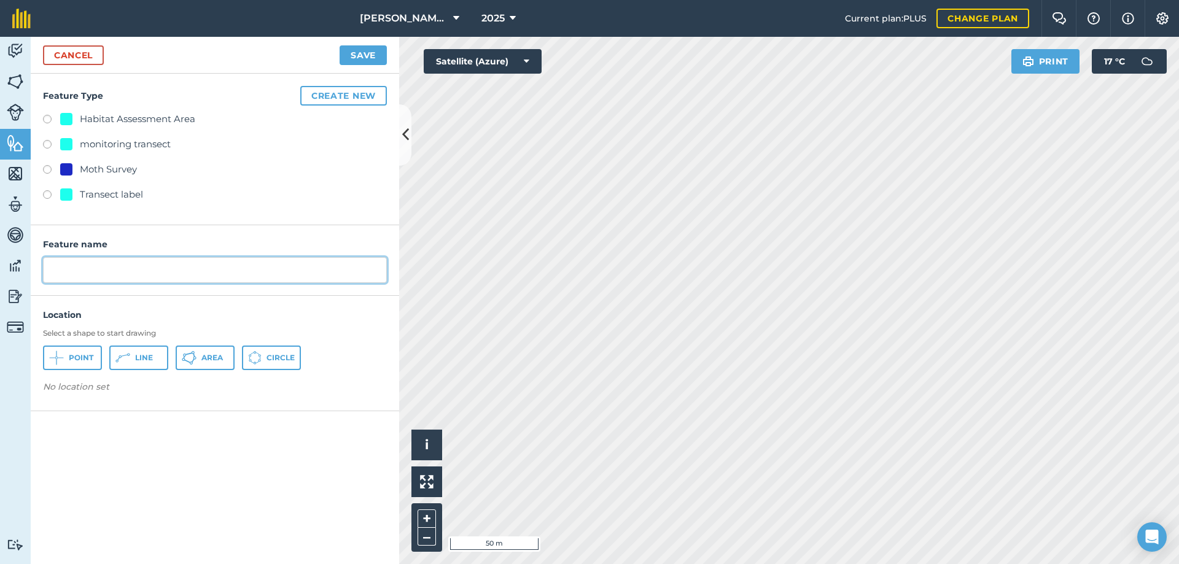
click at [82, 267] on input "text" at bounding box center [215, 270] width 344 height 26
type input "[PERSON_NAME] Meadow T4"
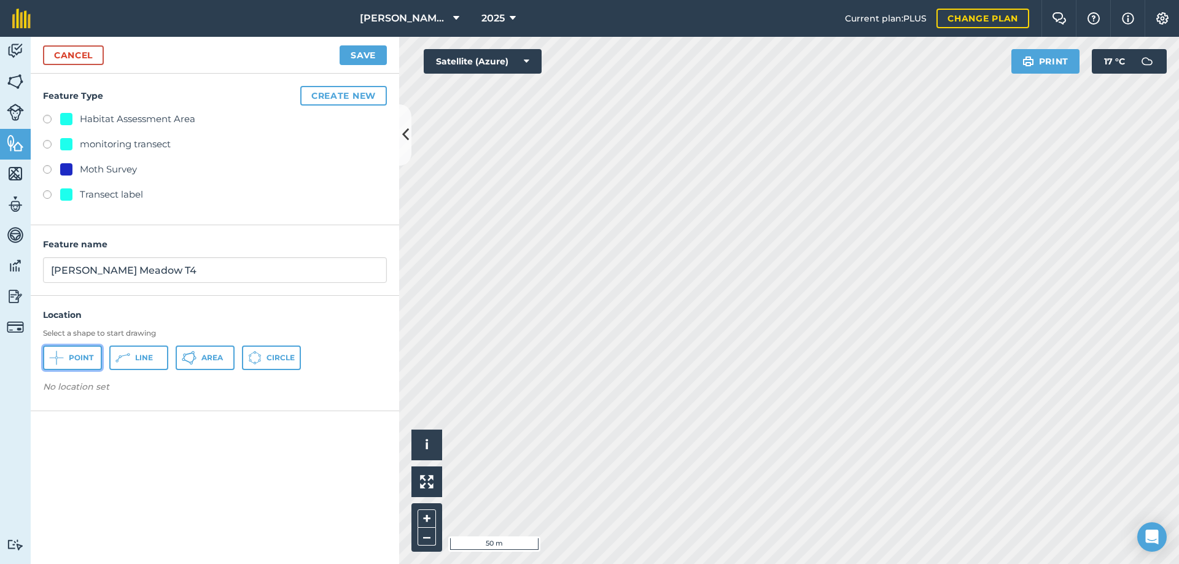
click at [79, 359] on span "Point" at bounding box center [81, 358] width 25 height 10
click at [47, 192] on label at bounding box center [51, 196] width 17 height 12
radio input "true"
click at [364, 51] on button "Save" at bounding box center [363, 55] width 47 height 20
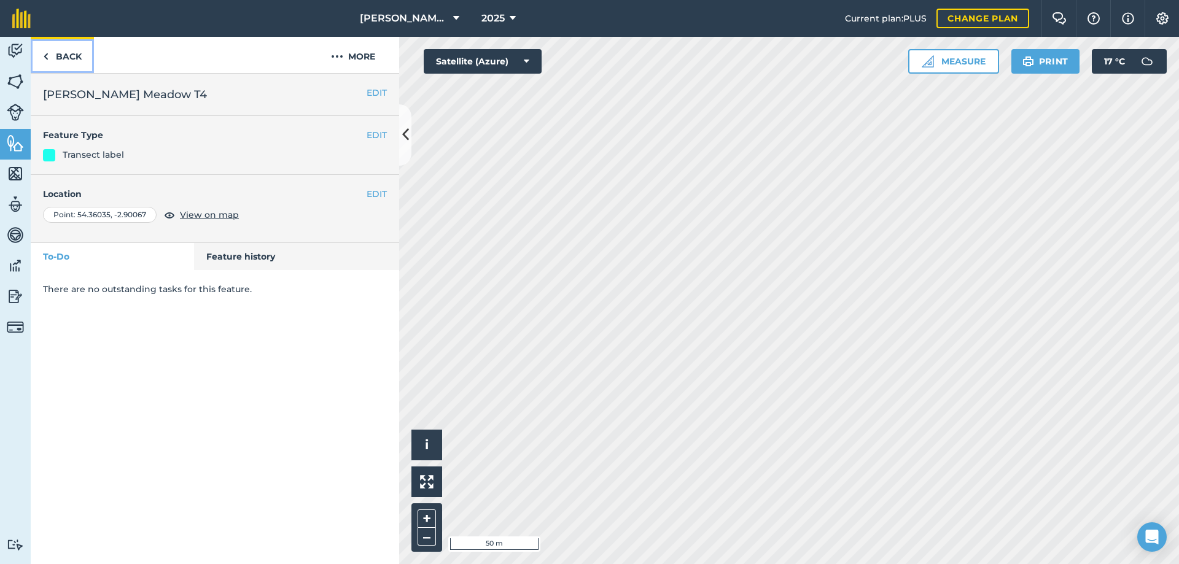
click at [55, 55] on link "Back" at bounding box center [62, 55] width 63 height 36
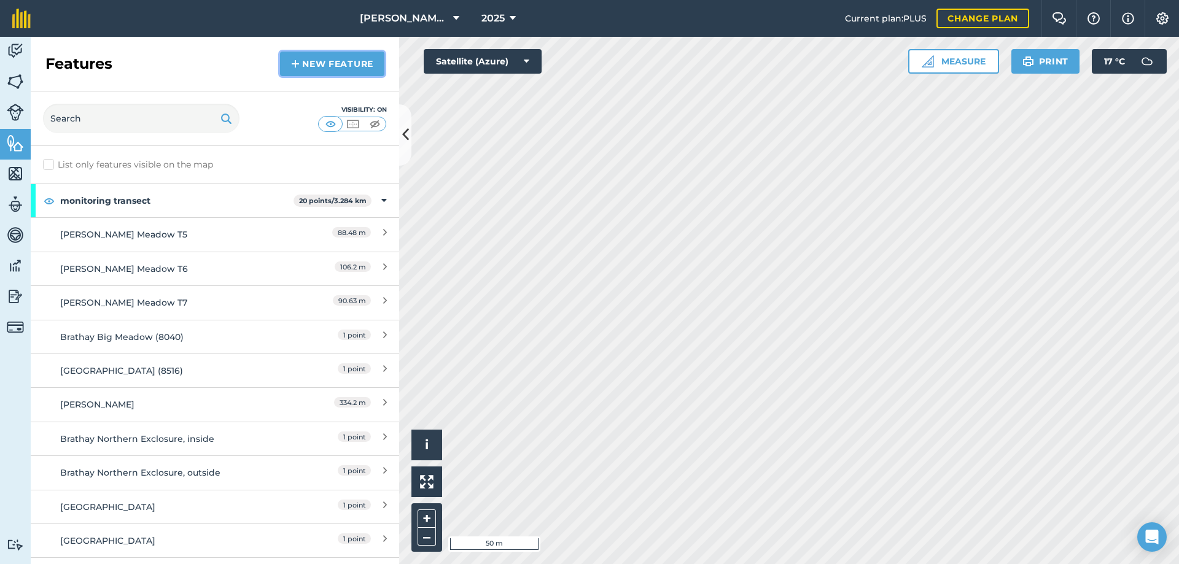
click at [333, 60] on link "New feature" at bounding box center [332, 64] width 104 height 25
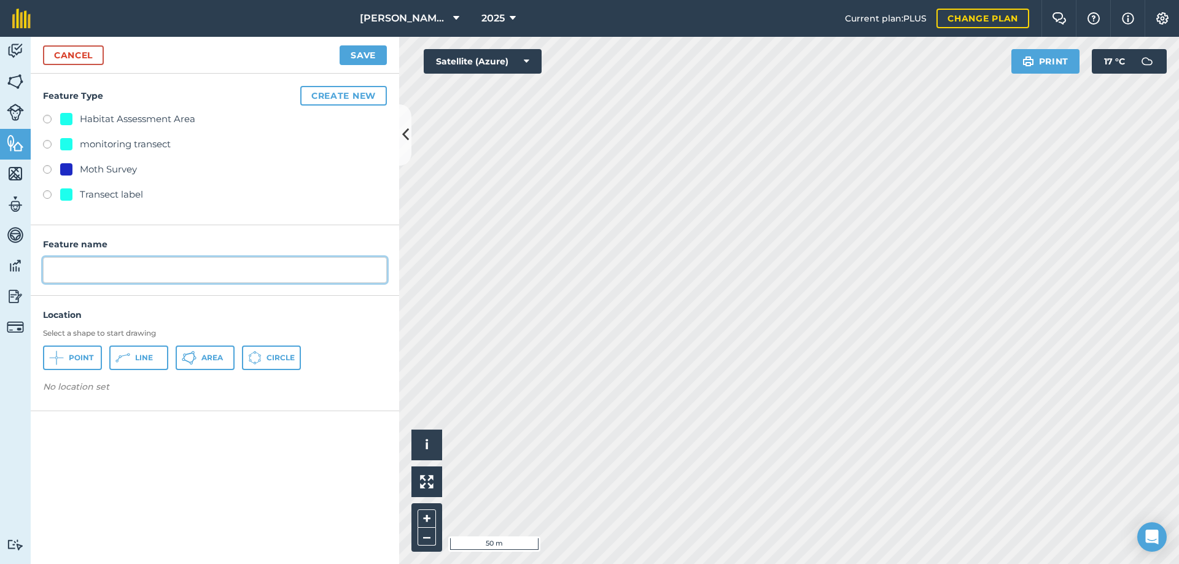
click at [120, 267] on input "text" at bounding box center [215, 270] width 344 height 26
type input "[PERSON_NAME] Meadow T5"
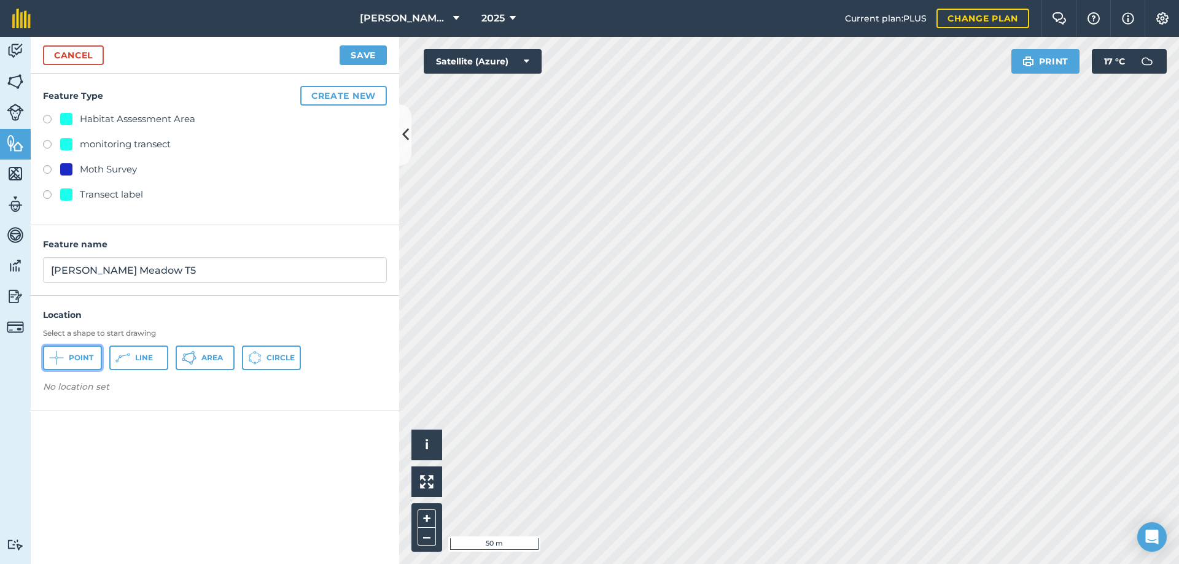
click at [88, 356] on span "Point" at bounding box center [81, 358] width 25 height 10
click at [42, 193] on div "Feature Type Create new Habitat Assessment Area monitoring transect Moth Survey…" at bounding box center [215, 150] width 368 height 152
click at [44, 193] on label at bounding box center [51, 196] width 17 height 12
radio input "true"
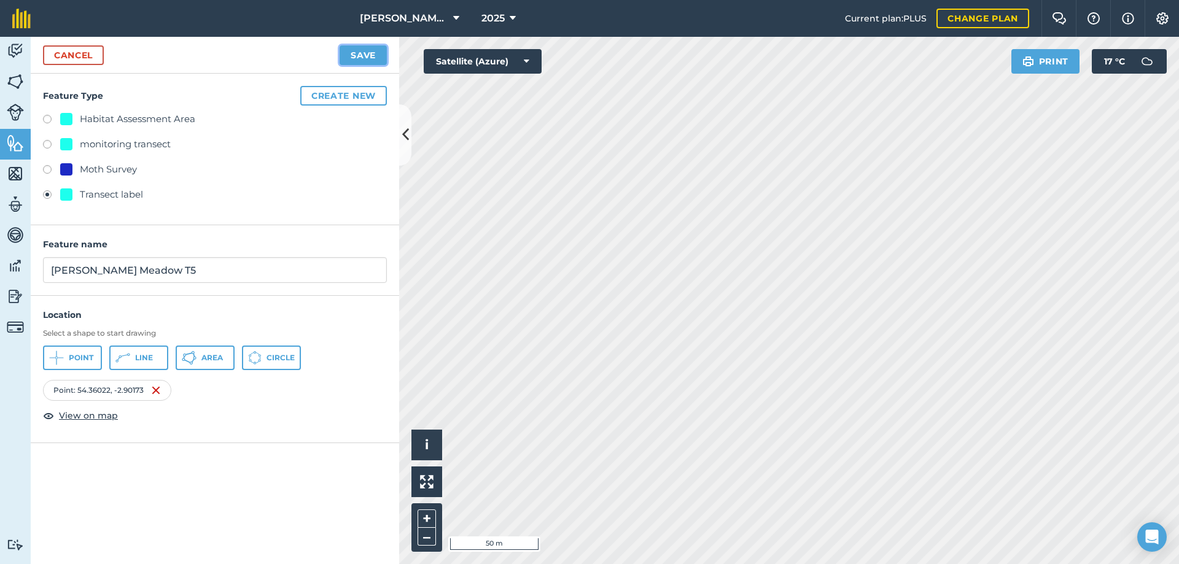
click at [364, 56] on button "Save" at bounding box center [363, 55] width 47 height 20
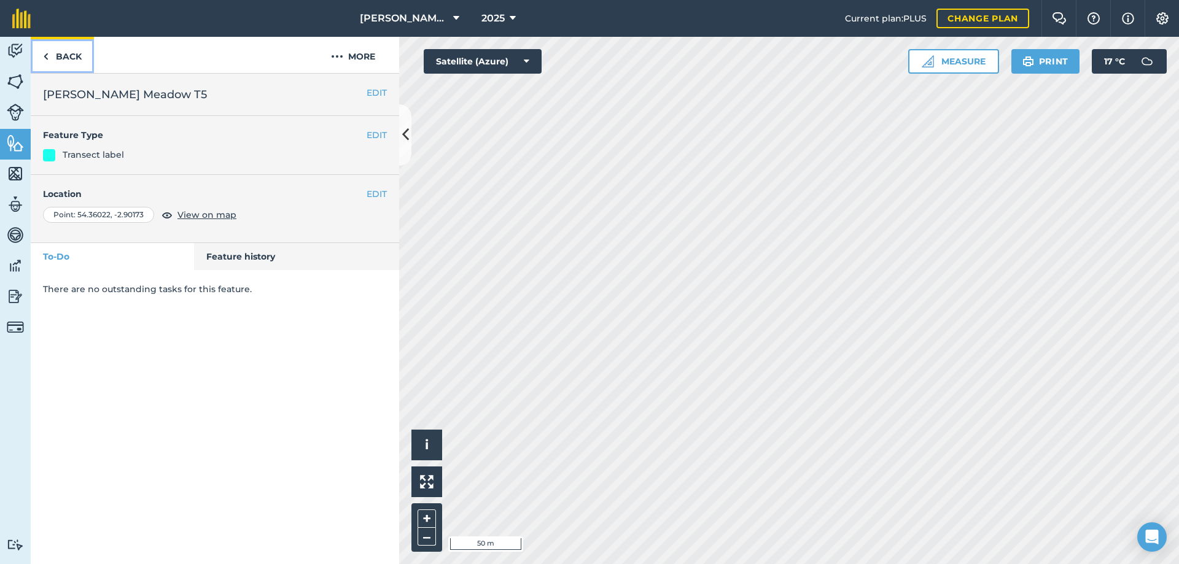
click at [62, 55] on link "Back" at bounding box center [62, 55] width 63 height 36
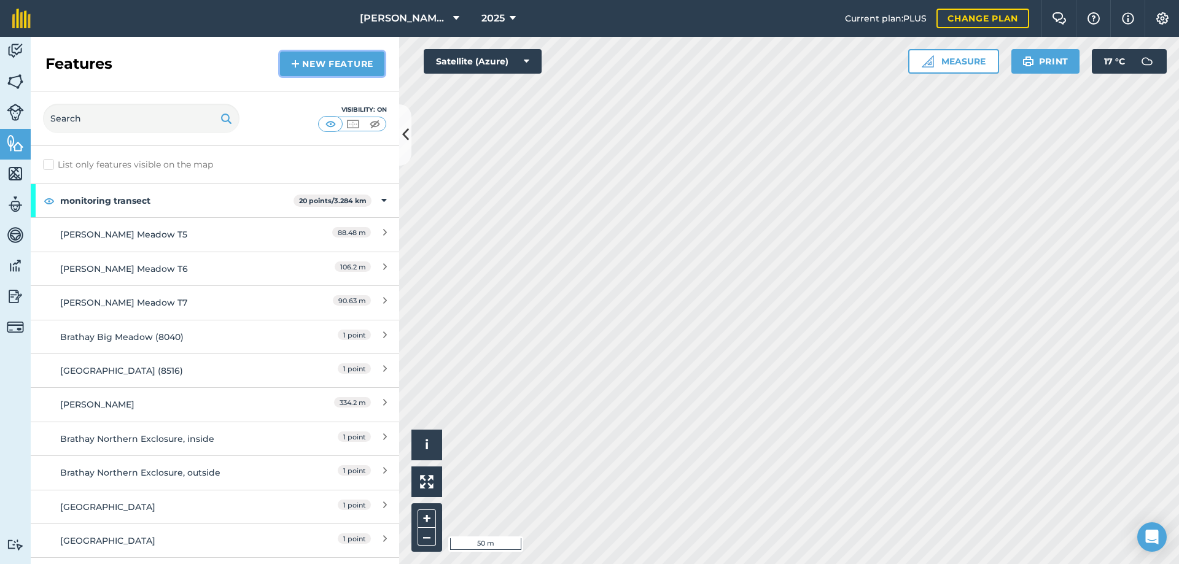
click at [321, 58] on link "New feature" at bounding box center [332, 64] width 104 height 25
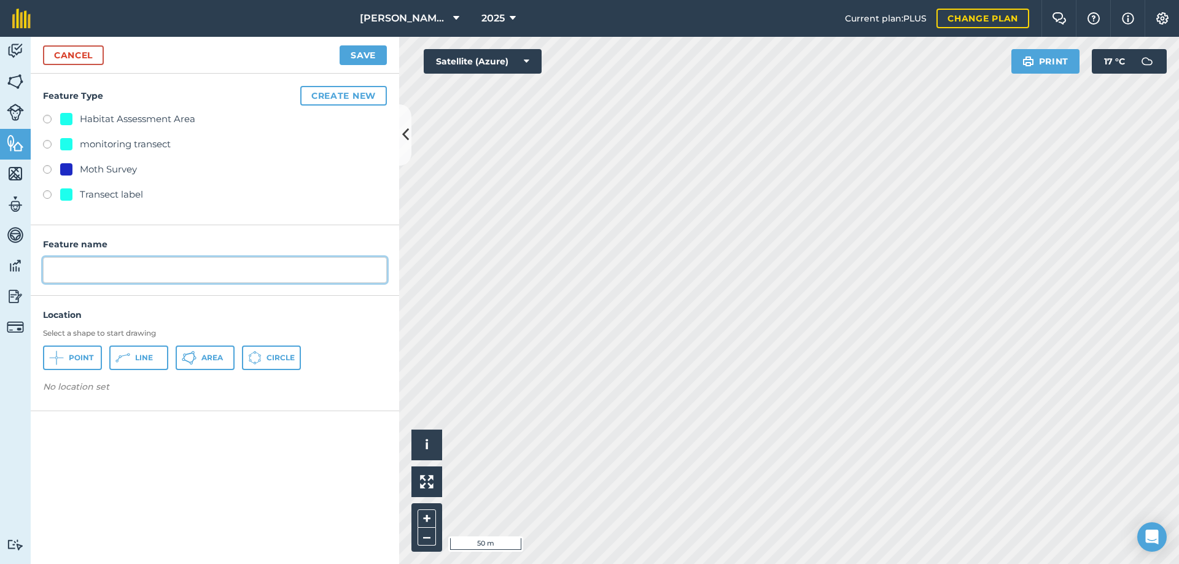
click at [79, 265] on input "text" at bounding box center [215, 270] width 344 height 26
type input "Mortimere Pond"
click at [47, 192] on label at bounding box center [51, 196] width 17 height 12
radio input "true"
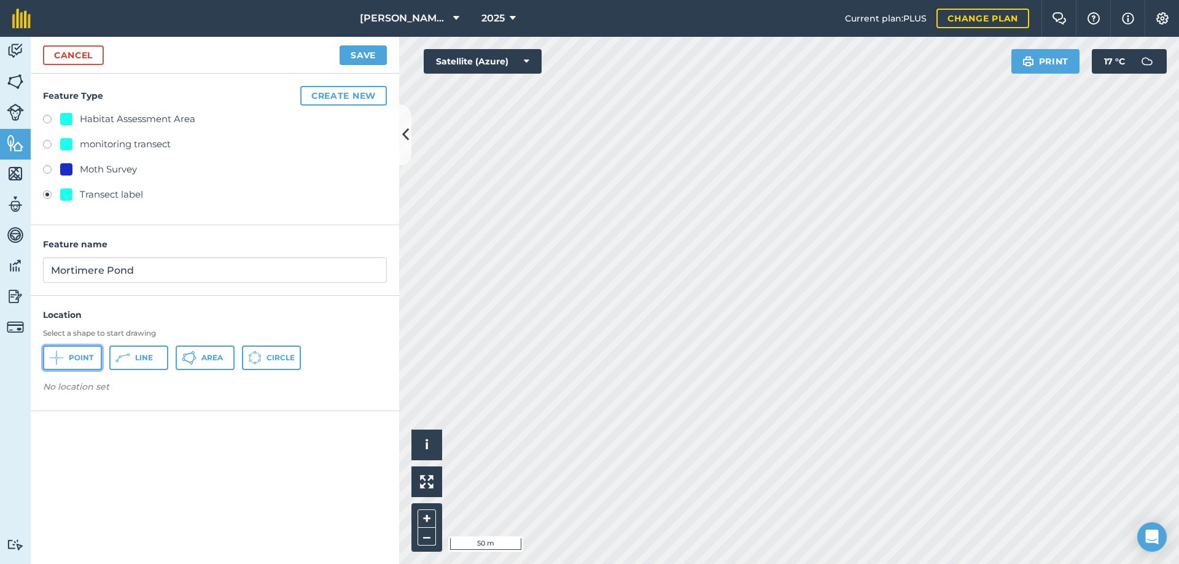
click at [80, 352] on button "Point" at bounding box center [72, 358] width 59 height 25
click at [360, 51] on button "Save" at bounding box center [363, 55] width 47 height 20
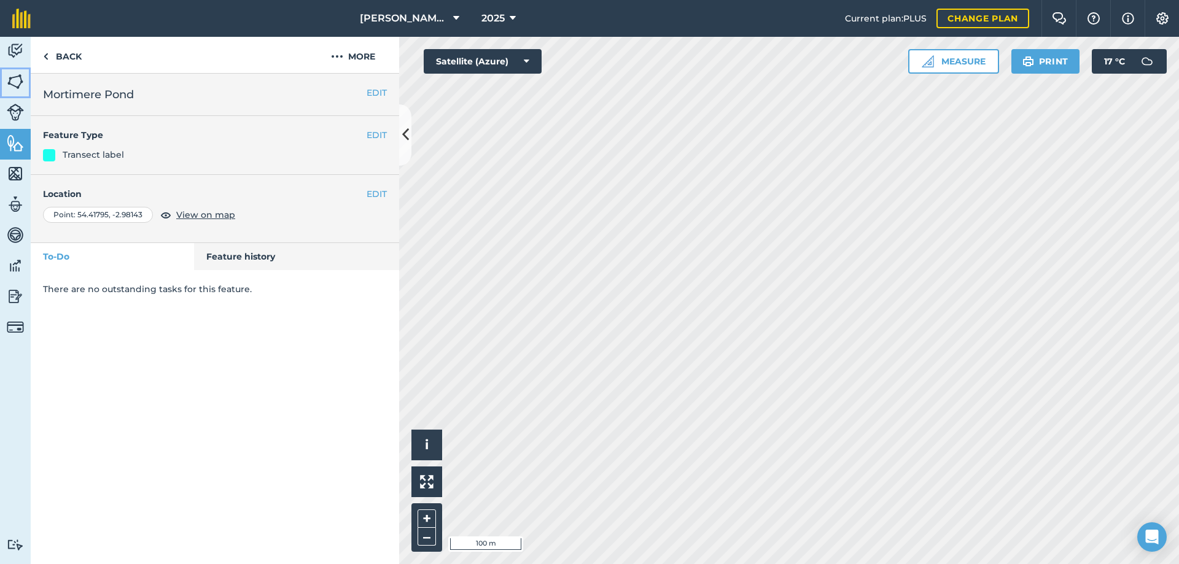
click at [11, 80] on img at bounding box center [15, 81] width 17 height 18
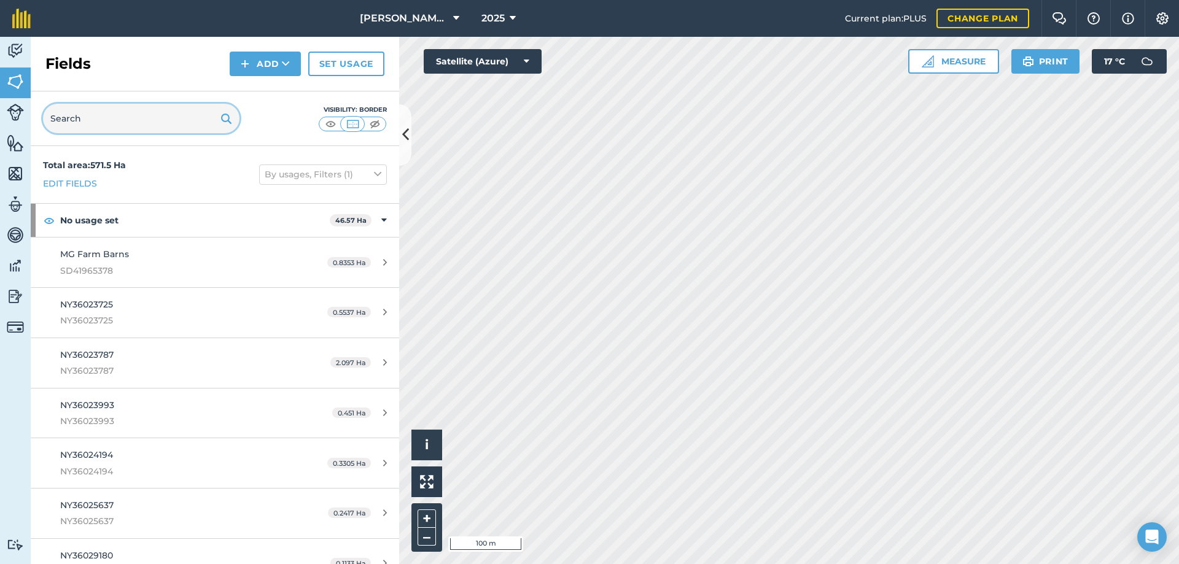
click at [134, 111] on input "text" at bounding box center [141, 118] width 197 height 29
paste input "SD4296 4488"
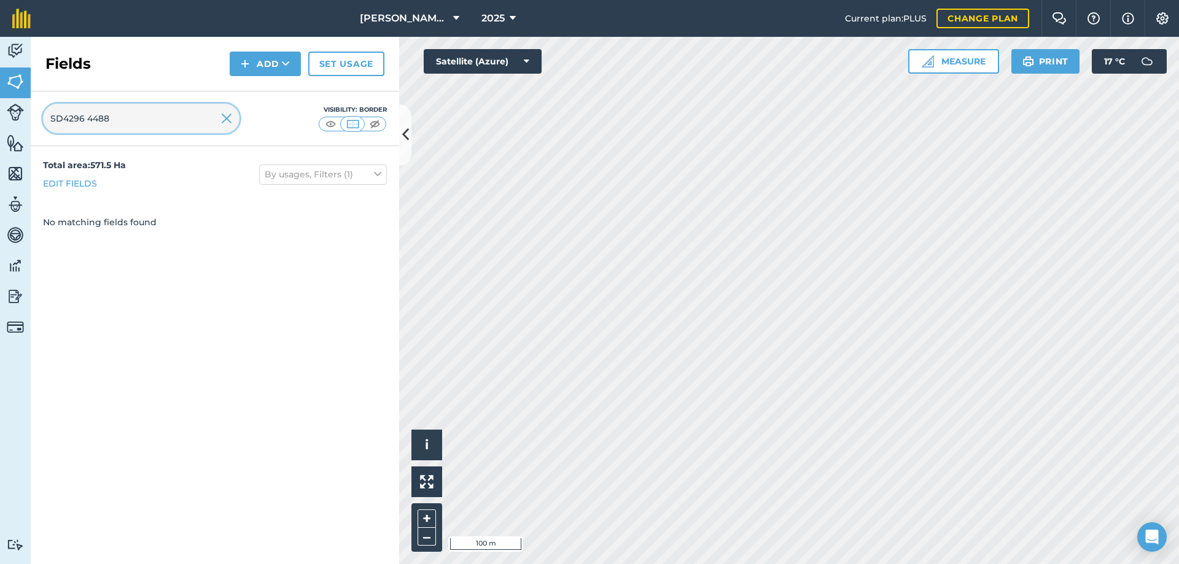
click at [88, 118] on input "SD4296 4488" at bounding box center [141, 118] width 197 height 29
type input "SD42964488"
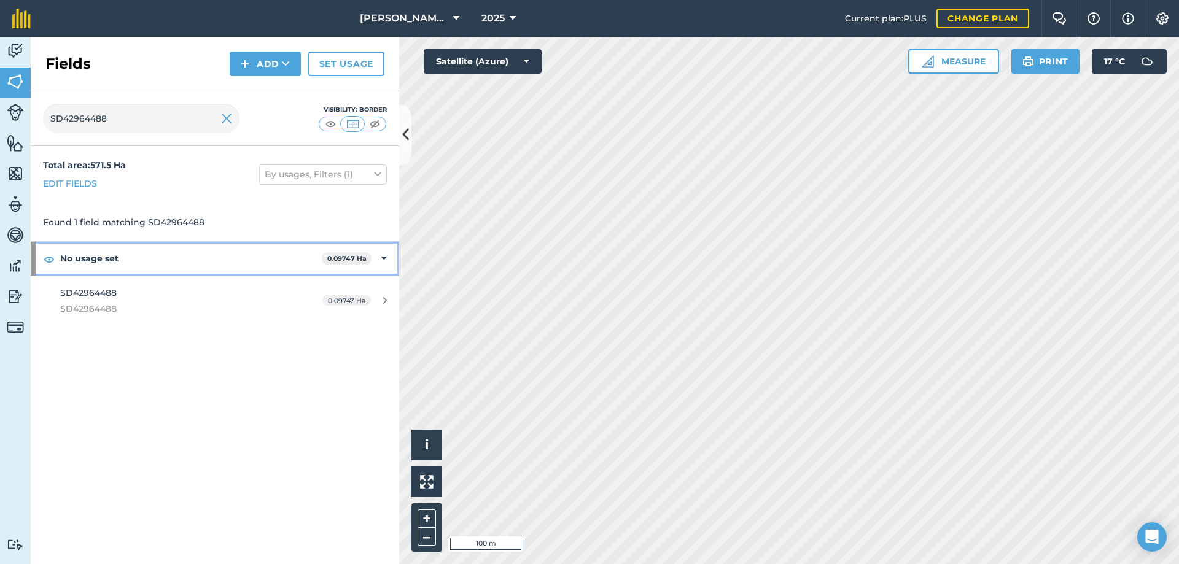
click at [105, 261] on strong "No usage set" at bounding box center [191, 258] width 262 height 33
click at [105, 261] on strong "No usage set" at bounding box center [192, 258] width 264 height 33
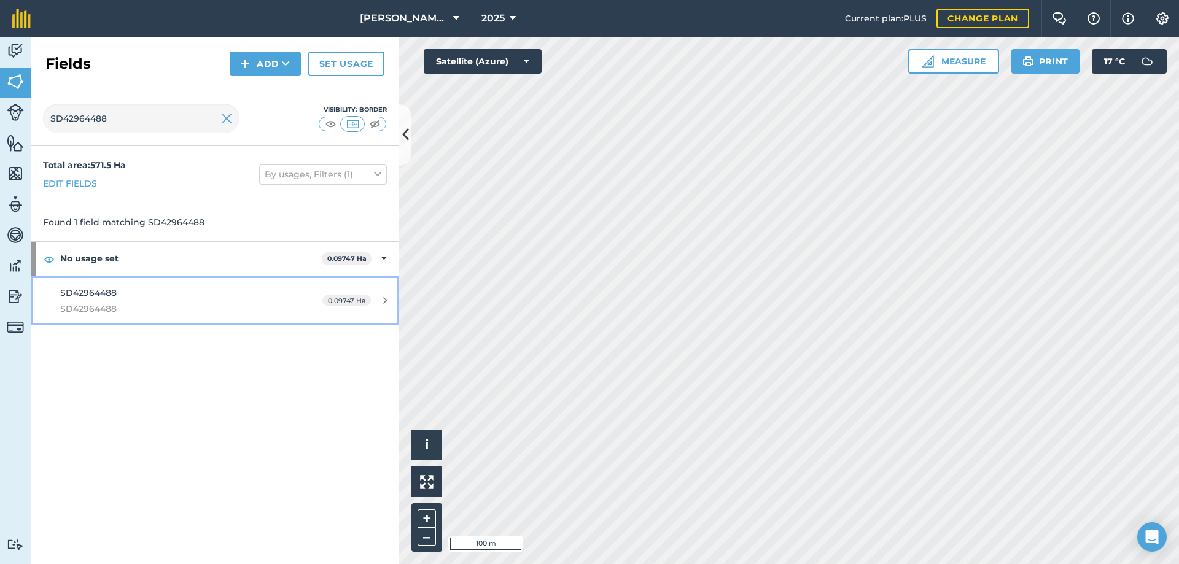
click at [103, 294] on span "SD42964488" at bounding box center [88, 292] width 56 height 11
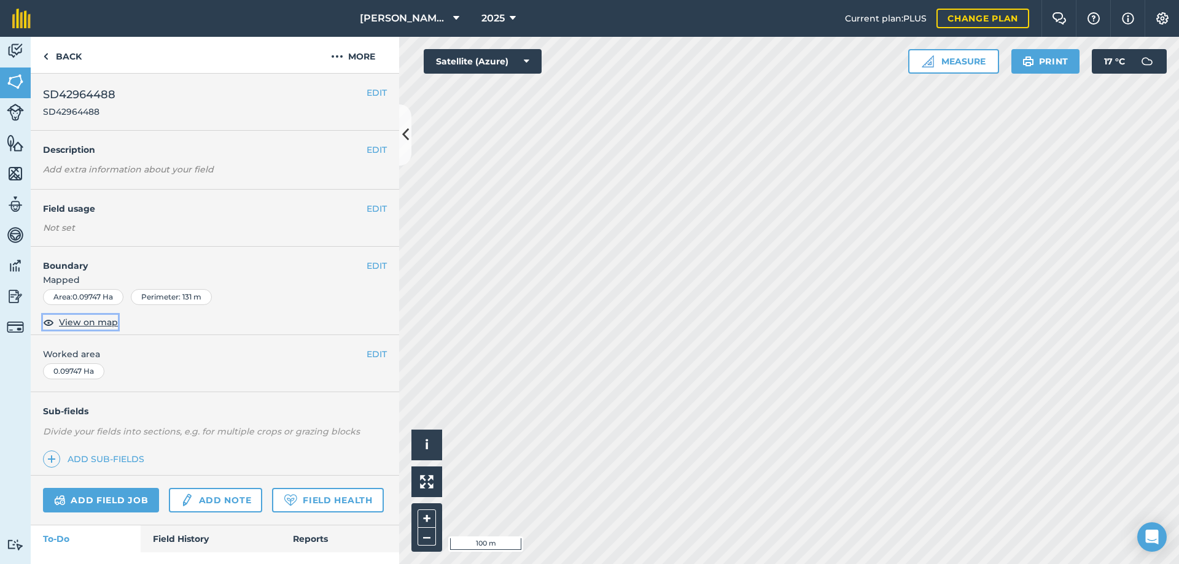
click at [104, 321] on span "View on map" at bounding box center [88, 323] width 59 height 14
click at [72, 54] on link "Back" at bounding box center [62, 55] width 63 height 36
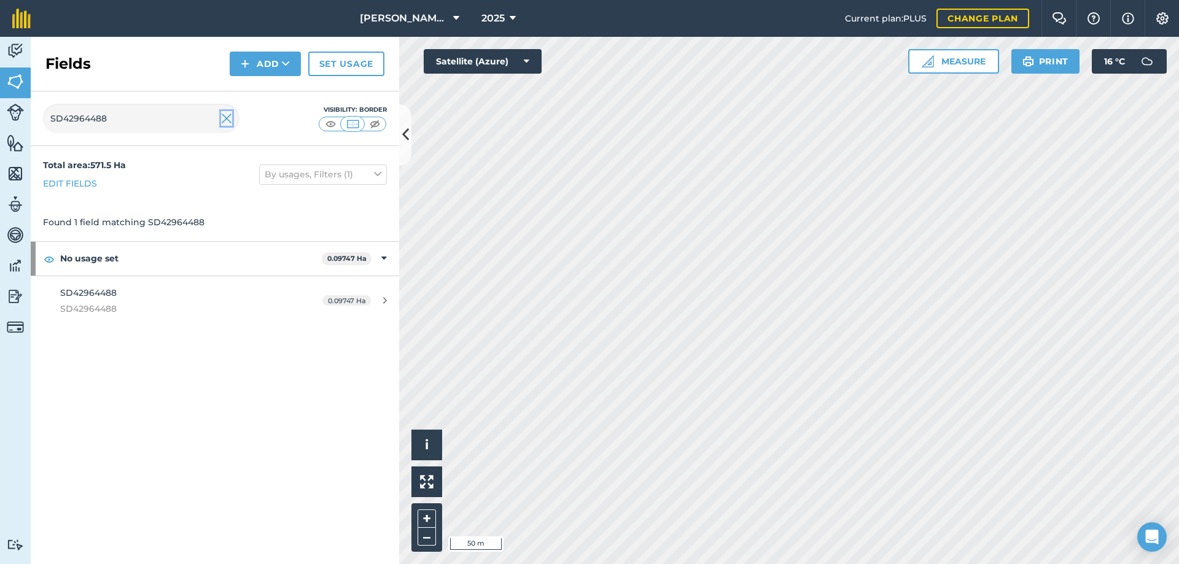
click at [232, 119] on img at bounding box center [226, 118] width 11 height 15
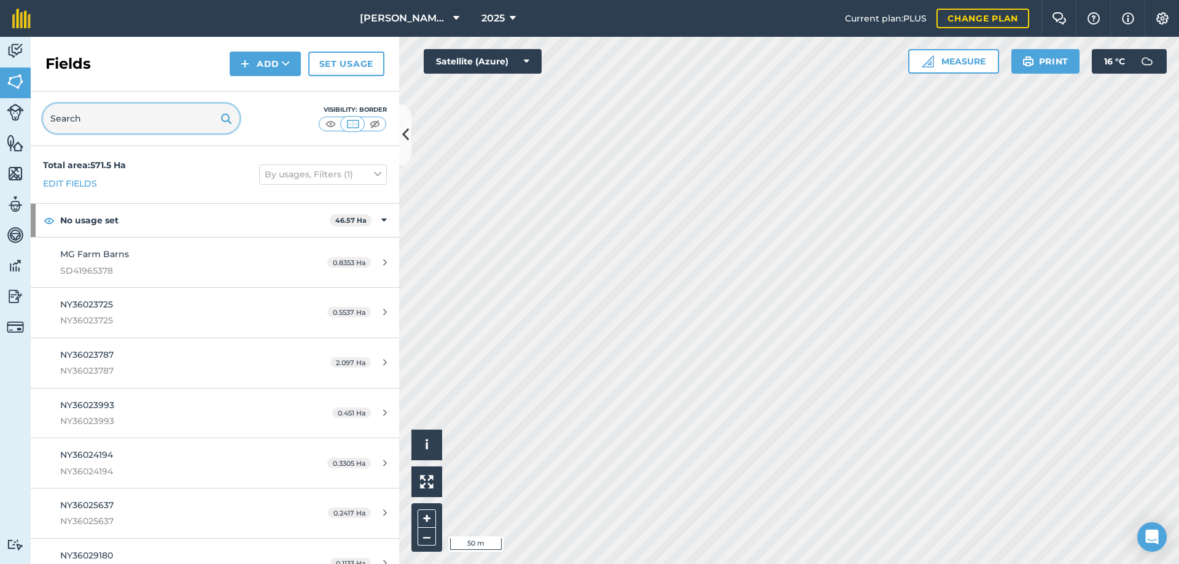
click at [146, 121] on input "text" at bounding box center [141, 118] width 197 height 29
paste input "NY3603 8040"
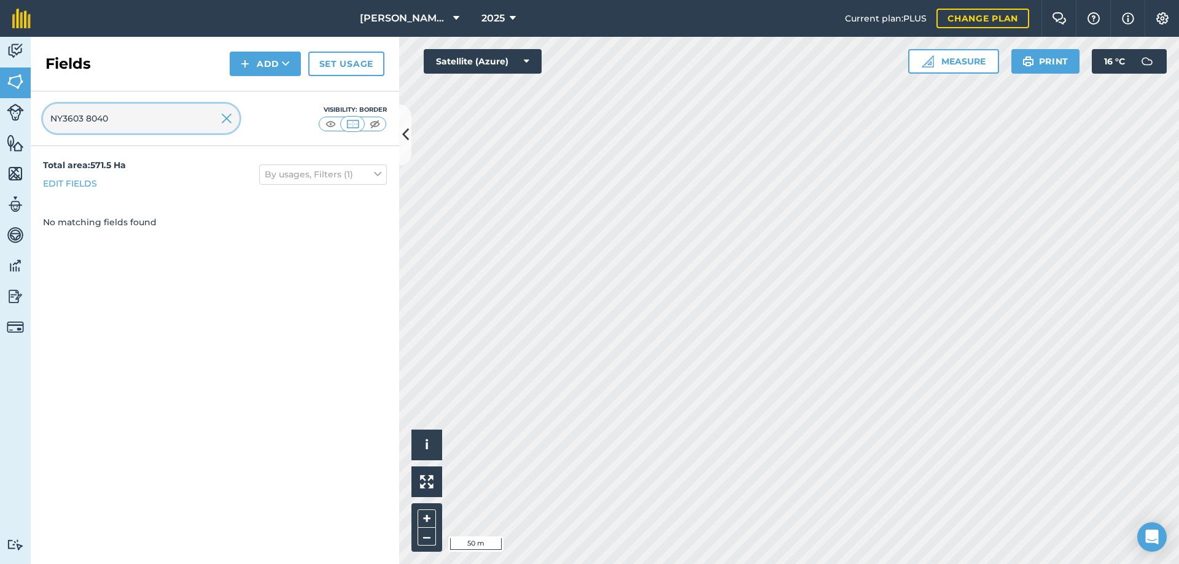
click at [88, 117] on input "NY3603 8040" at bounding box center [141, 118] width 197 height 29
type input "NY36038040"
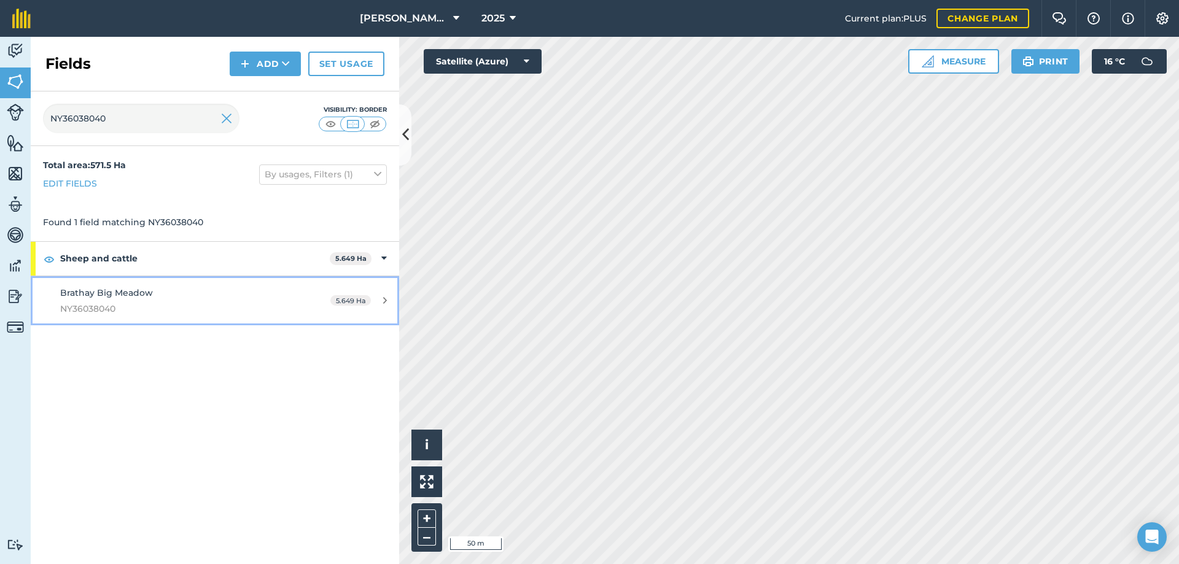
click at [133, 291] on span "Brathay Big Meadow" at bounding box center [106, 292] width 93 height 11
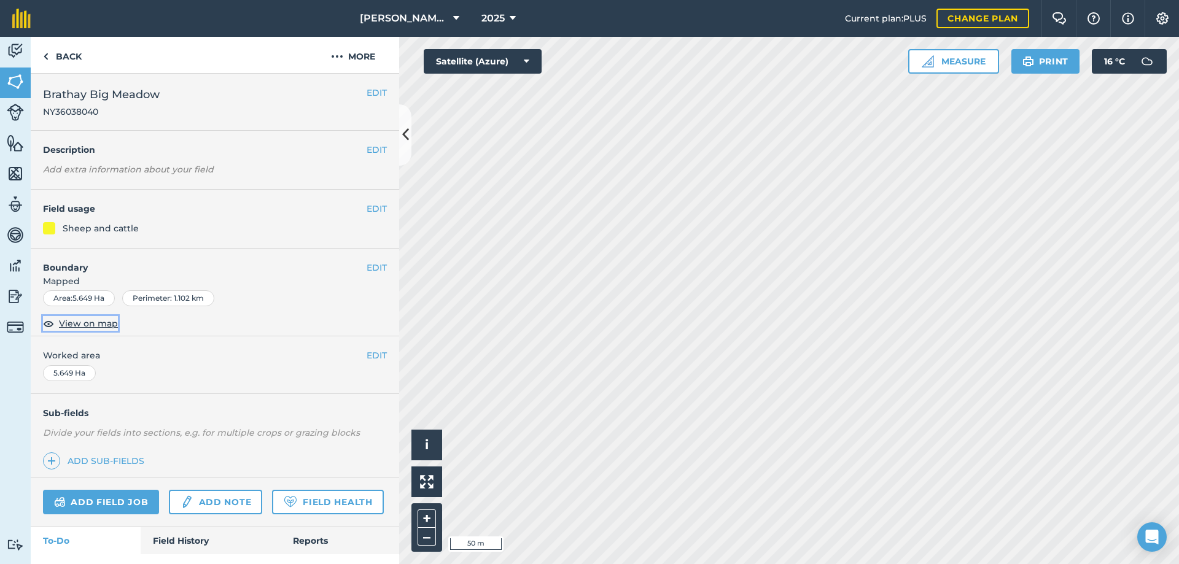
click at [105, 325] on span "View on map" at bounding box center [88, 324] width 59 height 14
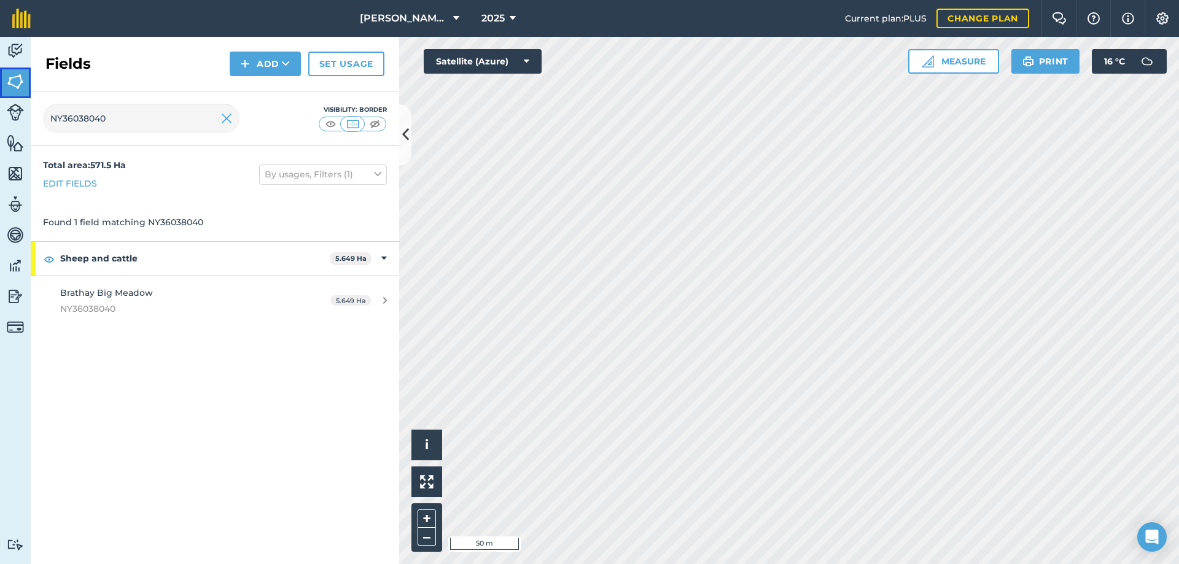
click at [16, 87] on img at bounding box center [15, 81] width 17 height 18
click at [225, 119] on img at bounding box center [226, 118] width 11 height 15
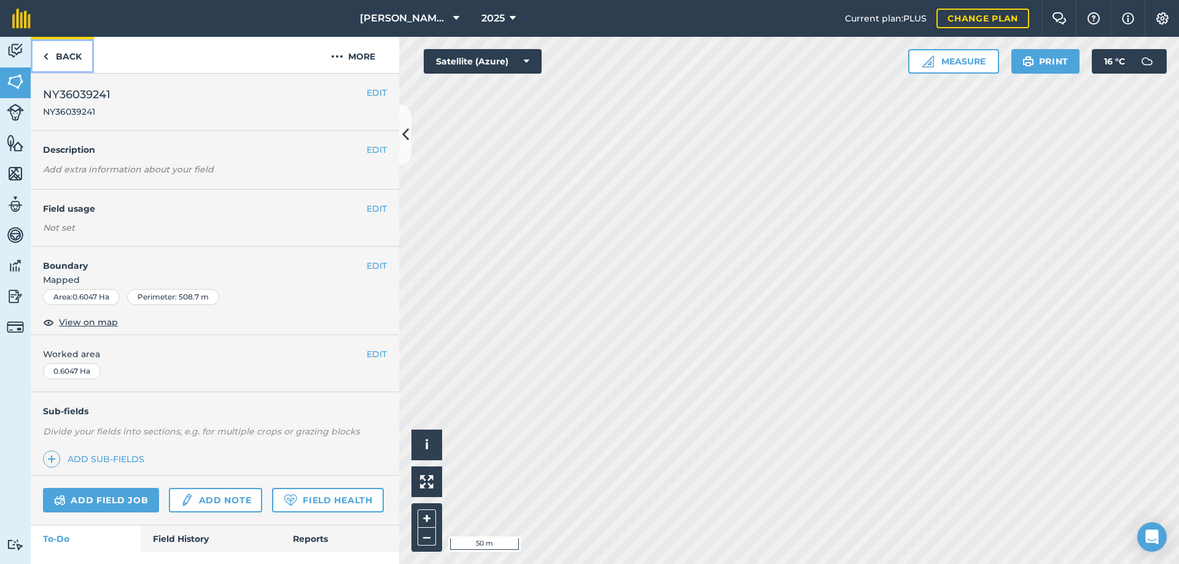
click at [58, 56] on link "Back" at bounding box center [62, 55] width 63 height 36
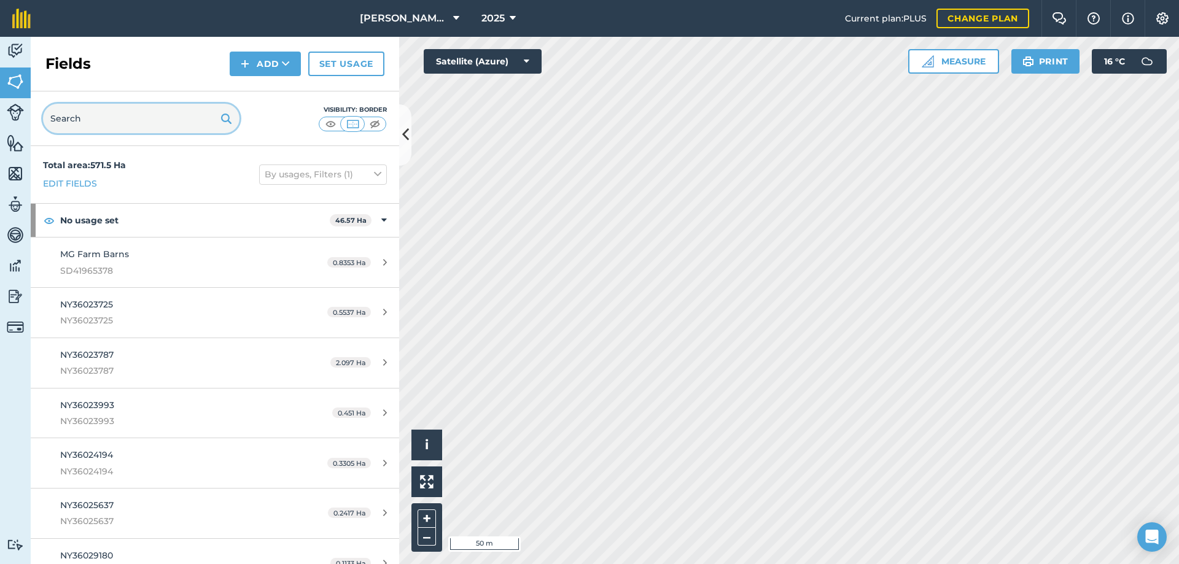
click at [106, 118] on input "text" at bounding box center [141, 118] width 197 height 29
paste input "NY36038516"
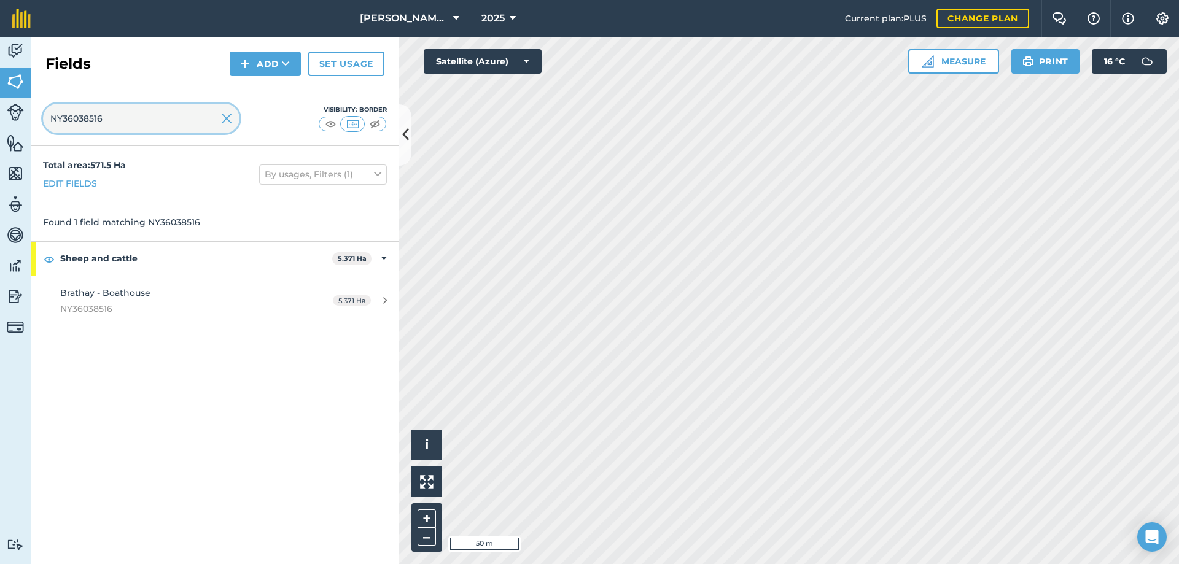
type input "NY36038516"
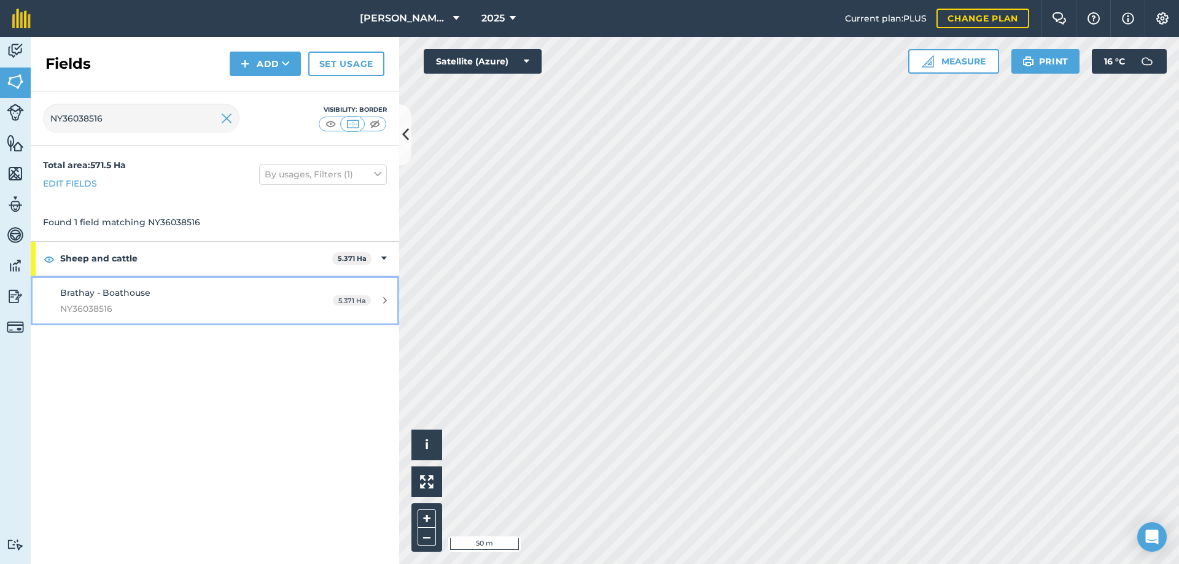
click at [124, 290] on span "Brathay - Boathouse" at bounding box center [105, 292] width 90 height 11
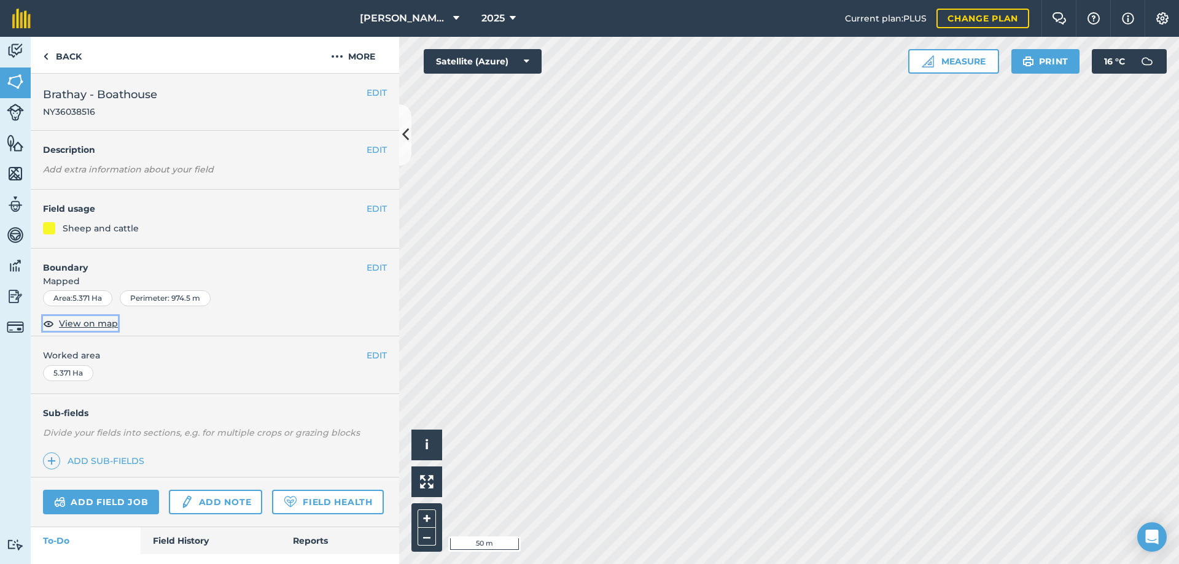
click at [85, 325] on span "View on map" at bounding box center [88, 324] width 59 height 14
click at [130, 109] on span "NY36038516" at bounding box center [100, 112] width 114 height 12
click at [64, 55] on link "Back" at bounding box center [62, 55] width 63 height 36
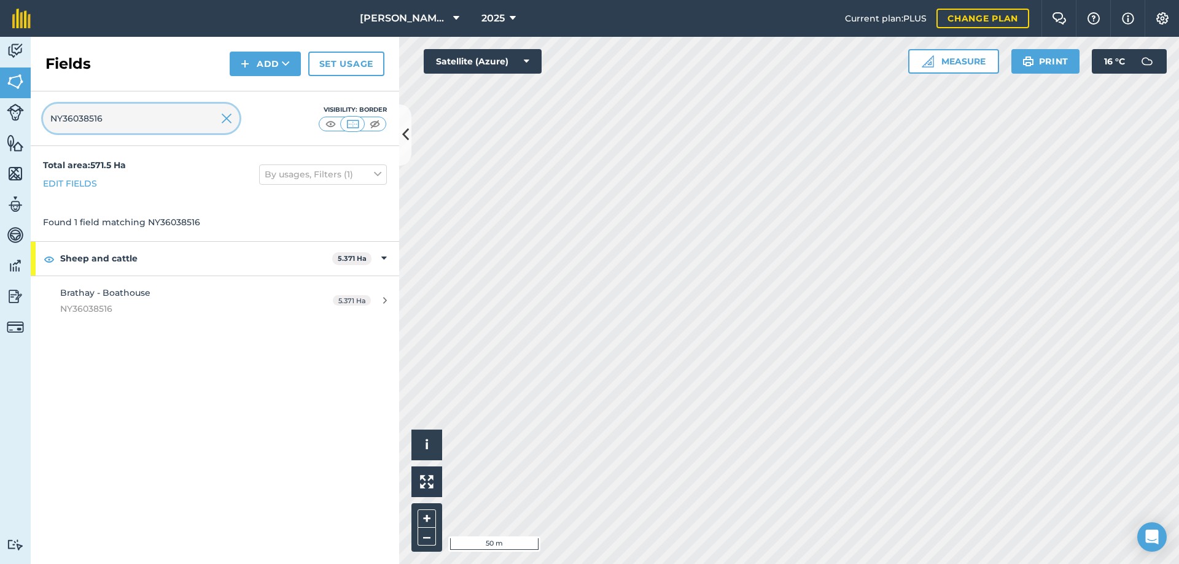
click at [220, 121] on input "NY36038516" at bounding box center [141, 118] width 197 height 29
click at [225, 119] on img at bounding box center [226, 118] width 11 height 15
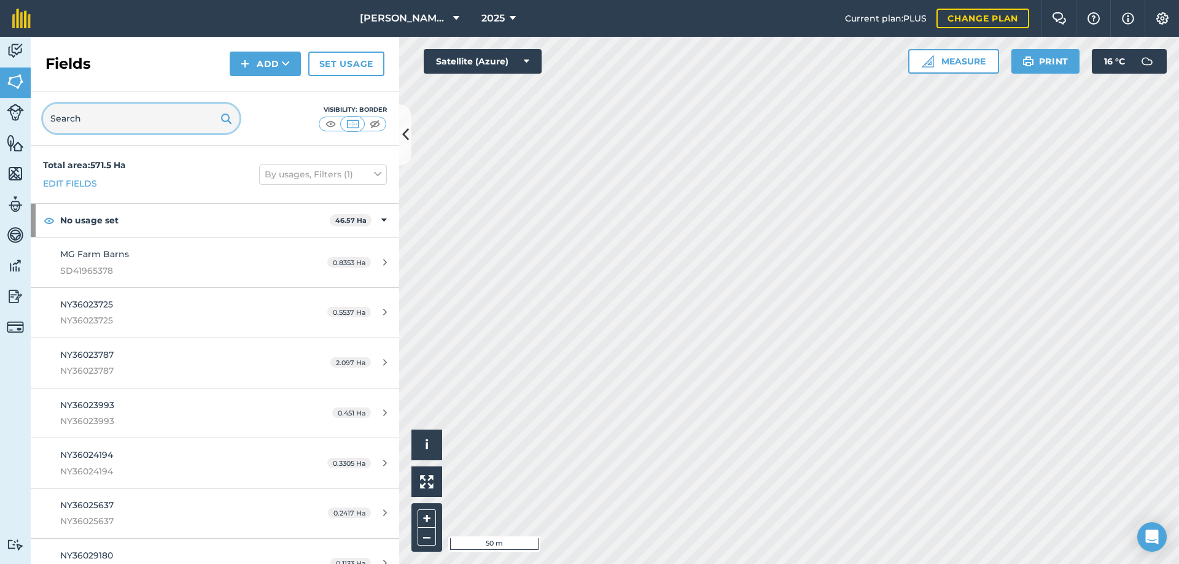
click at [185, 120] on input "text" at bounding box center [141, 118] width 197 height 29
paste input "NY37030323"
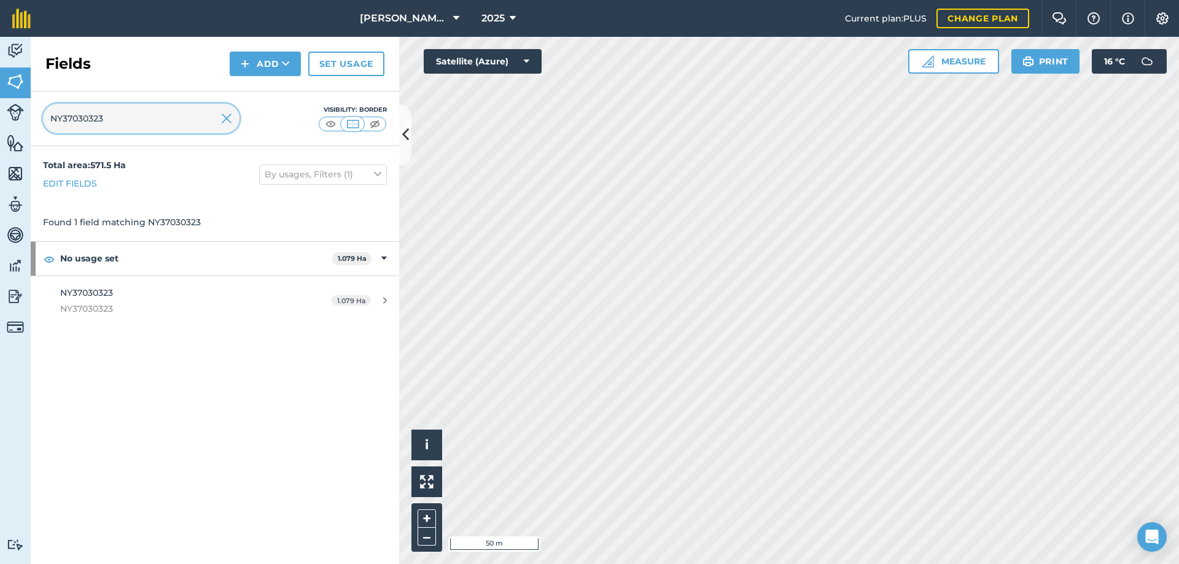
type input "NY37030323"
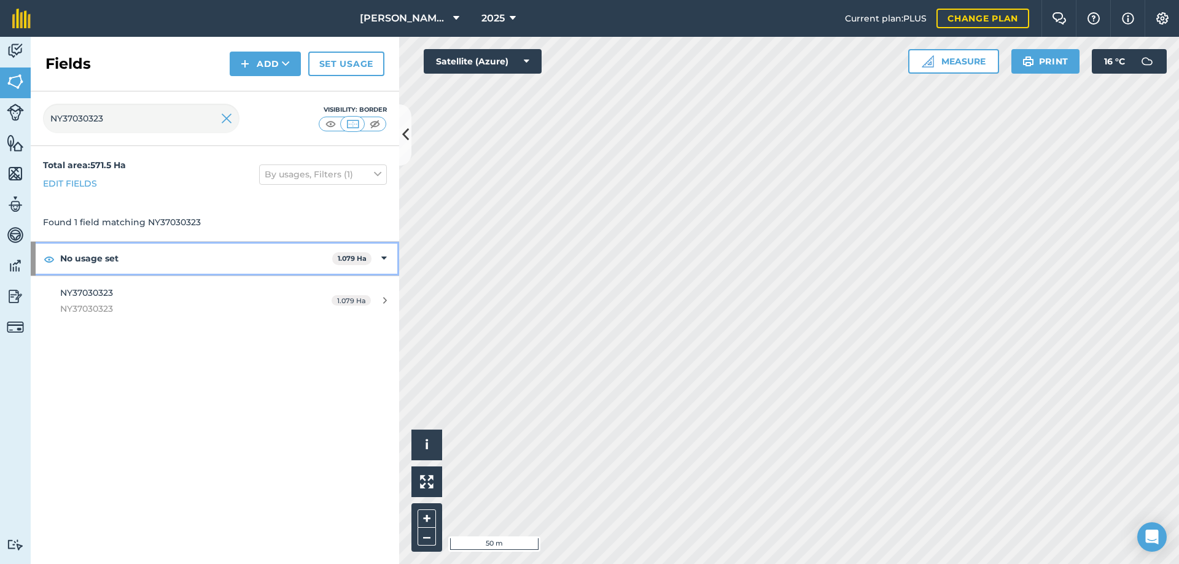
click at [95, 262] on strong "No usage set" at bounding box center [196, 258] width 272 height 33
click at [95, 262] on strong "No usage set" at bounding box center [197, 258] width 274 height 33
click at [87, 260] on strong "No usage set" at bounding box center [196, 258] width 272 height 33
click at [87, 260] on strong "No usage set" at bounding box center [197, 258] width 274 height 33
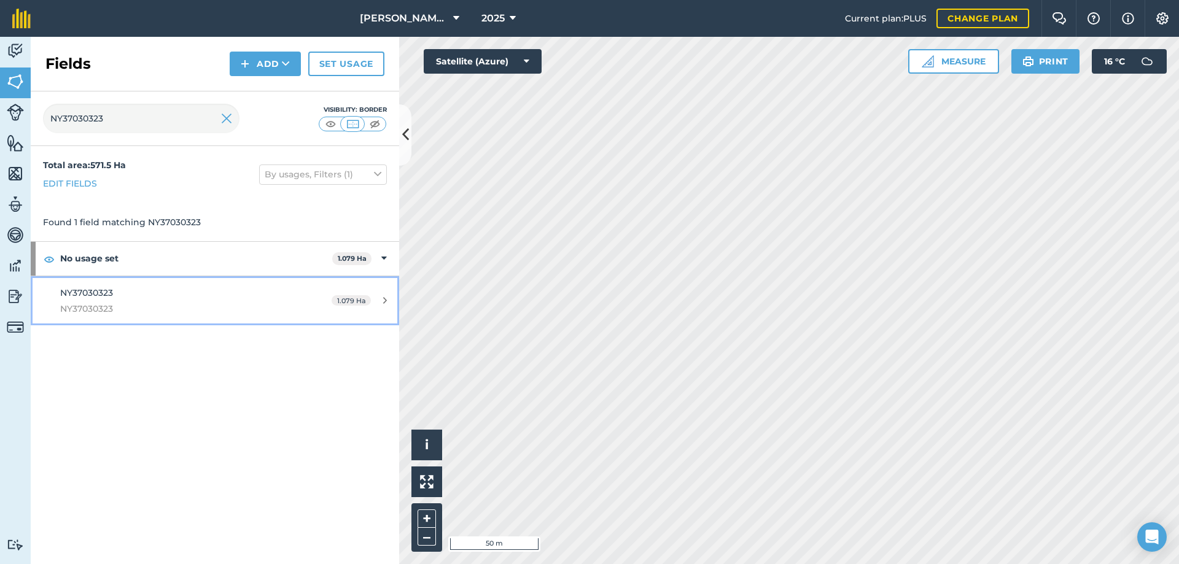
click at [95, 295] on span "NY37030323" at bounding box center [86, 292] width 53 height 11
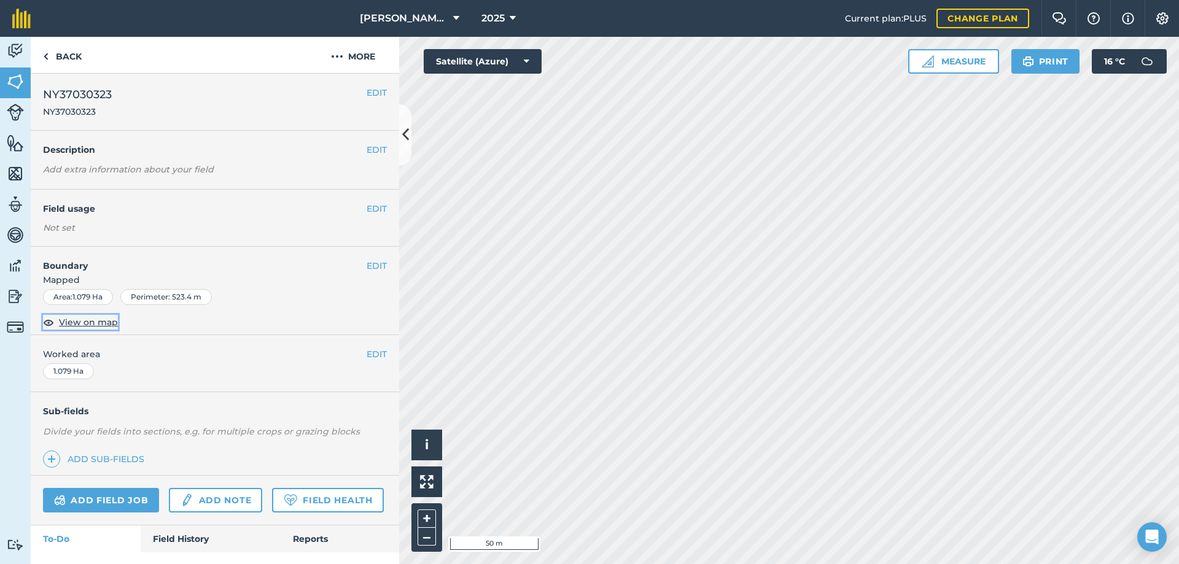
click at [95, 324] on span "View on map" at bounding box center [88, 323] width 59 height 14
click at [61, 55] on link "Back" at bounding box center [62, 55] width 63 height 36
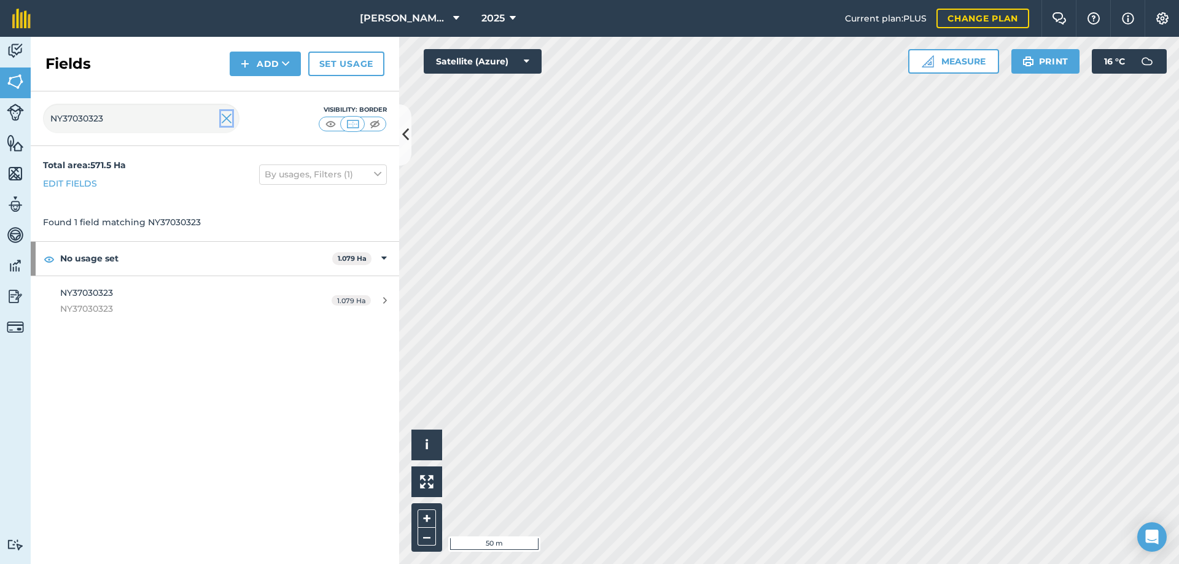
click at [227, 119] on img at bounding box center [226, 118] width 11 height 15
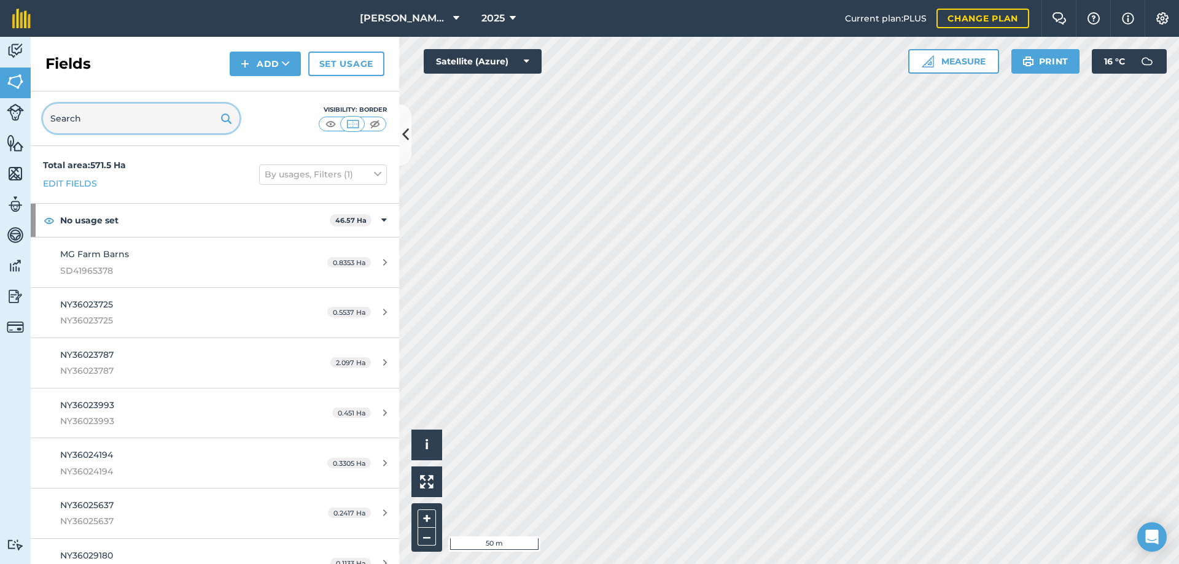
click at [174, 120] on input "text" at bounding box center [141, 118] width 197 height 29
paste input "SD40967168"
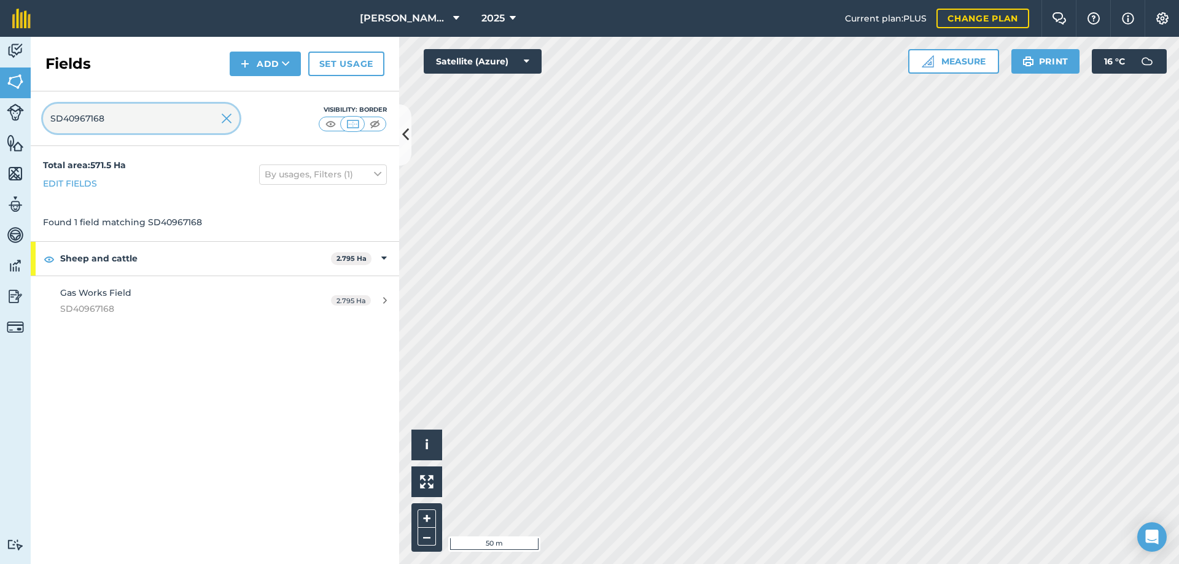
type input "SD40967168"
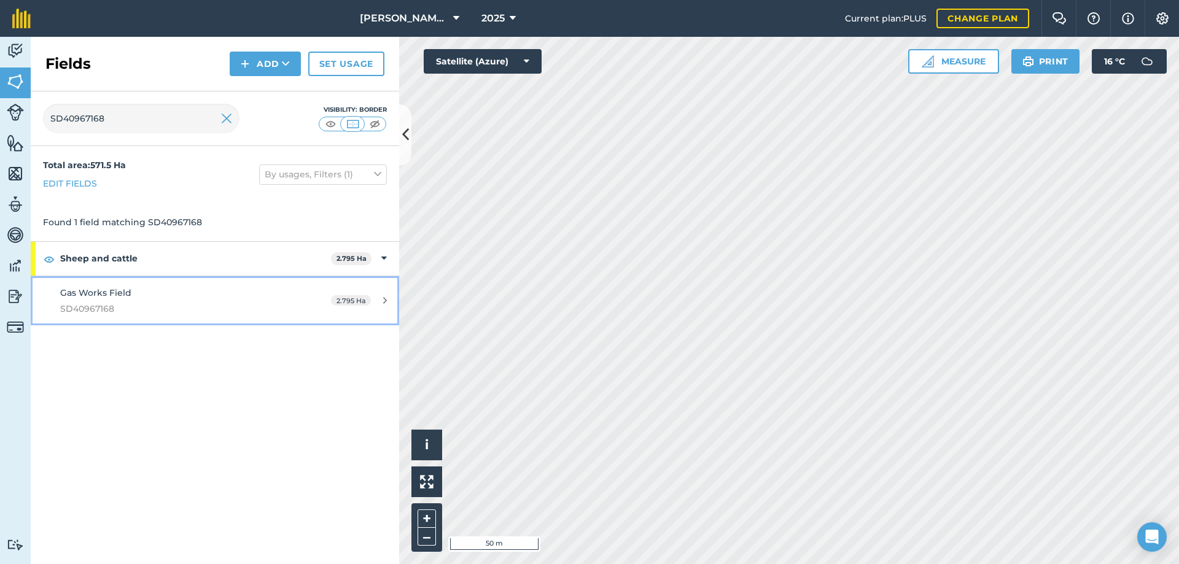
click at [109, 289] on span "Gas Works Field" at bounding box center [95, 292] width 71 height 11
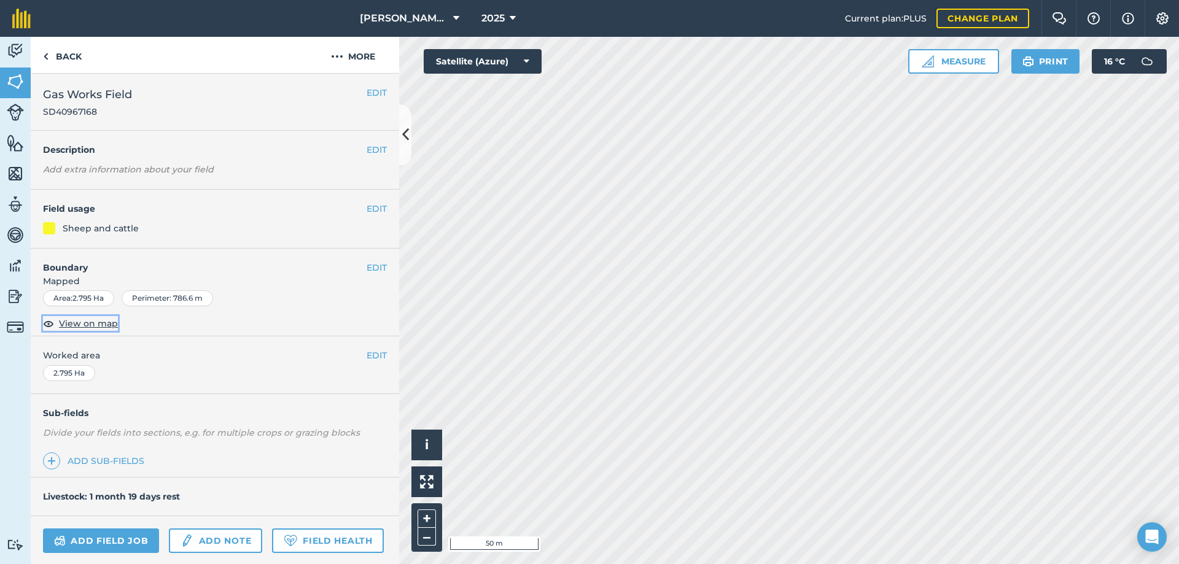
click at [99, 325] on span "View on map" at bounding box center [88, 324] width 59 height 14
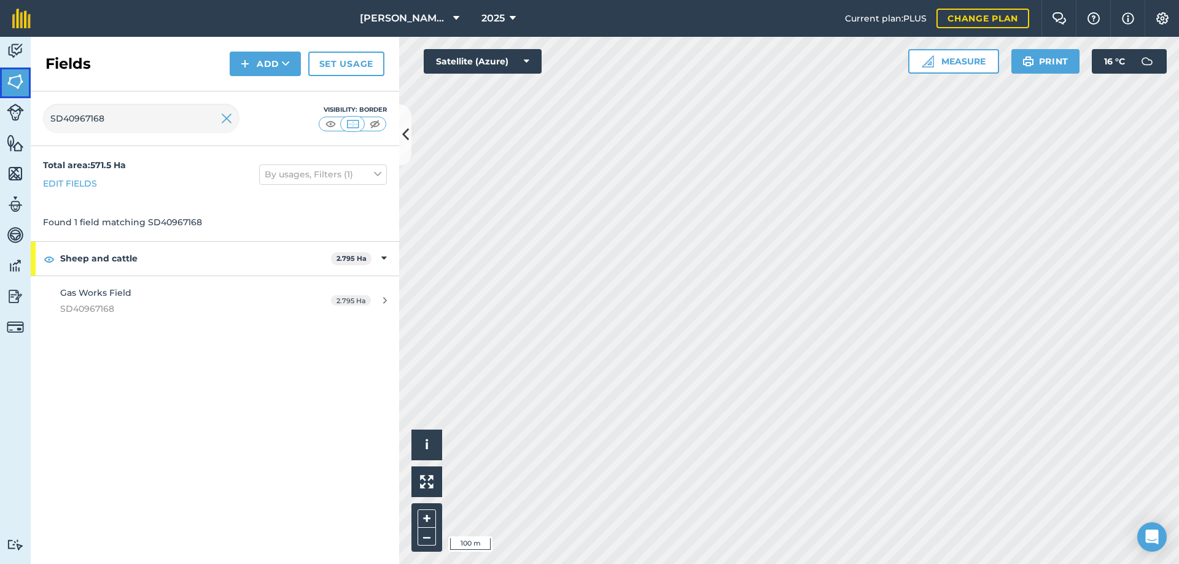
click at [15, 79] on img at bounding box center [15, 81] width 17 height 18
click at [321, 123] on button at bounding box center [330, 124] width 22 height 14
click at [327, 123] on img at bounding box center [330, 124] width 15 height 12
click at [226, 117] on img at bounding box center [226, 118] width 11 height 15
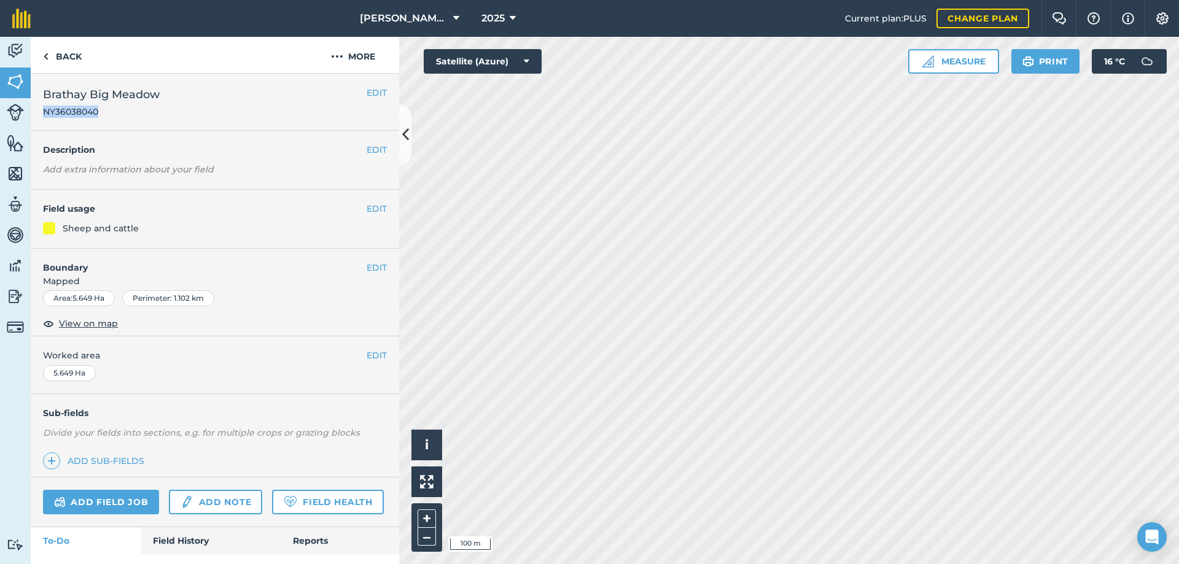
drag, startPoint x: 106, startPoint y: 111, endPoint x: 42, endPoint y: 112, distance: 63.9
click at [42, 112] on div "EDIT Brathay Big Meadow NY36038040" at bounding box center [215, 102] width 368 height 57
copy span "NY36038040"
click at [62, 51] on link "Back" at bounding box center [62, 55] width 63 height 36
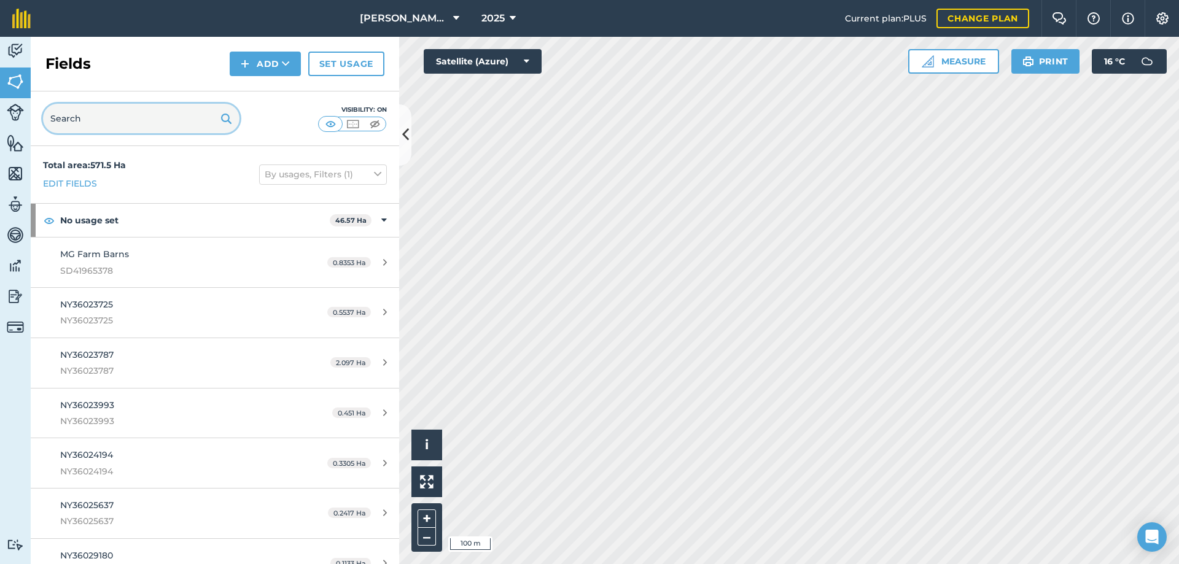
click at [99, 120] on input "text" at bounding box center [141, 118] width 197 height 29
paste input "SD42962692"
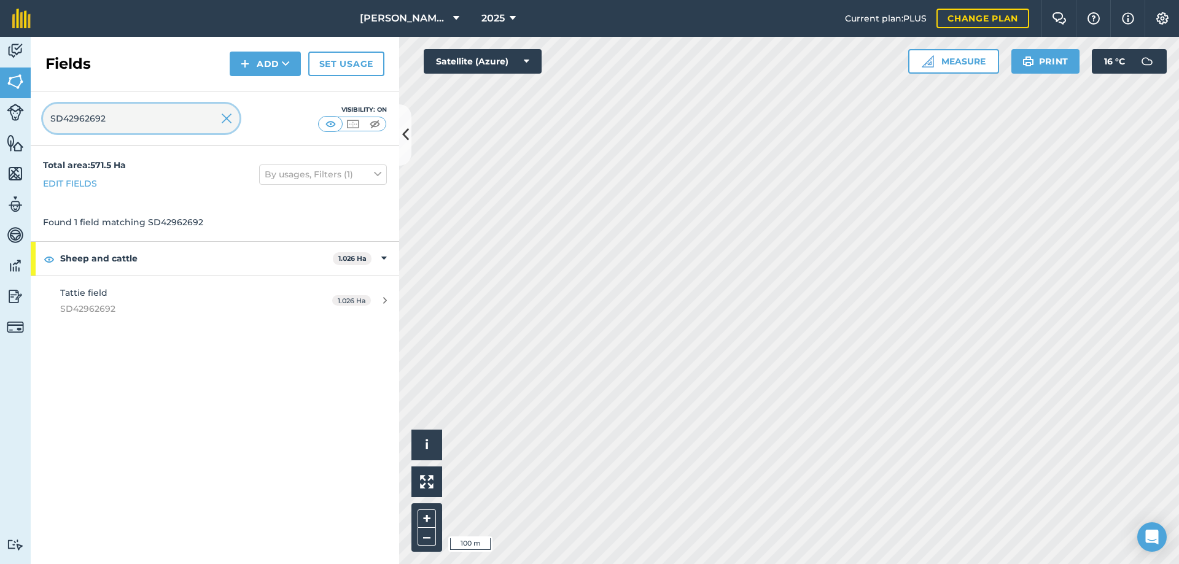
type input "SD42962692"
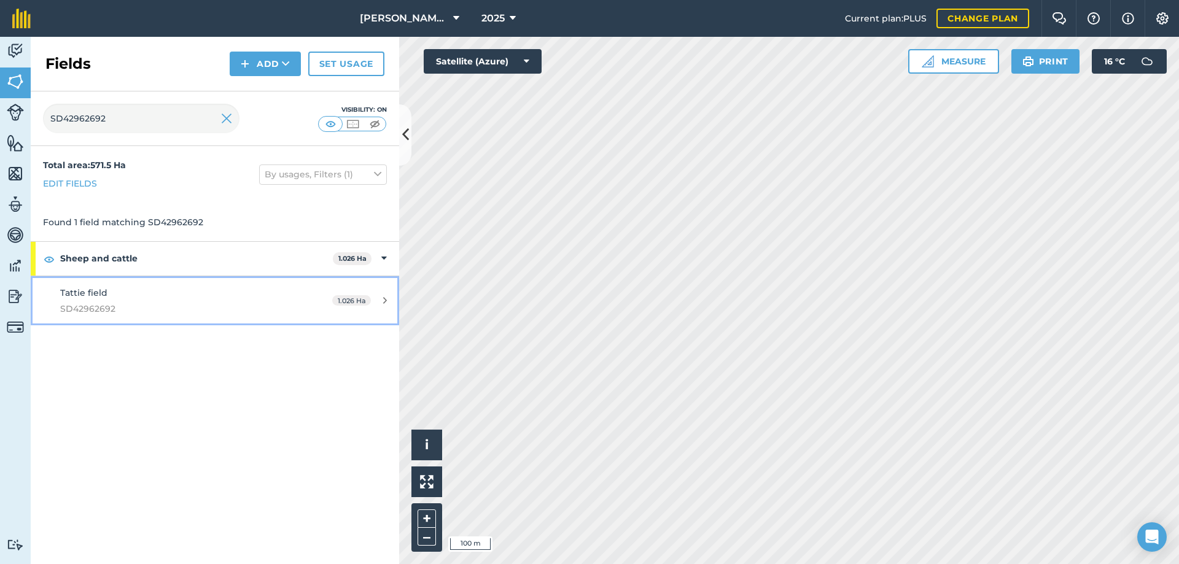
click at [89, 295] on span "Tattie field" at bounding box center [83, 292] width 47 height 11
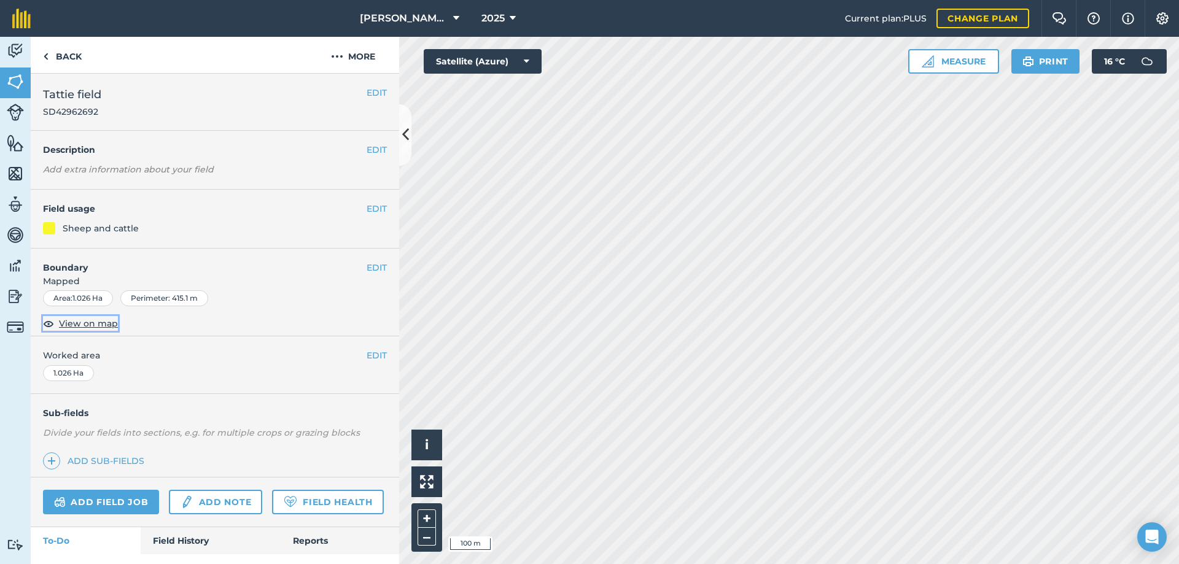
click at [88, 324] on span "View on map" at bounding box center [88, 324] width 59 height 14
click at [59, 50] on link "Back" at bounding box center [62, 55] width 63 height 36
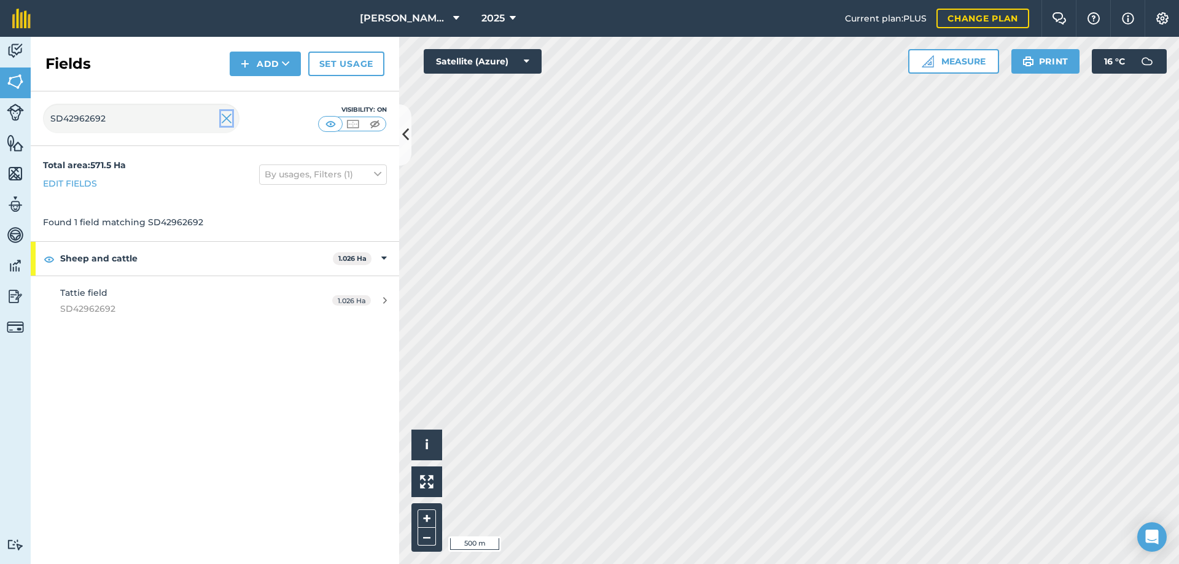
click at [224, 120] on img at bounding box center [226, 118] width 11 height 15
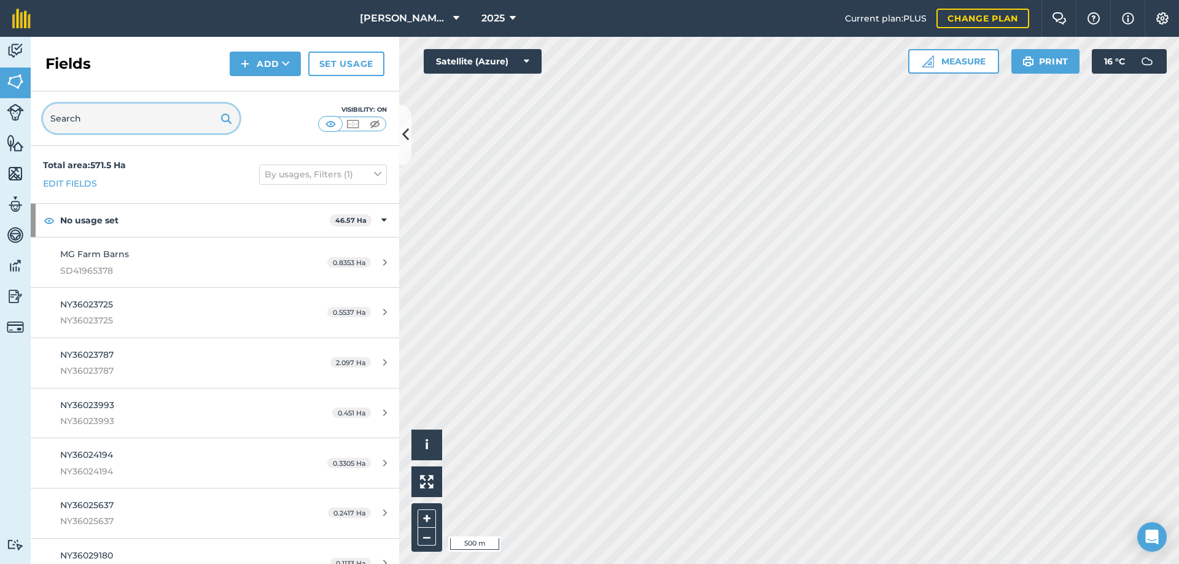
click at [183, 120] on input "text" at bounding box center [141, 118] width 197 height 29
paste input "NY37030323"
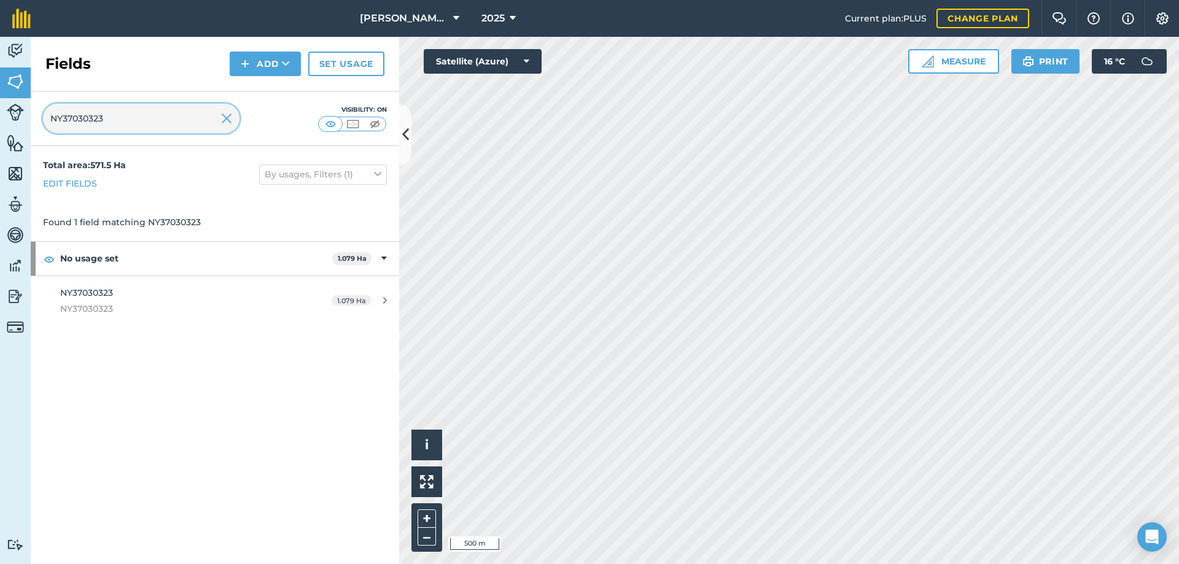
type input "NY37030323"
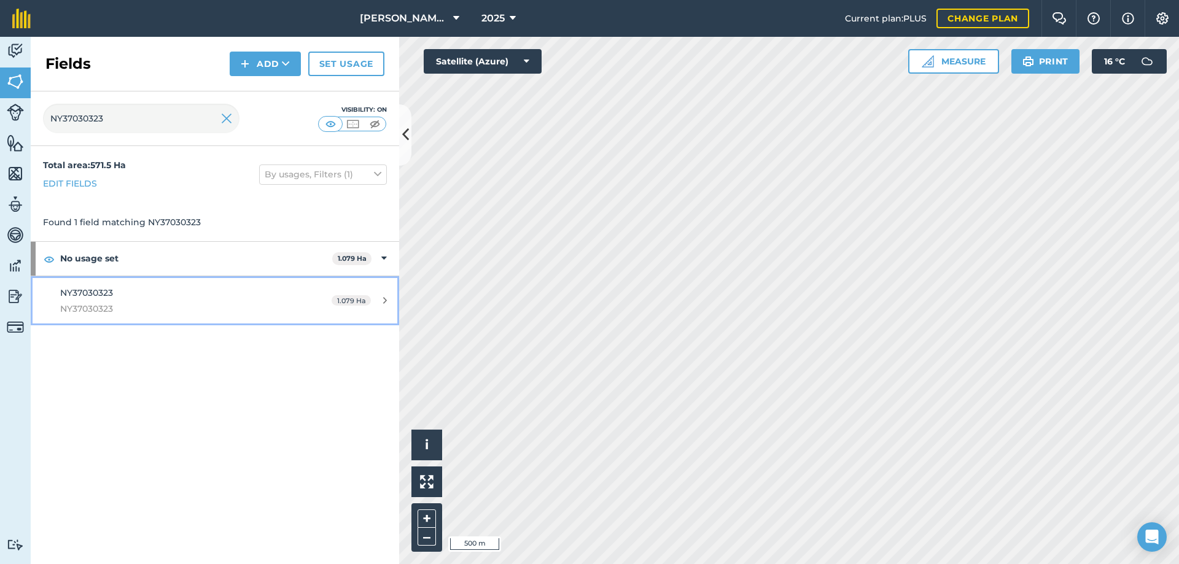
click at [114, 290] on div "NY37030323 NY37030323" at bounding box center [175, 301] width 231 height 30
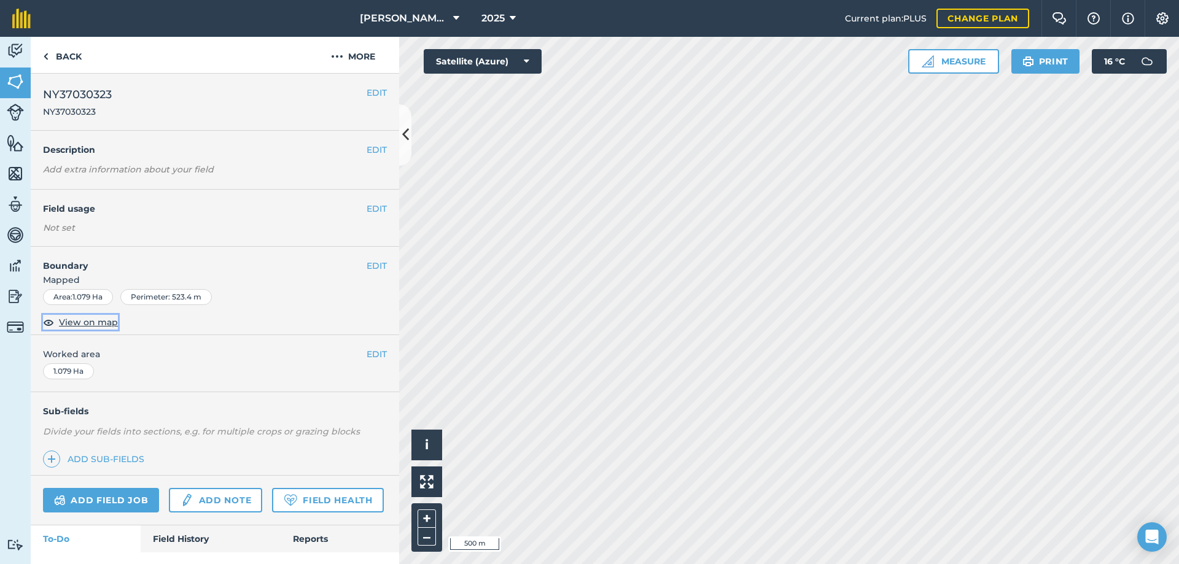
click at [104, 324] on span "View on map" at bounding box center [88, 323] width 59 height 14
click at [57, 56] on link "Back" at bounding box center [62, 55] width 63 height 36
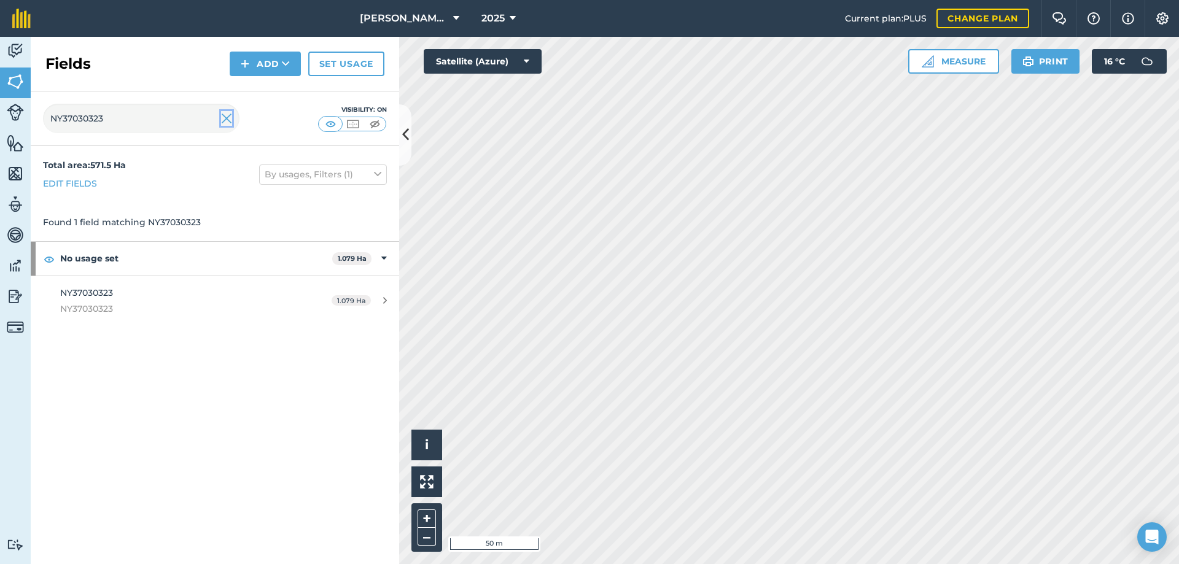
click at [226, 121] on img at bounding box center [226, 118] width 11 height 15
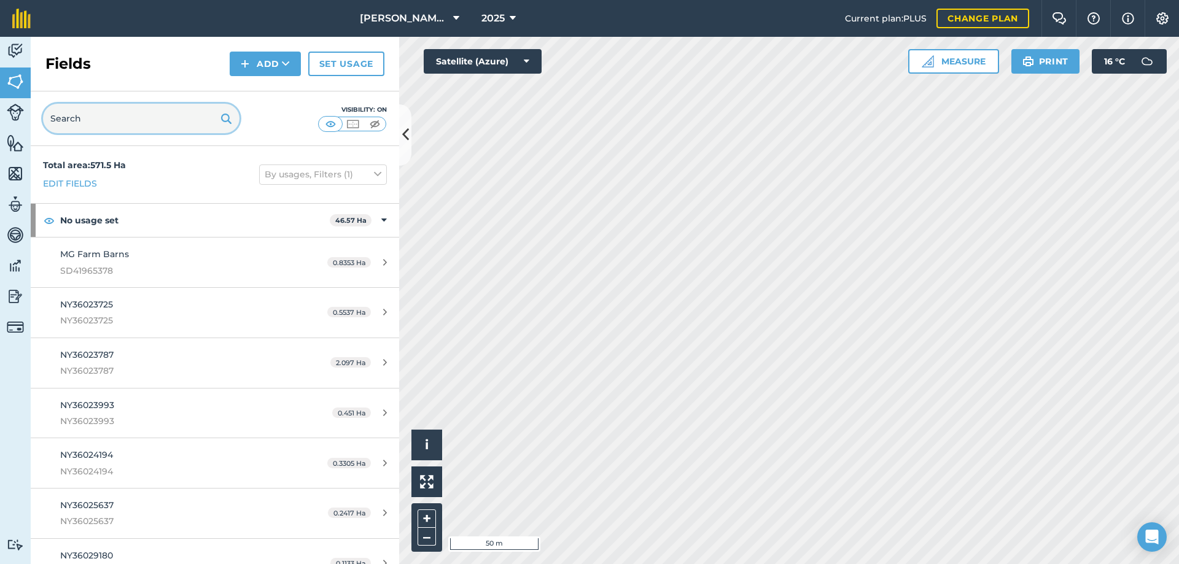
click at [172, 120] on input "text" at bounding box center [141, 118] width 197 height 29
paste input "SD40969534"
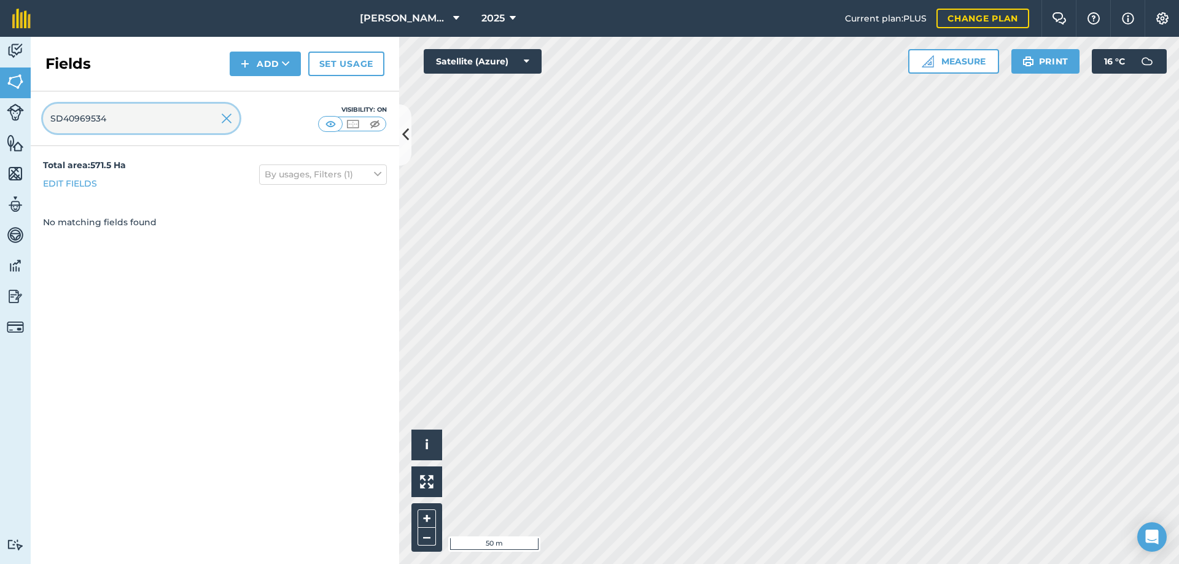
type input "SD40969534"
click at [16, 116] on img at bounding box center [15, 112] width 17 height 17
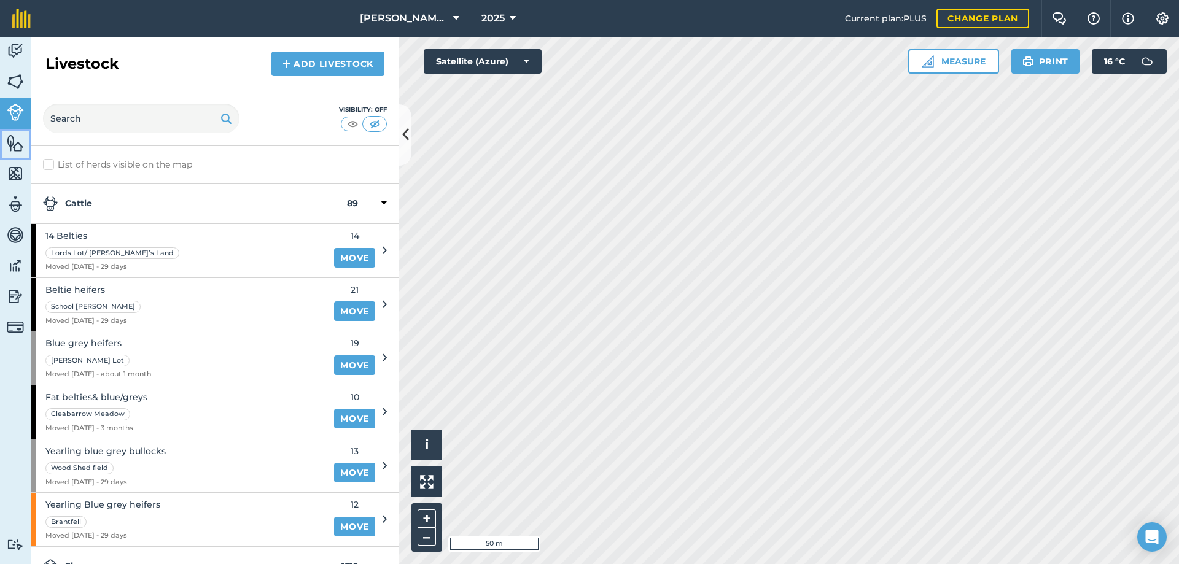
click at [14, 149] on img at bounding box center [15, 143] width 17 height 18
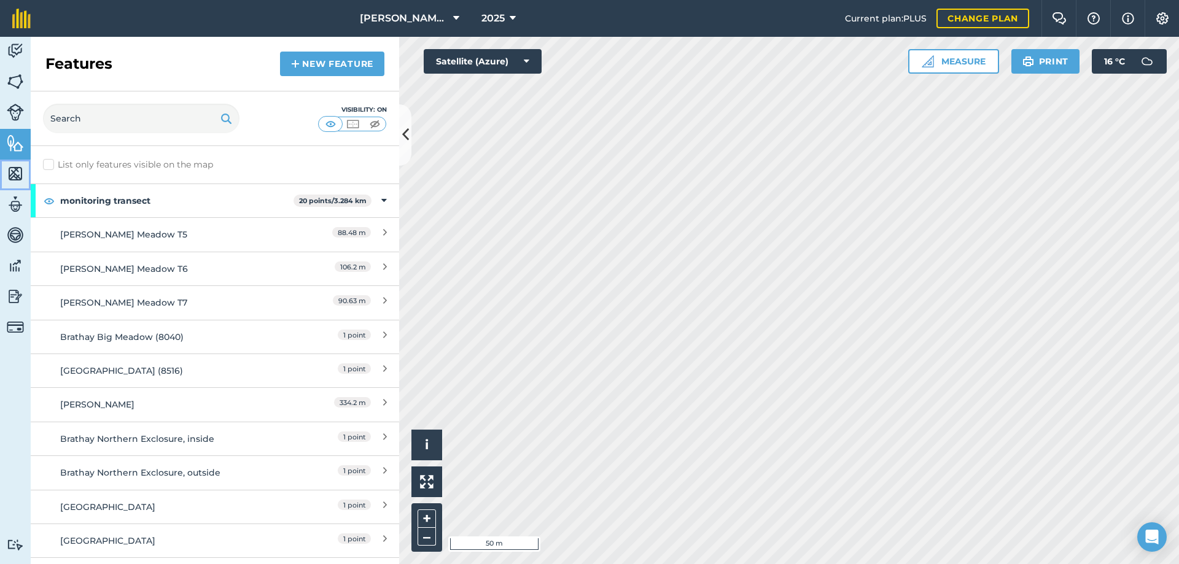
click at [17, 175] on img at bounding box center [15, 174] width 17 height 18
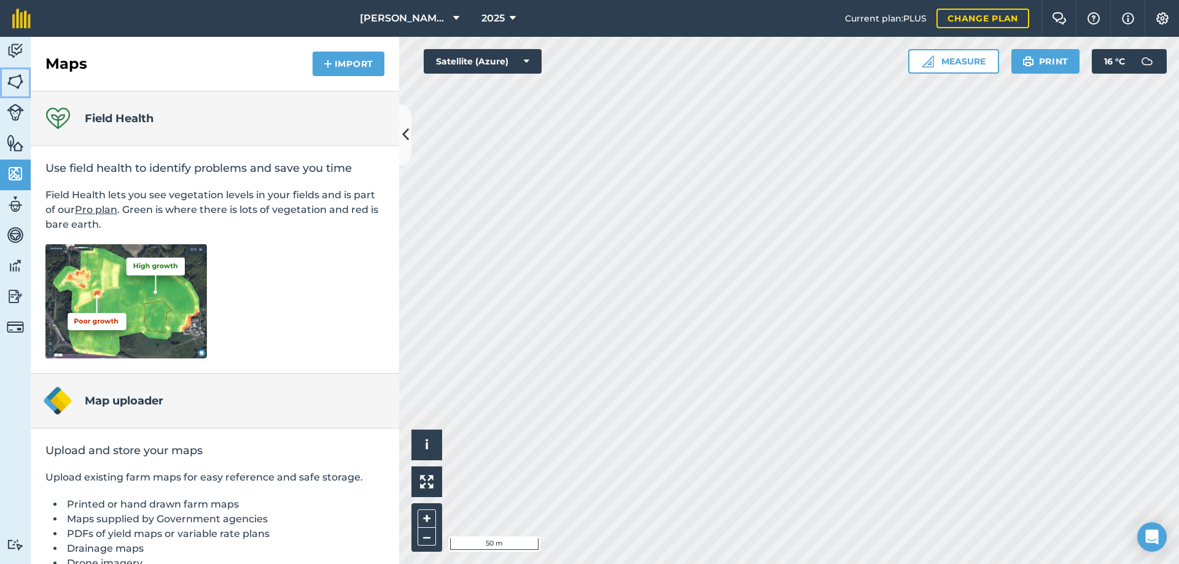
click at [23, 83] on img at bounding box center [15, 81] width 17 height 18
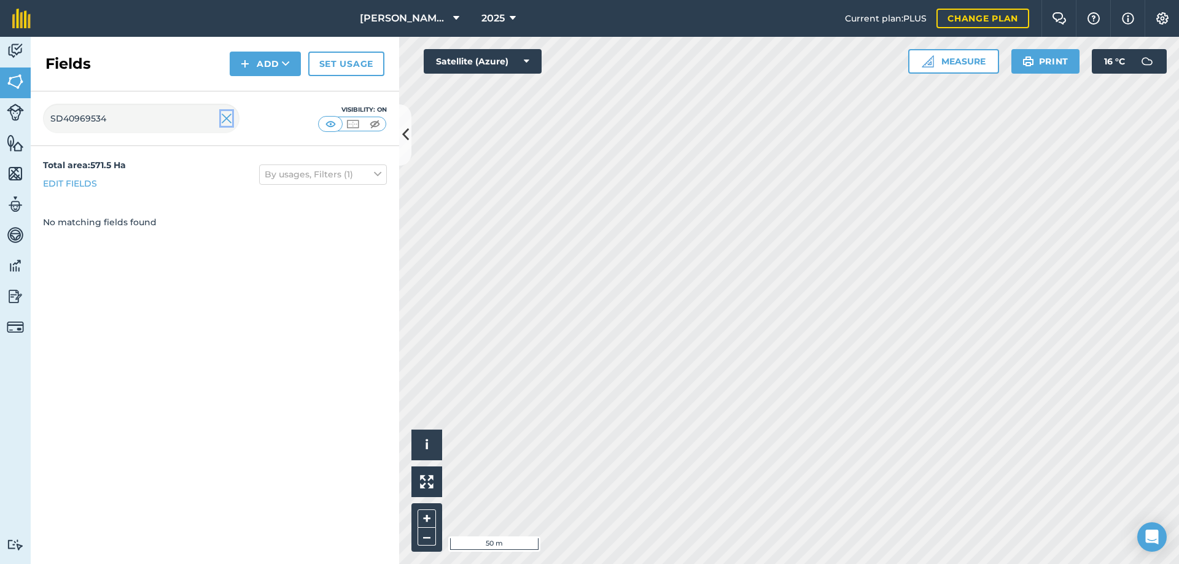
click at [227, 120] on img at bounding box center [226, 118] width 11 height 15
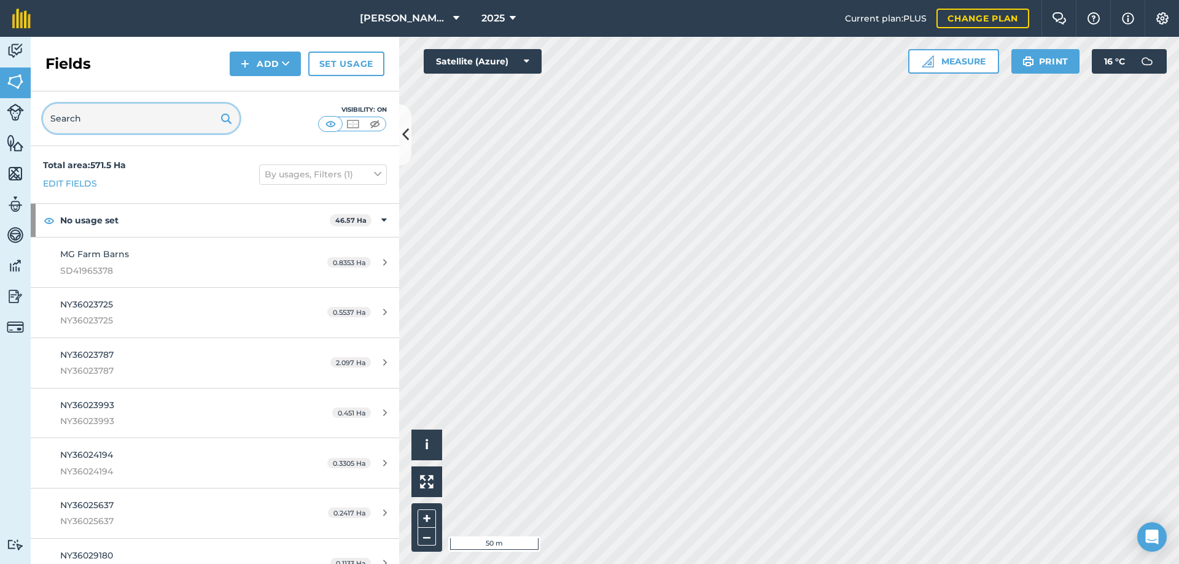
click at [189, 118] on input "text" at bounding box center [141, 118] width 197 height 29
paste input "NY36023993"
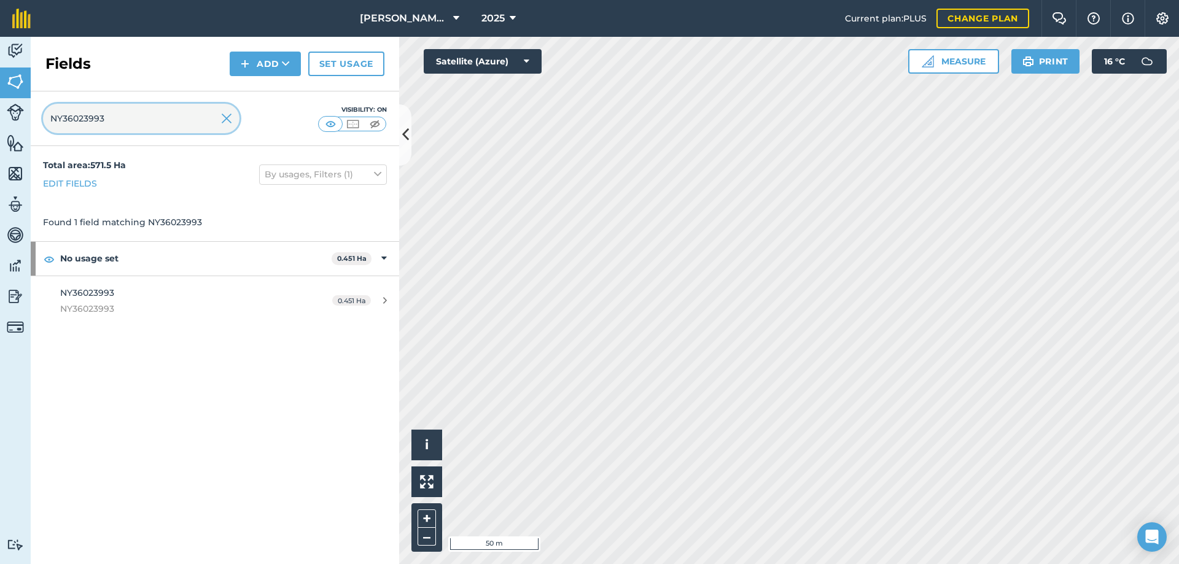
type input "NY36023993"
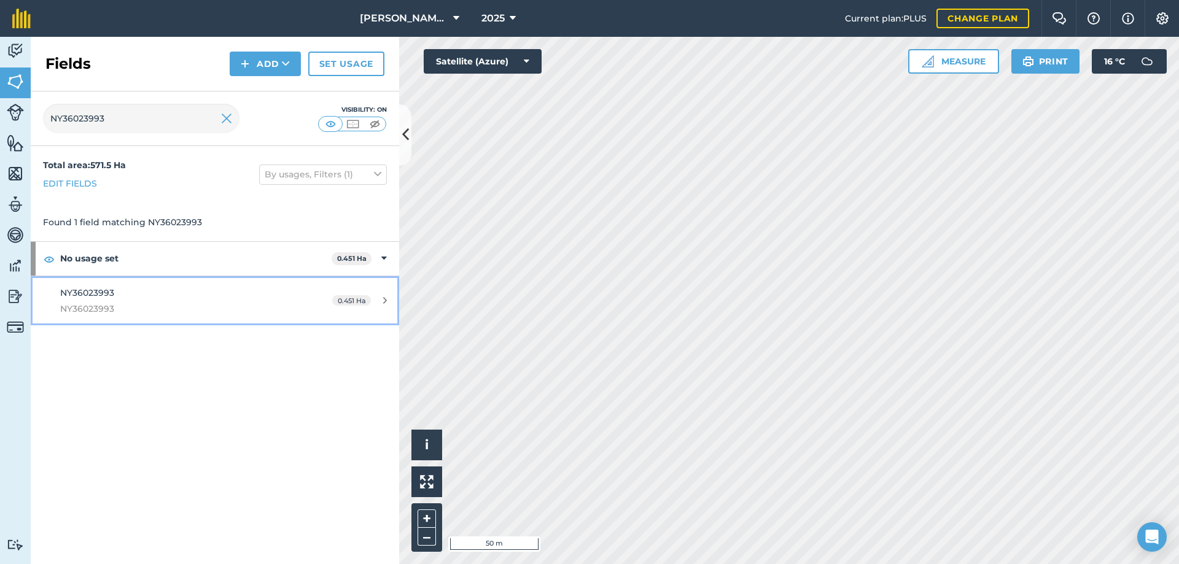
click at [104, 289] on span "NY36023993" at bounding box center [87, 292] width 54 height 11
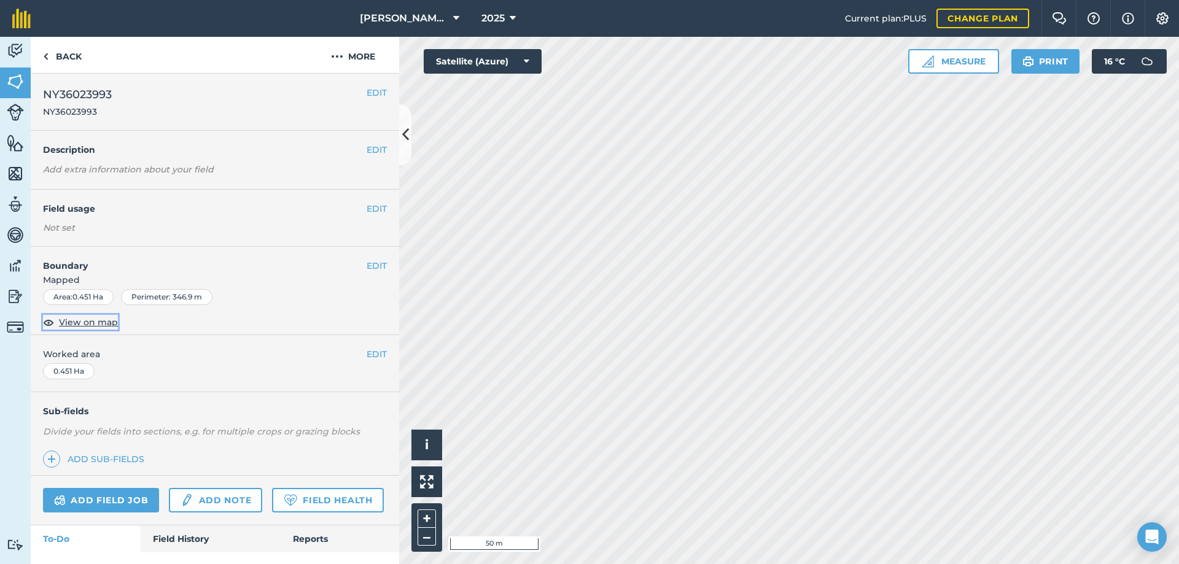
click at [99, 323] on span "View on map" at bounding box center [88, 323] width 59 height 14
click at [71, 56] on link "Back" at bounding box center [62, 55] width 63 height 36
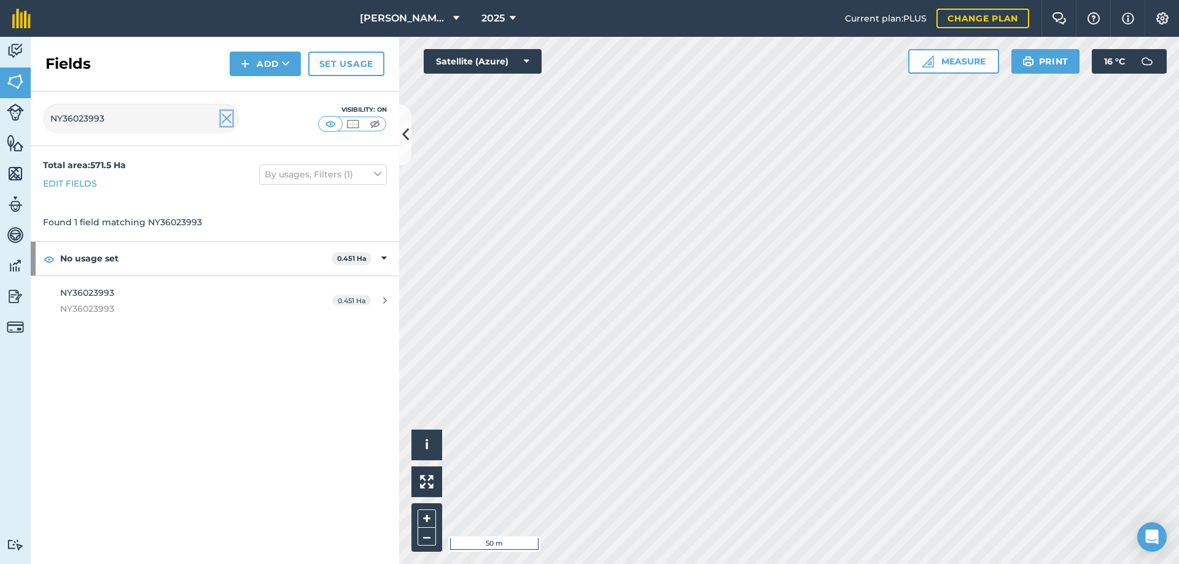
click at [227, 122] on img at bounding box center [226, 118] width 11 height 15
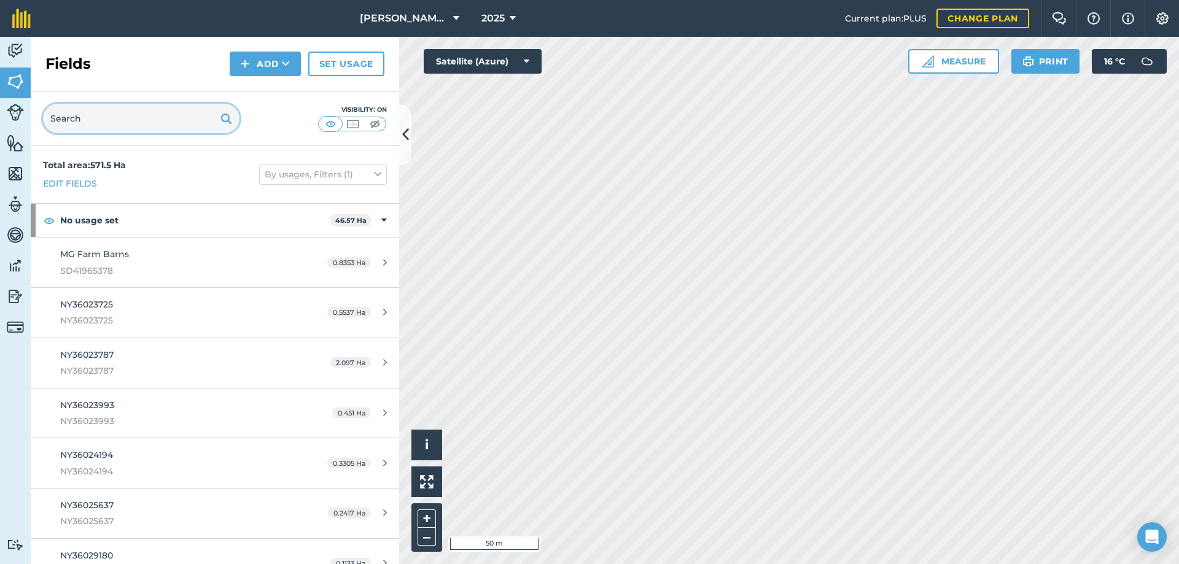
click at [182, 122] on input "text" at bounding box center [141, 118] width 197 height 29
paste input "NY36027993"
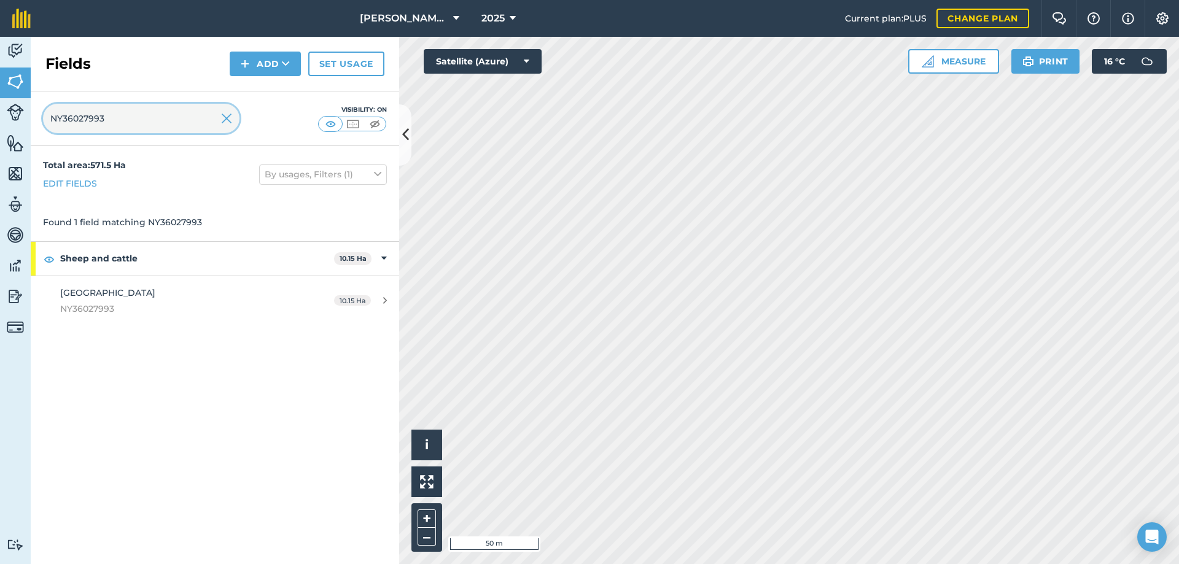
type input "NY36027993"
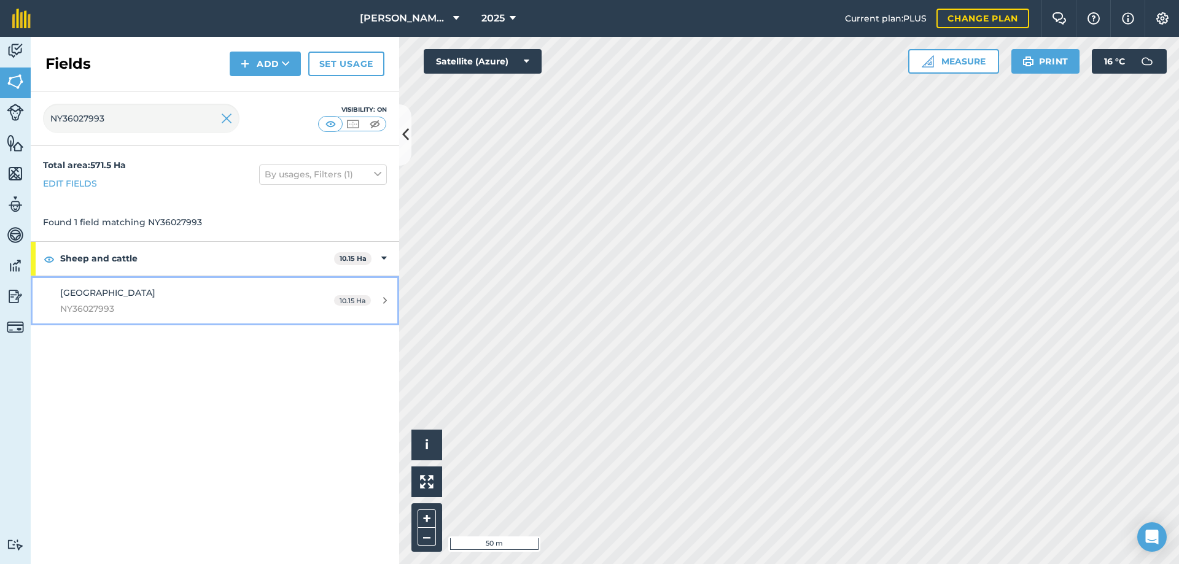
click at [136, 295] on span "[GEOGRAPHIC_DATA]" at bounding box center [107, 292] width 95 height 11
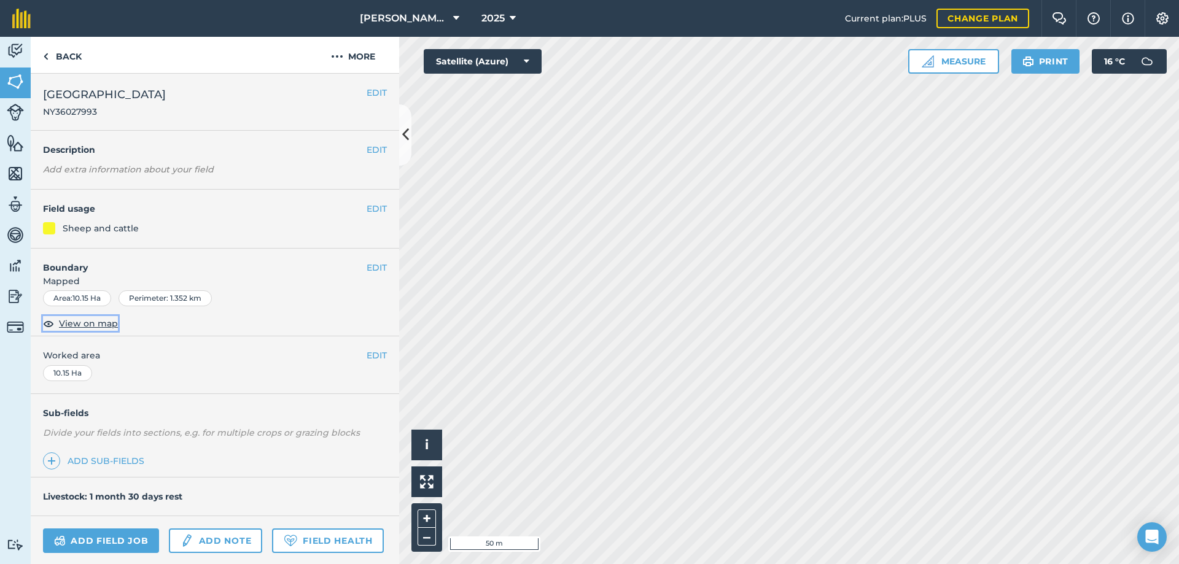
click at [98, 329] on span "View on map" at bounding box center [88, 324] width 59 height 14
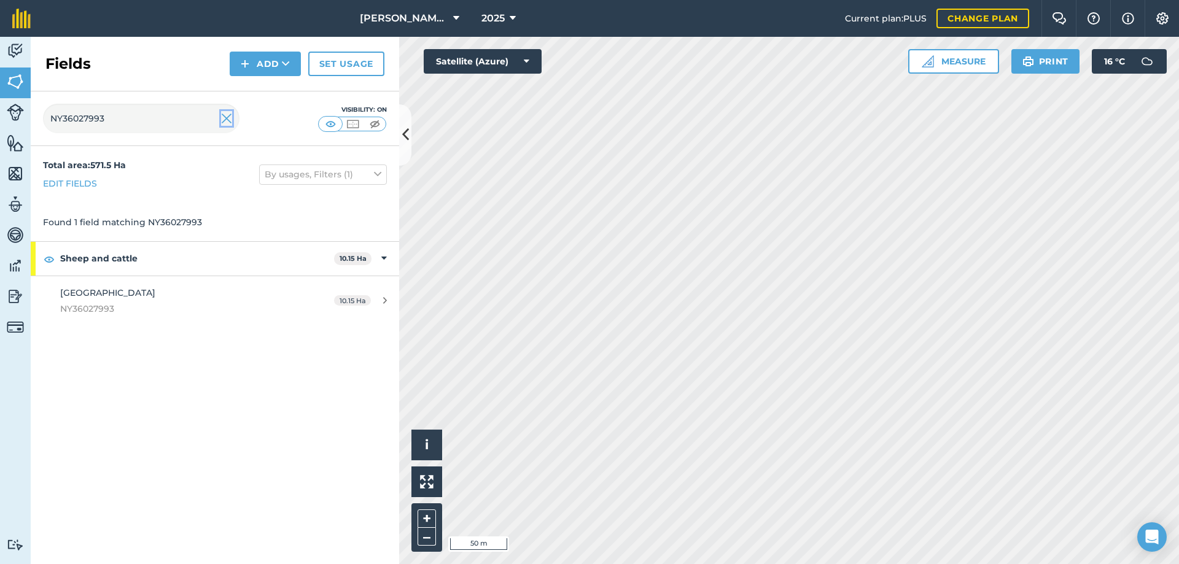
click at [224, 119] on img at bounding box center [226, 118] width 11 height 15
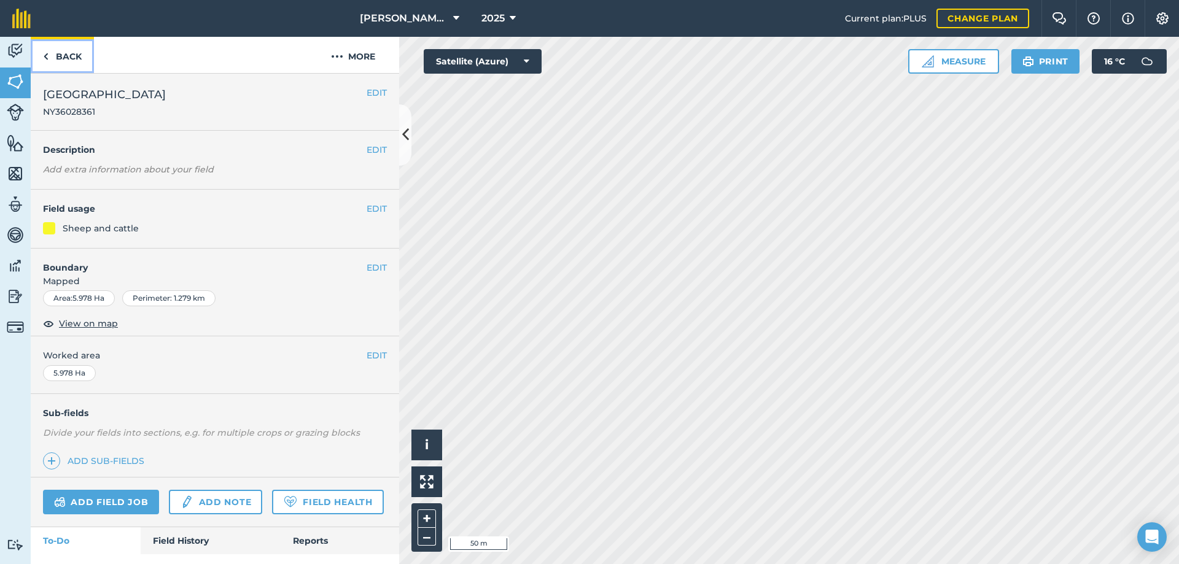
click at [74, 53] on link "Back" at bounding box center [62, 55] width 63 height 36
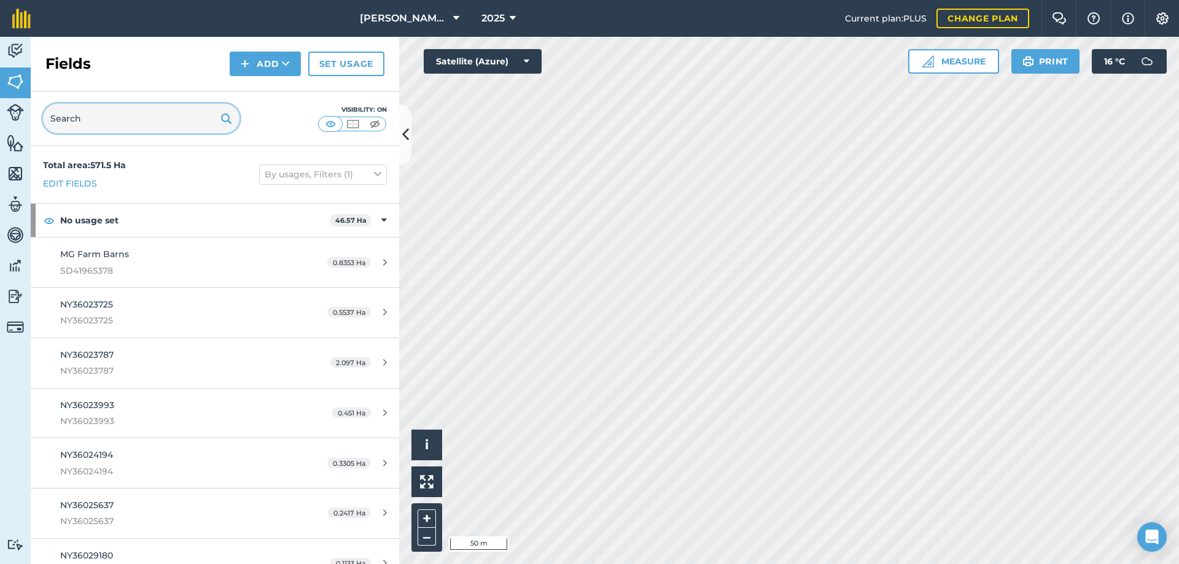
click at [104, 122] on input "text" at bounding box center [141, 118] width 197 height 29
paste input "NY36029254"
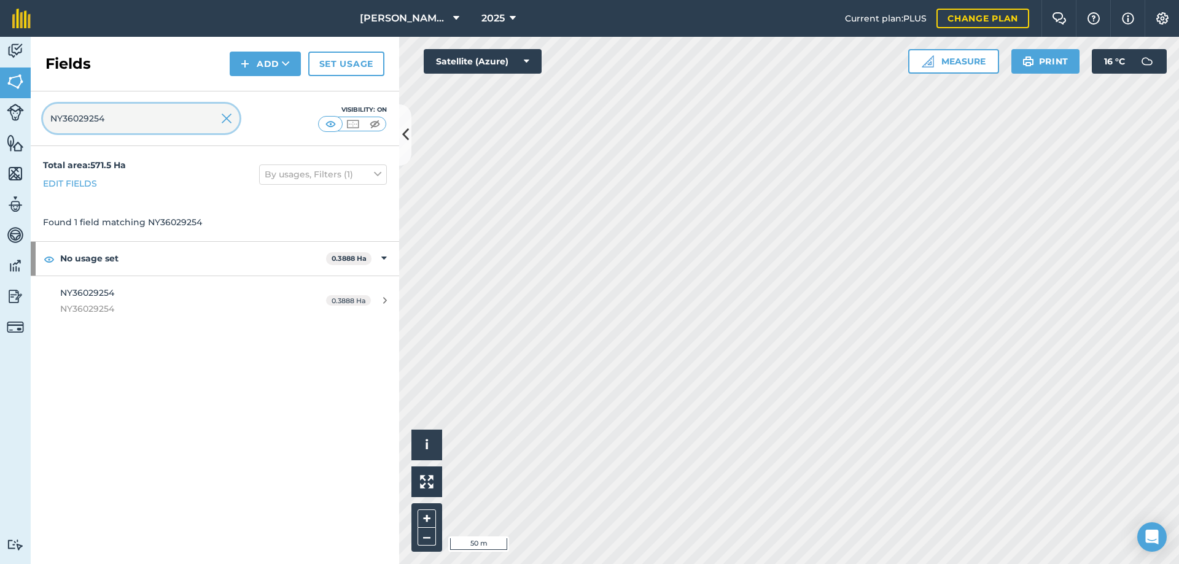
type input "NY36029254"
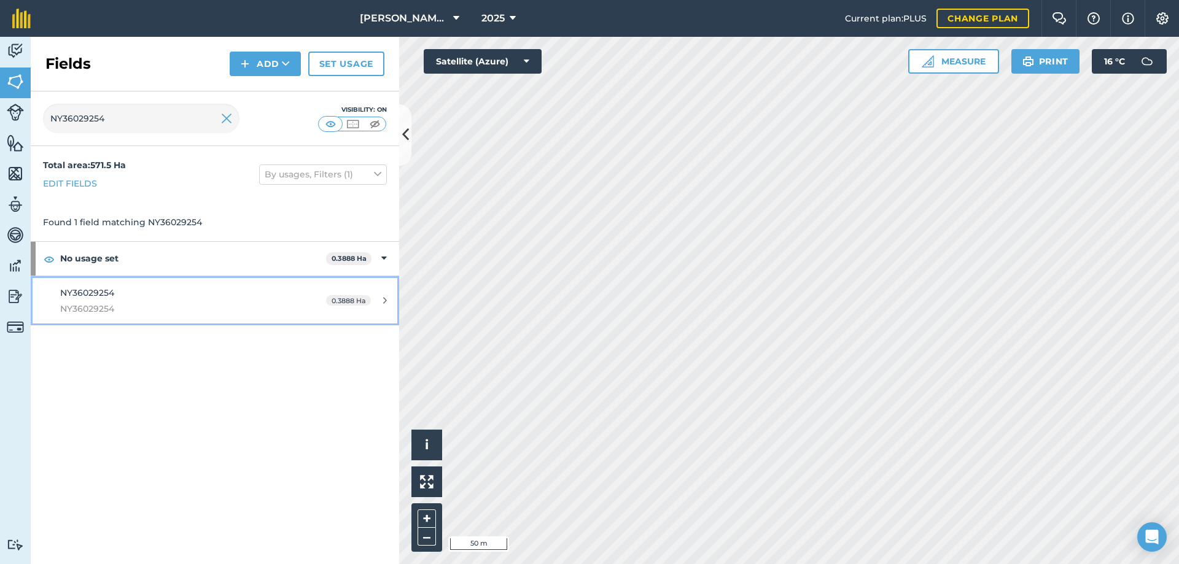
click at [95, 293] on span "NY36029254" at bounding box center [87, 292] width 54 height 11
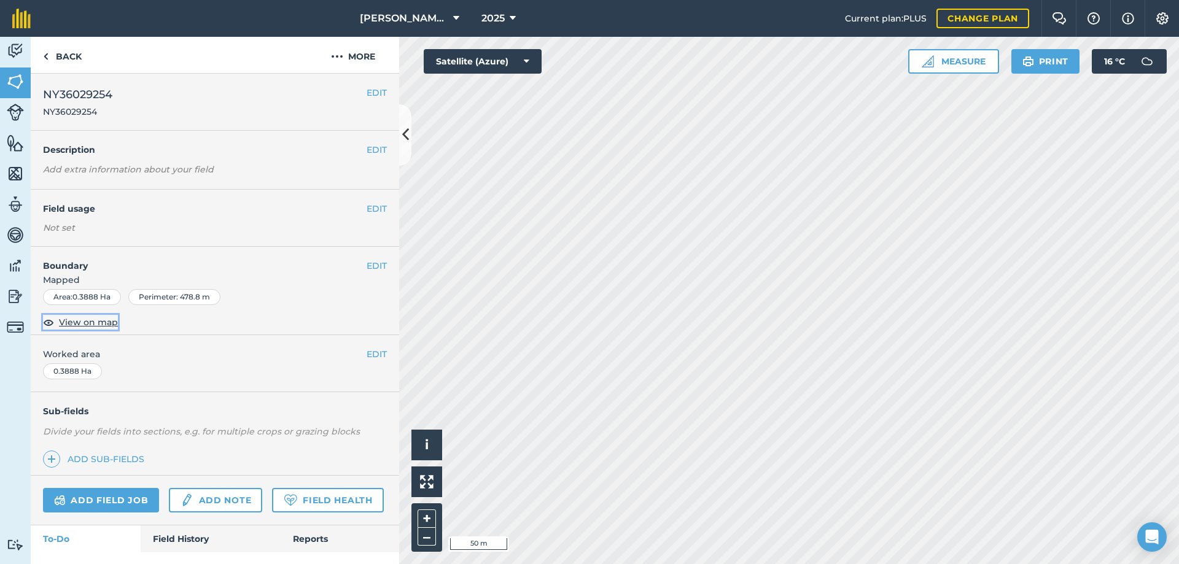
click at [96, 324] on span "View on map" at bounding box center [88, 323] width 59 height 14
click at [64, 53] on link "Back" at bounding box center [62, 55] width 63 height 36
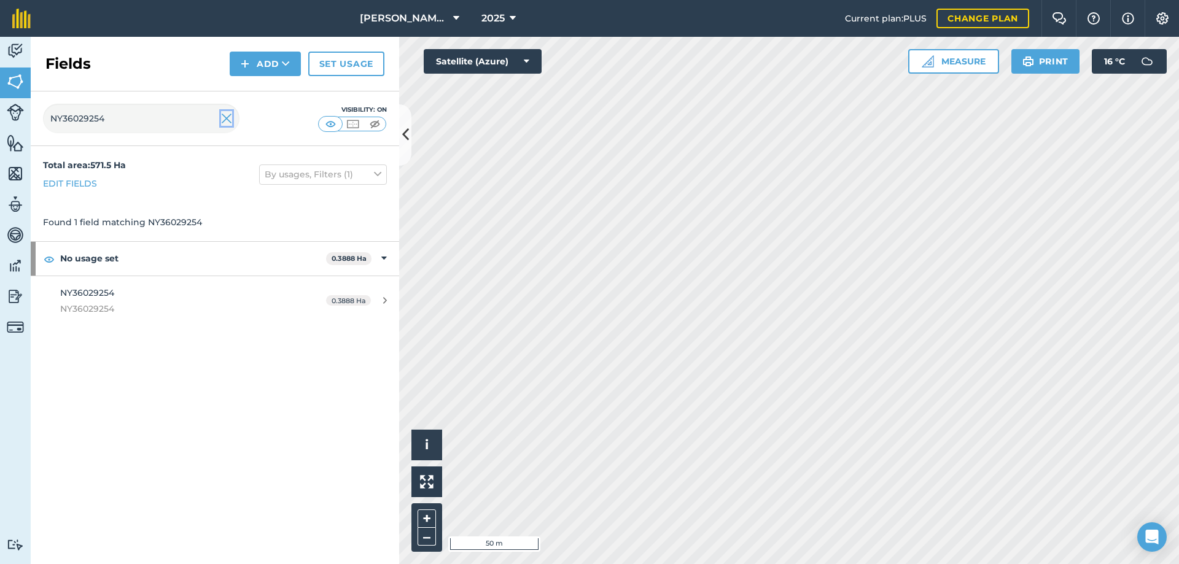
click at [222, 119] on img at bounding box center [226, 118] width 11 height 15
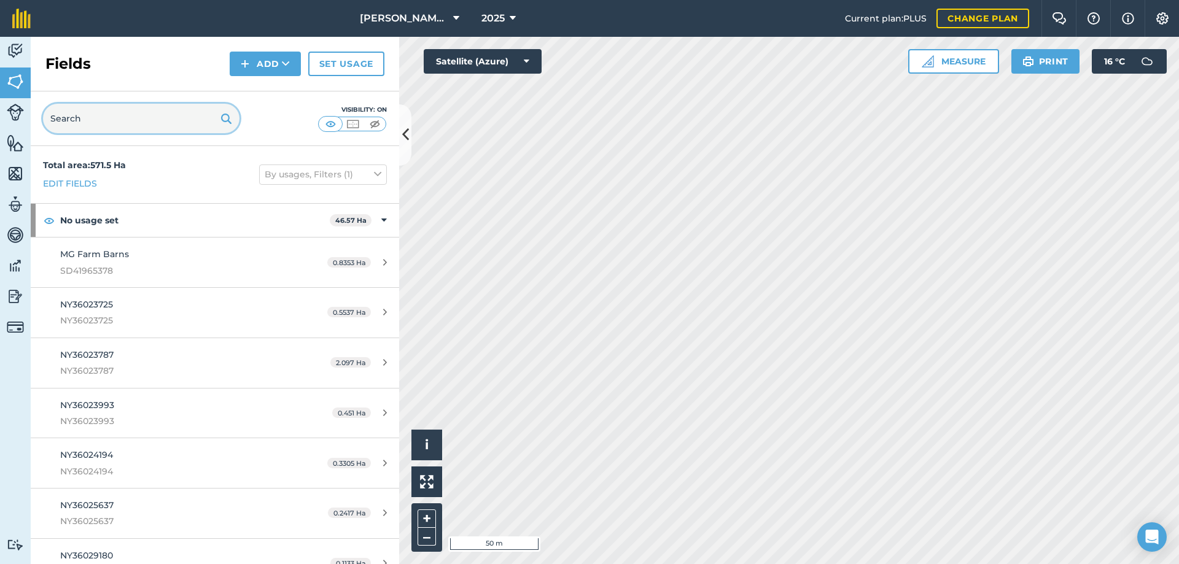
click at [182, 122] on input "text" at bounding box center [141, 118] width 197 height 29
paste input "NY37031210"
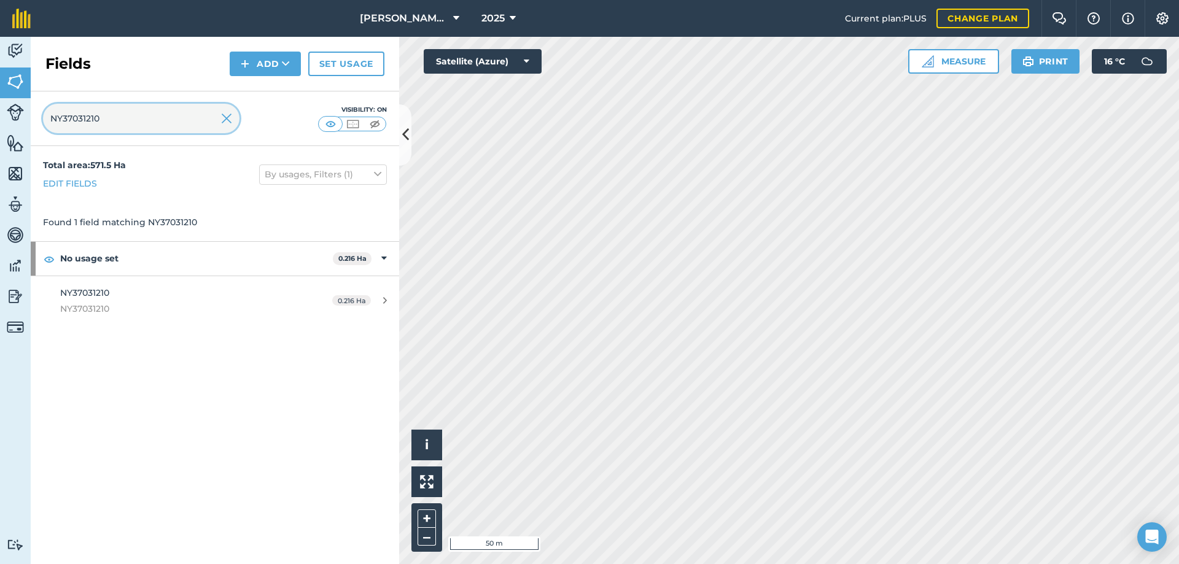
type input "NY37031210"
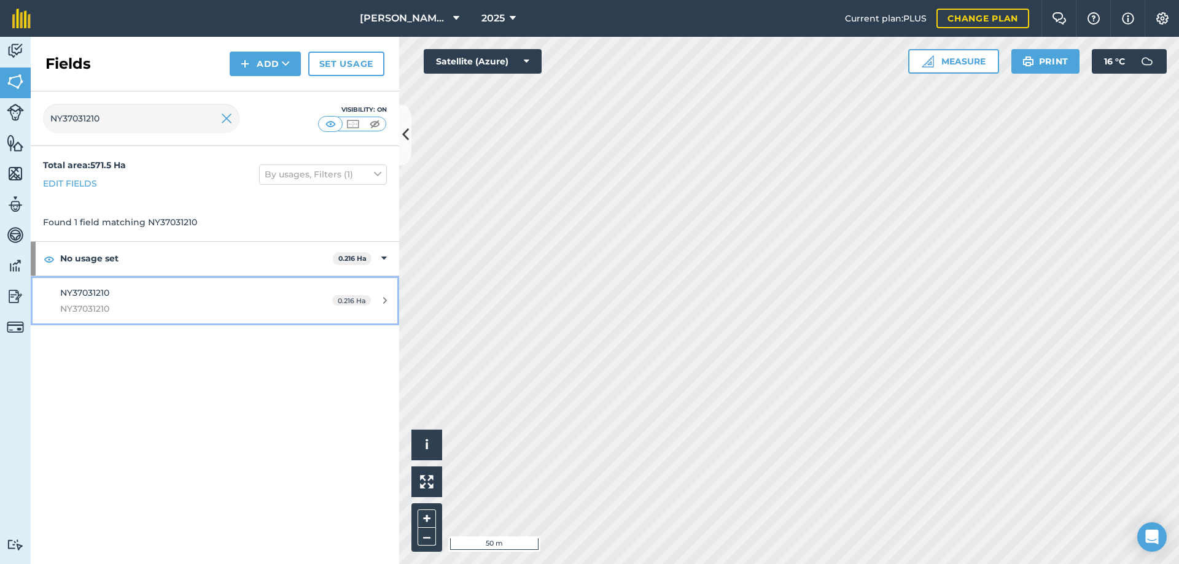
click at [87, 304] on span "NY37031210" at bounding box center [175, 309] width 231 height 14
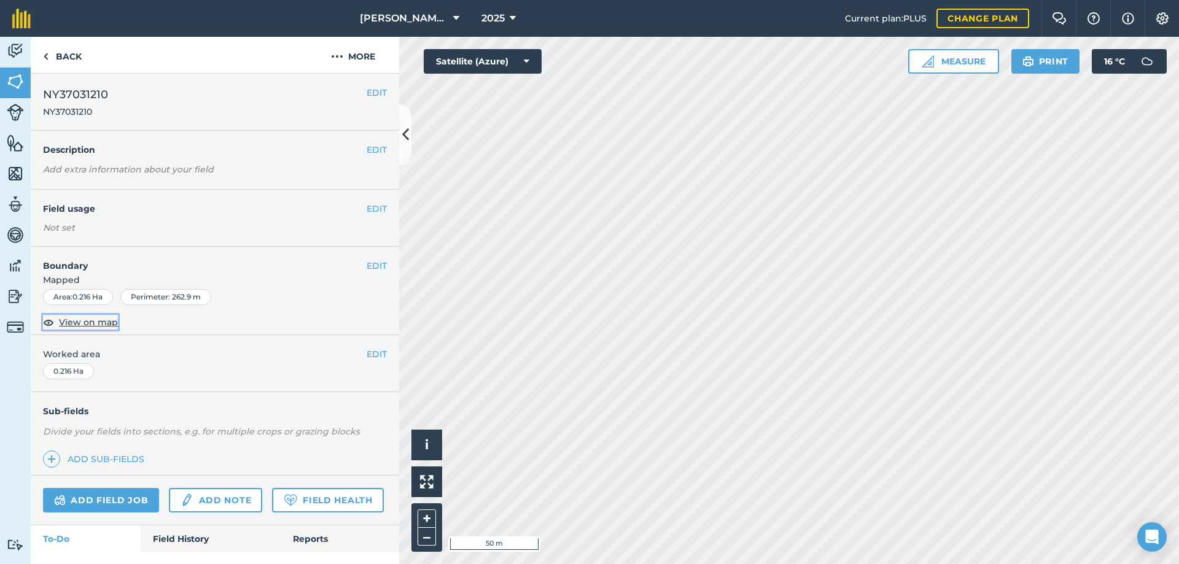
click at [90, 320] on span "View on map" at bounding box center [88, 323] width 59 height 14
click at [66, 58] on link "Back" at bounding box center [62, 55] width 63 height 36
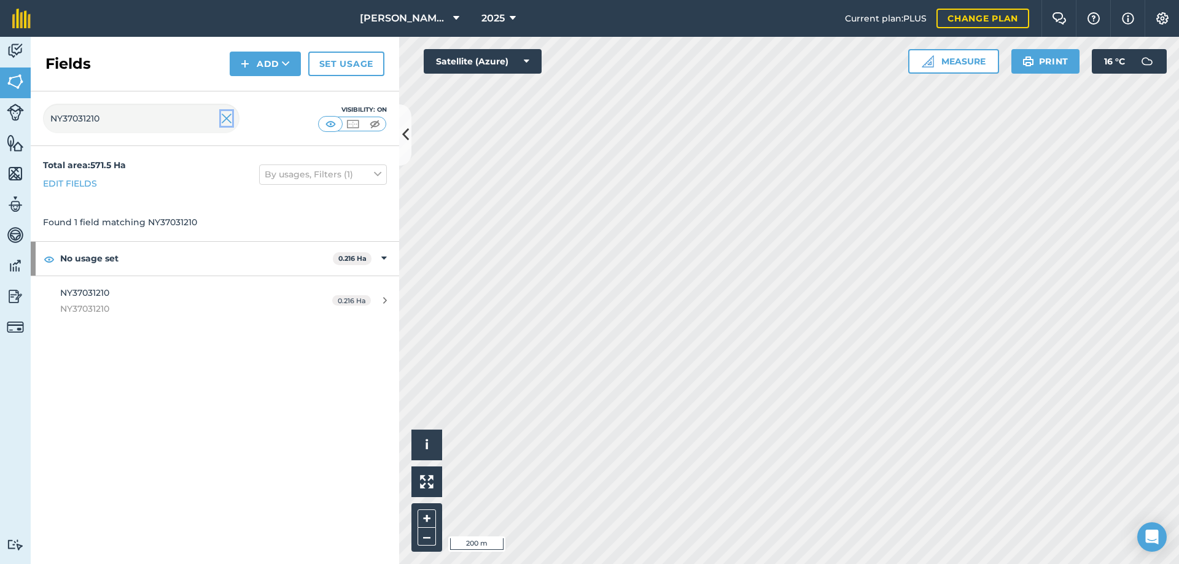
click at [225, 120] on img at bounding box center [226, 118] width 11 height 15
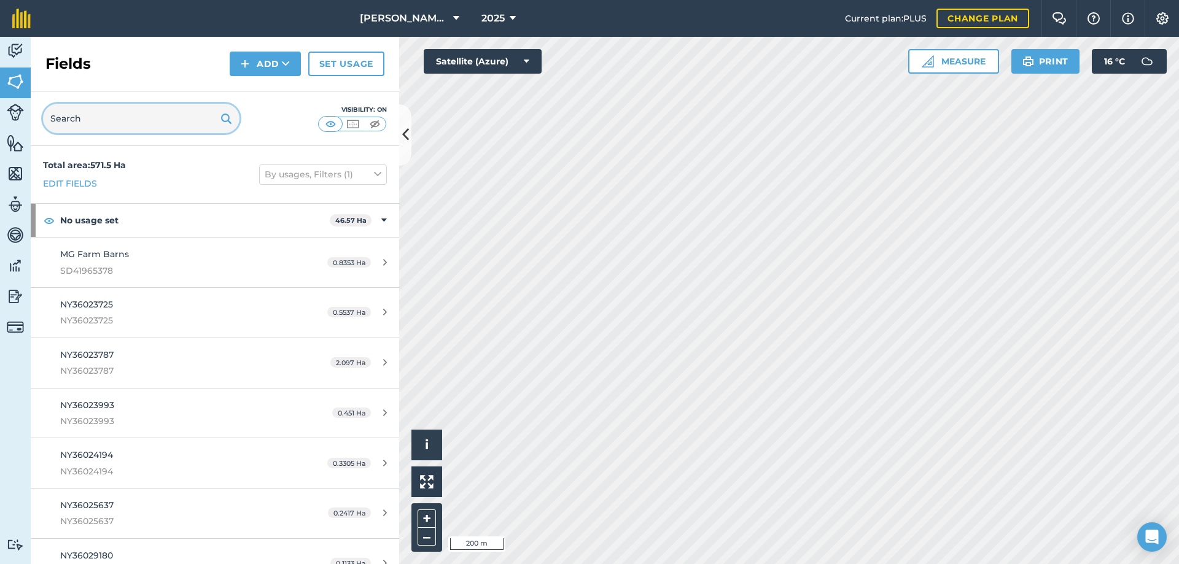
click at [173, 119] on input "text" at bounding box center [141, 118] width 197 height 29
paste input "SD42952505"
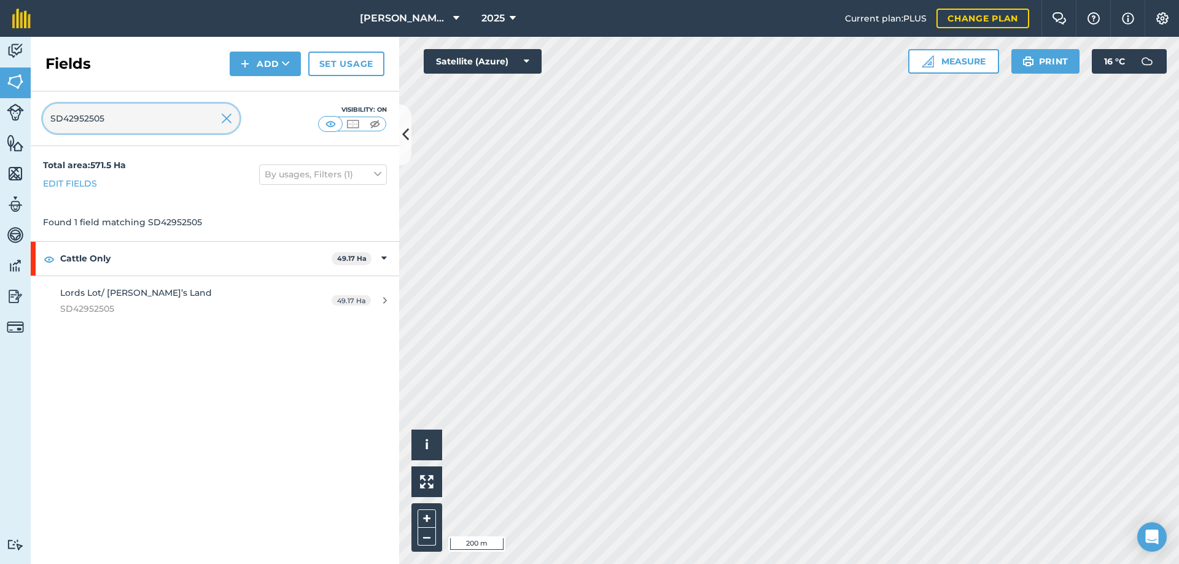
type input "SD42952505"
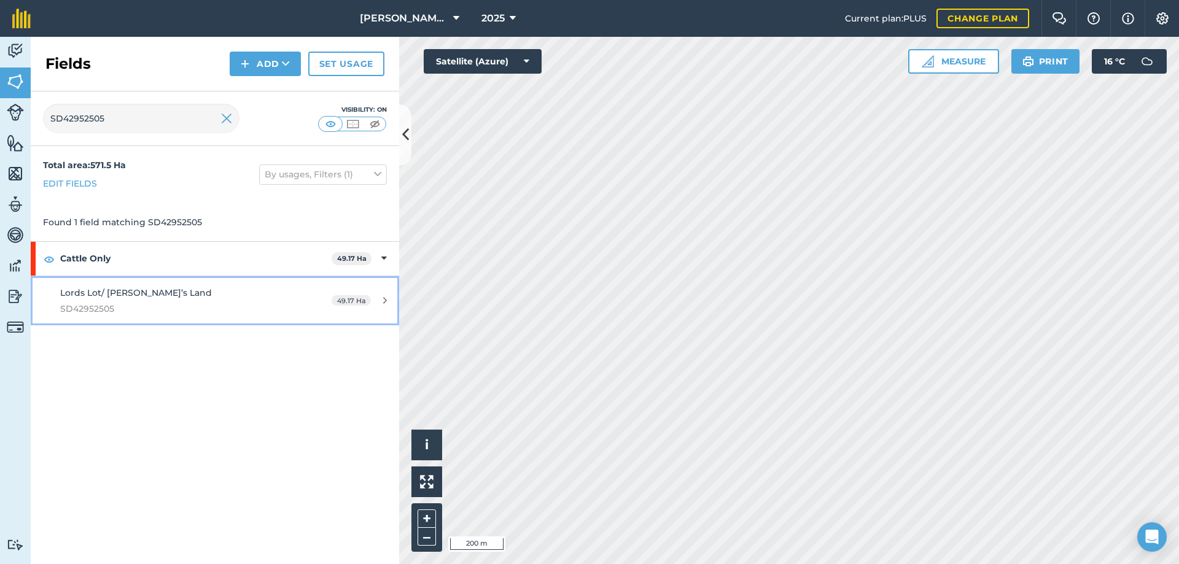
click at [144, 292] on span "Lords Lot/ [PERSON_NAME]’s Land" at bounding box center [136, 292] width 152 height 11
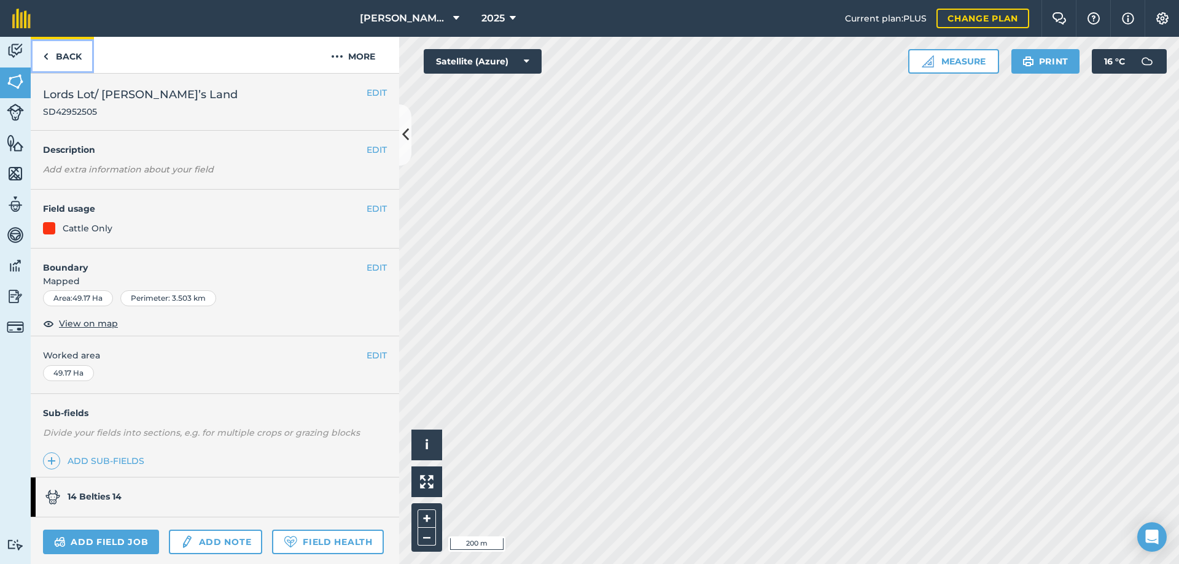
click at [70, 53] on link "Back" at bounding box center [62, 55] width 63 height 36
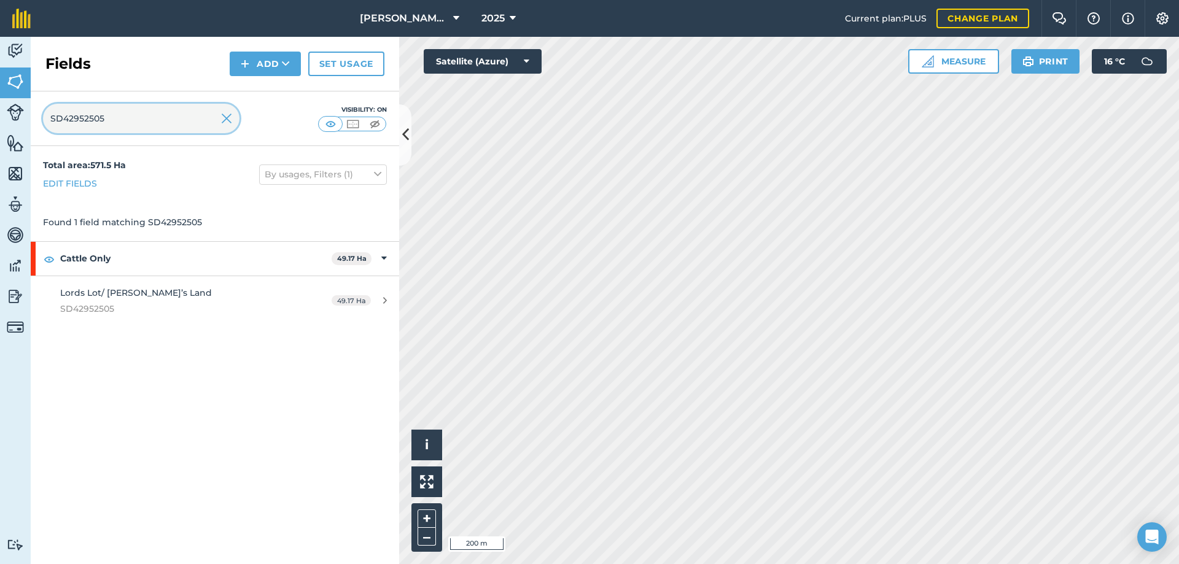
drag, startPoint x: 114, startPoint y: 120, endPoint x: 29, endPoint y: 116, distance: 84.8
click at [29, 116] on div "Activity Fields Livestock Features Maps Team Vehicles Data Reporting Billing Tu…" at bounding box center [589, 300] width 1179 height 527
click at [224, 120] on img at bounding box center [226, 118] width 11 height 15
click at [188, 120] on input "SD42952505" at bounding box center [141, 118] width 197 height 29
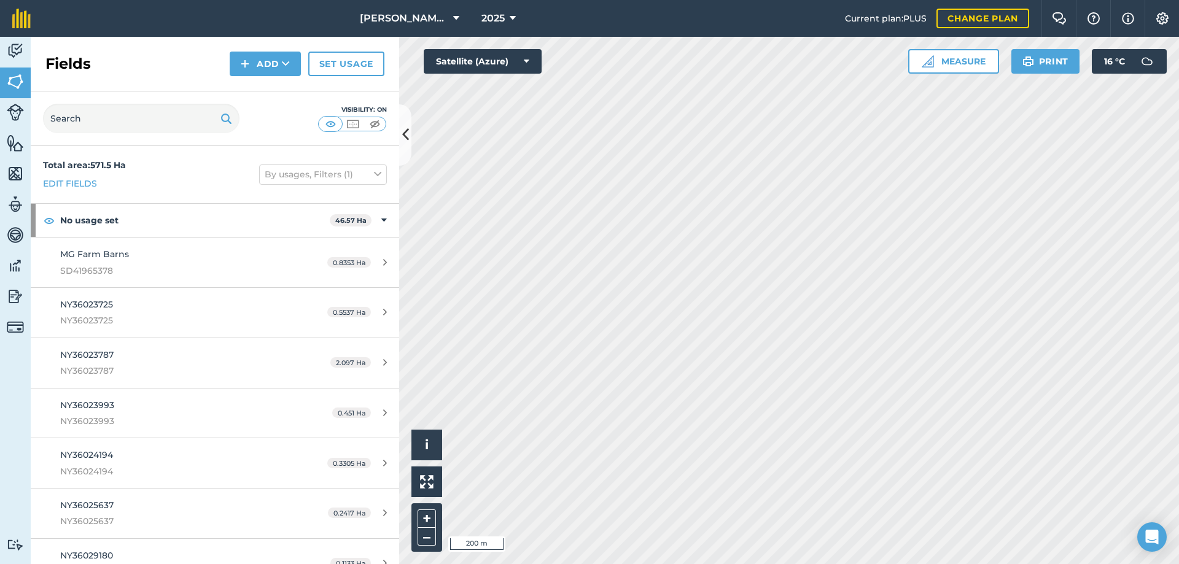
click at [231, 120] on img at bounding box center [226, 118] width 12 height 15
click at [226, 120] on img at bounding box center [226, 118] width 12 height 15
click at [184, 119] on input "text" at bounding box center [141, 118] width 197 height 29
paste input "SD40969534"
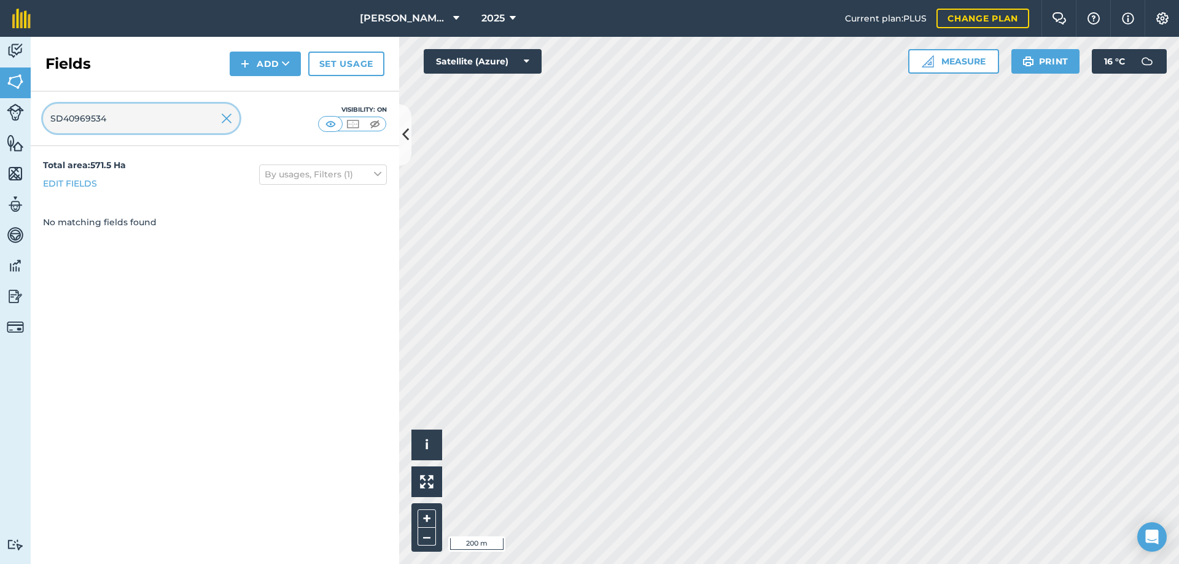
type input "SD40969534"
